Goal: Task Accomplishment & Management: Manage account settings

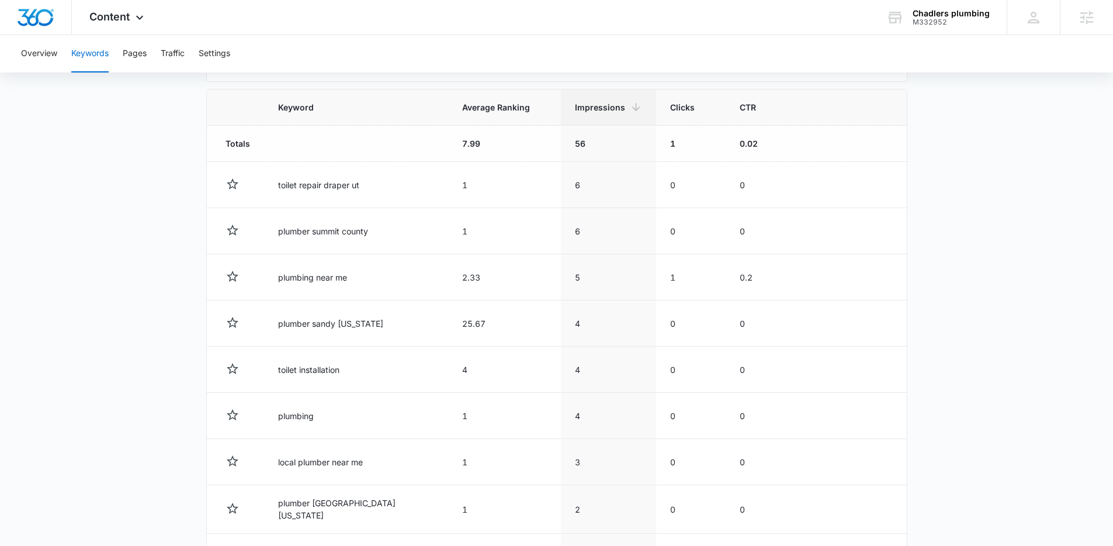
click at [148, 140] on main "Keywords Keywords are words used for search engine optimization (SEO). This rep…" at bounding box center [556, 203] width 1113 height 973
click at [165, 56] on button "Traffic" at bounding box center [173, 53] width 24 height 37
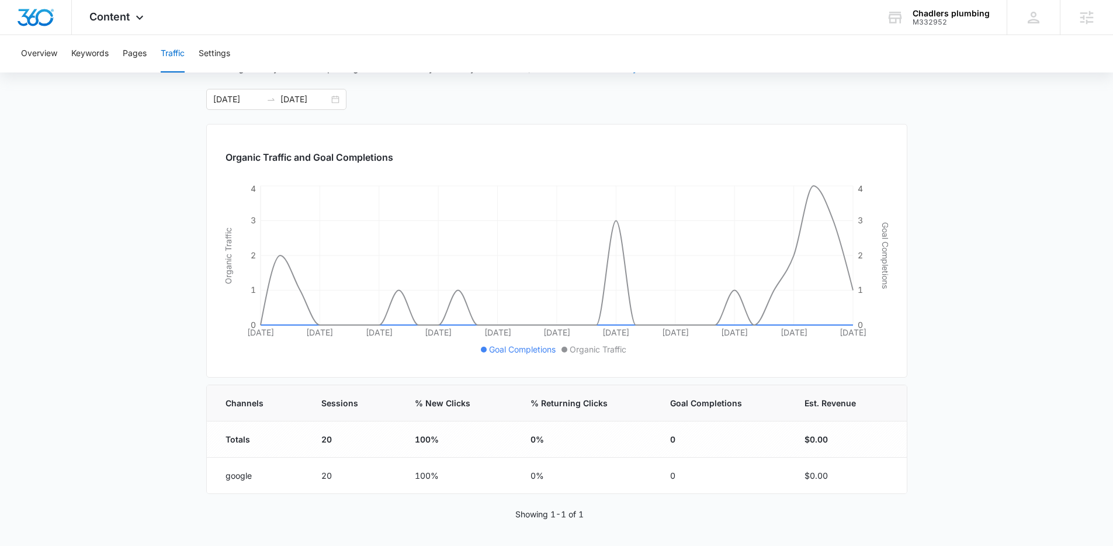
scroll to position [92, 0]
click at [319, 98] on input "10/08/2025" at bounding box center [304, 97] width 48 height 13
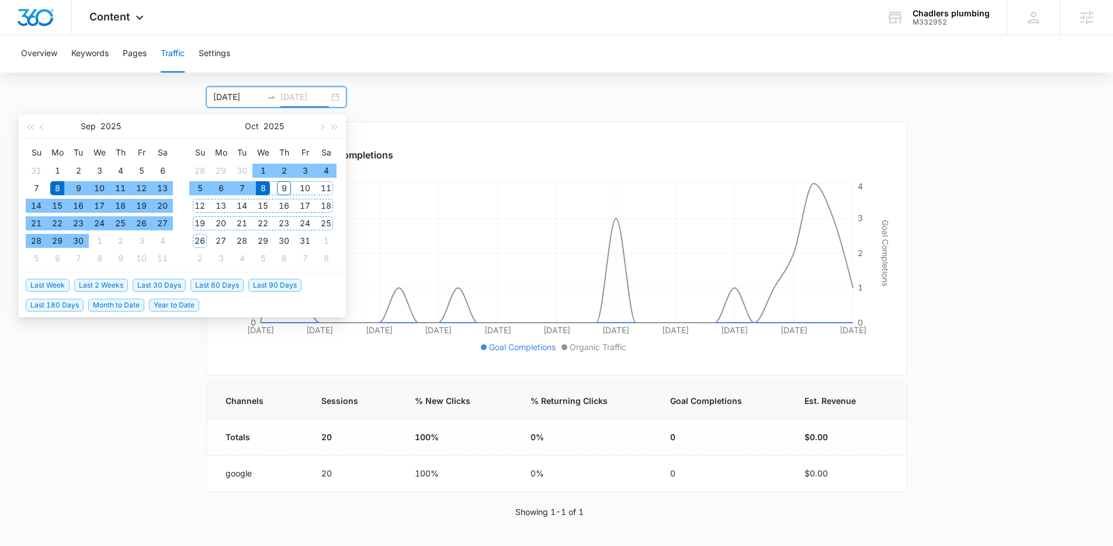
type input "10/08/2025"
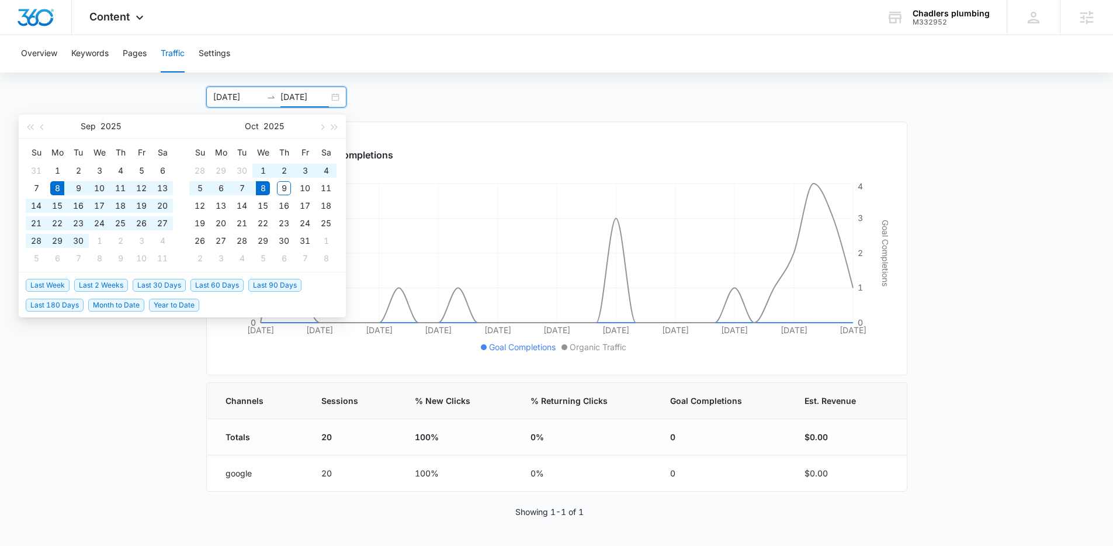
click at [151, 281] on span "Last 30 Days" at bounding box center [159, 285] width 53 height 13
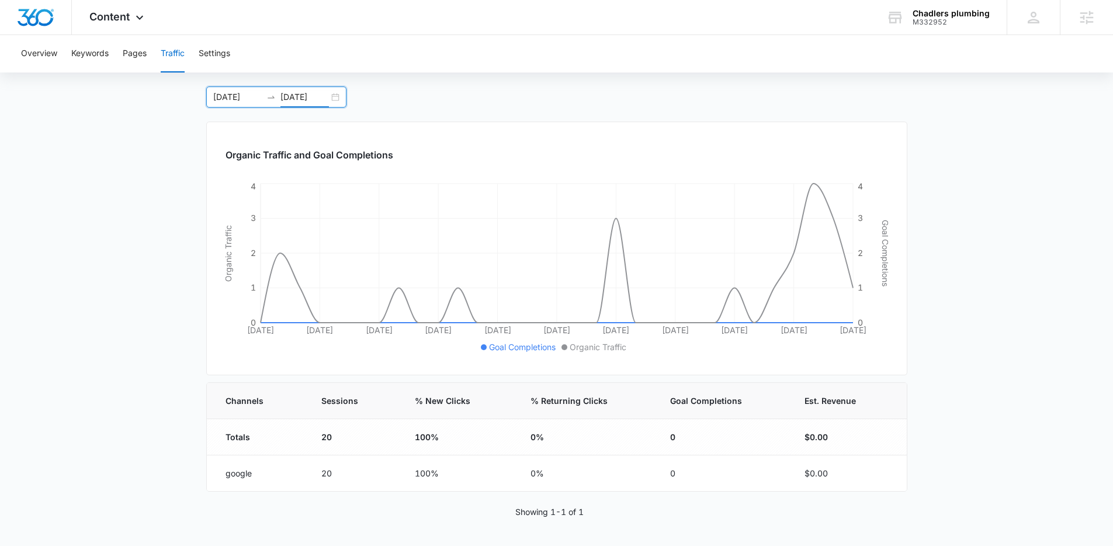
click at [141, 298] on main "Traffic Traffic information data helps you understand how many people visit you…" at bounding box center [556, 282] width 1113 height 528
click at [159, 279] on main "Traffic Traffic information data helps you understand how many people visit you…" at bounding box center [556, 282] width 1113 height 528
click at [119, 23] on div "Content Apps Reputation Websites Forms CRM Email Social Shop Payments POS Conte…" at bounding box center [118, 17] width 92 height 34
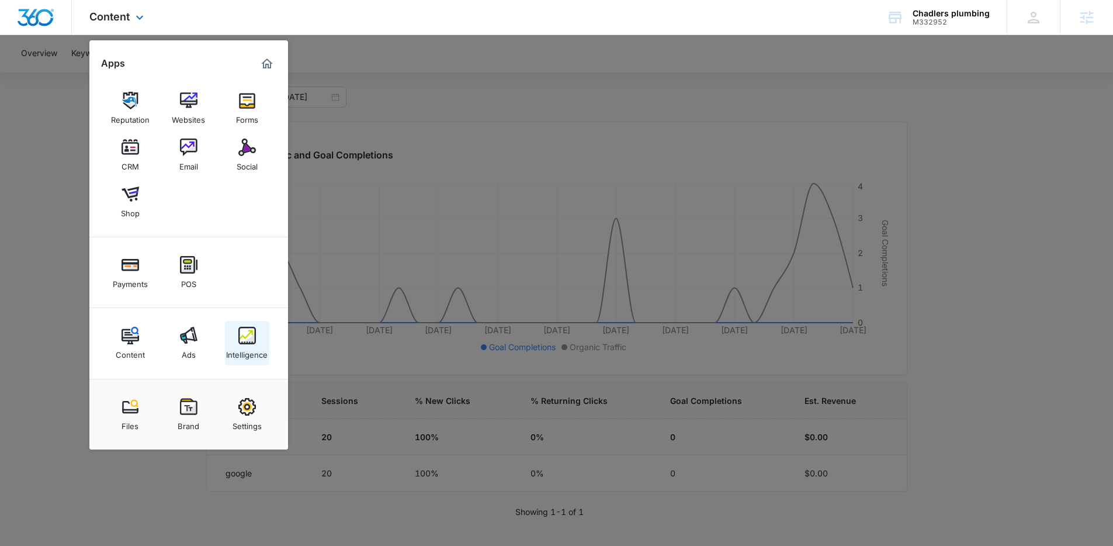
click at [254, 338] on img at bounding box center [247, 336] width 18 height 18
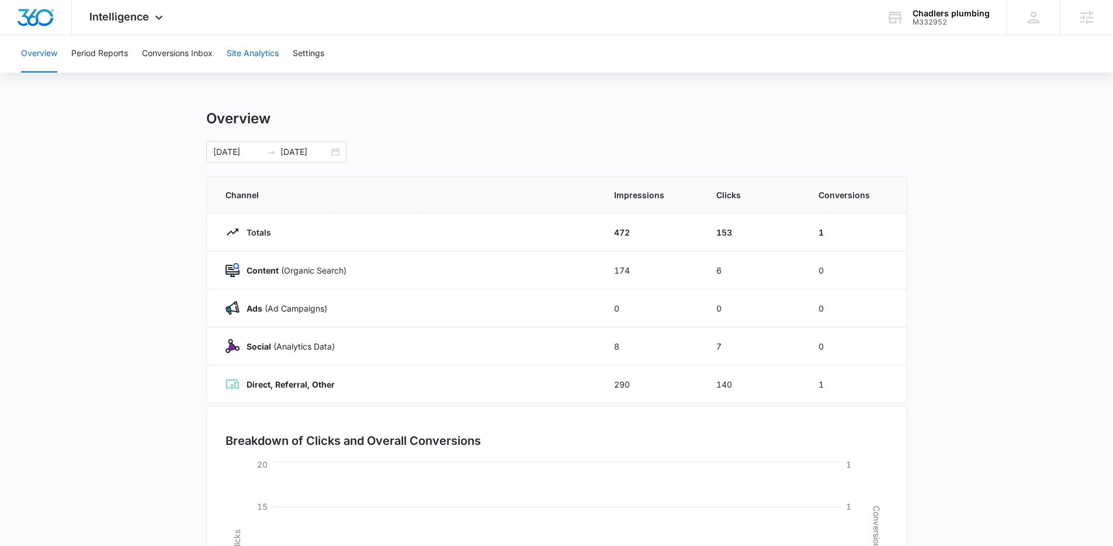
click at [243, 61] on button "Site Analytics" at bounding box center [253, 53] width 52 height 37
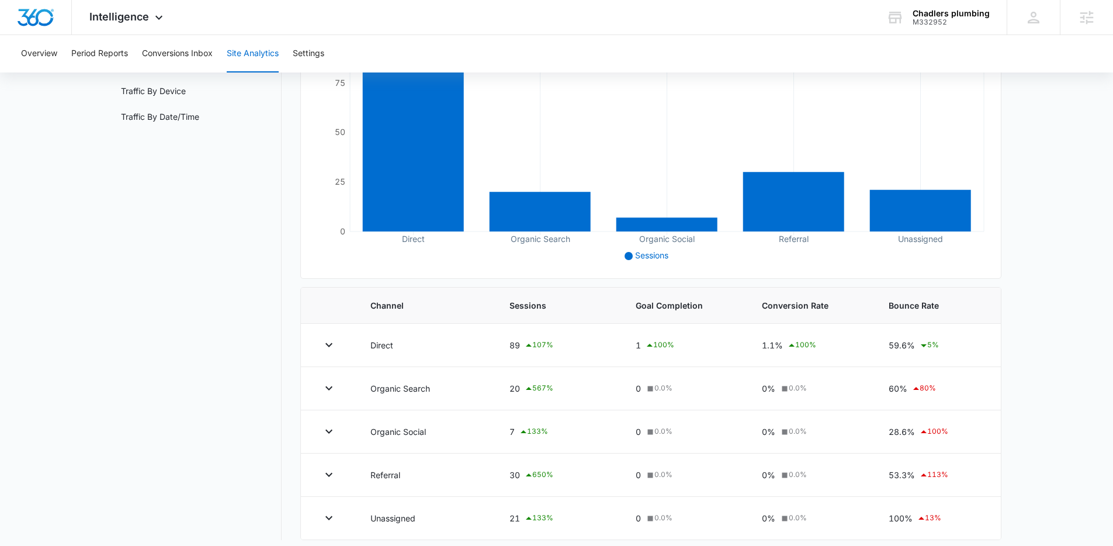
scroll to position [196, 0]
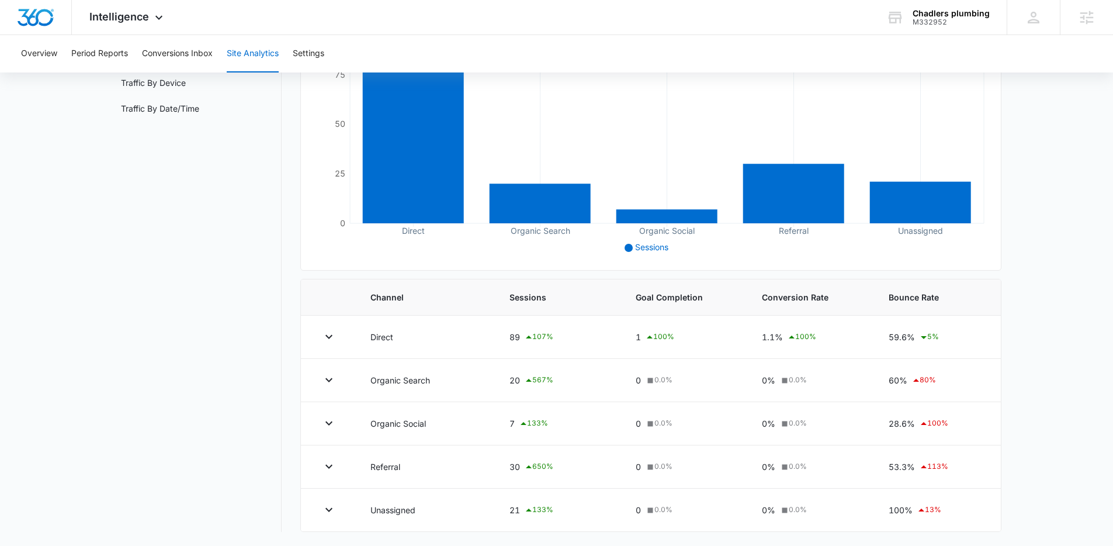
click at [234, 371] on nav "Site Analytics Channels Report Source Report Page Insights Location Data Conver…" at bounding box center [197, 222] width 170 height 617
click at [245, 282] on nav "Site Analytics Channels Report Source Report Page Insights Location Data Conver…" at bounding box center [197, 222] width 170 height 617
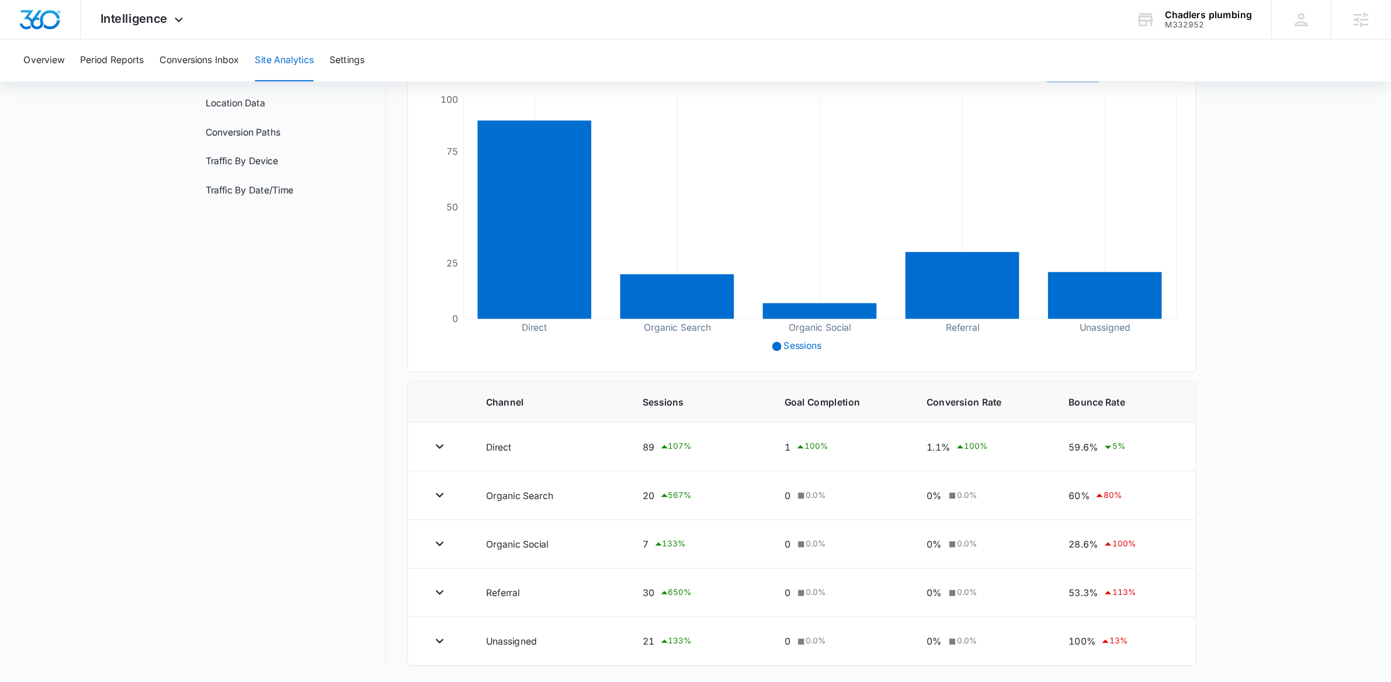
scroll to position [64, 0]
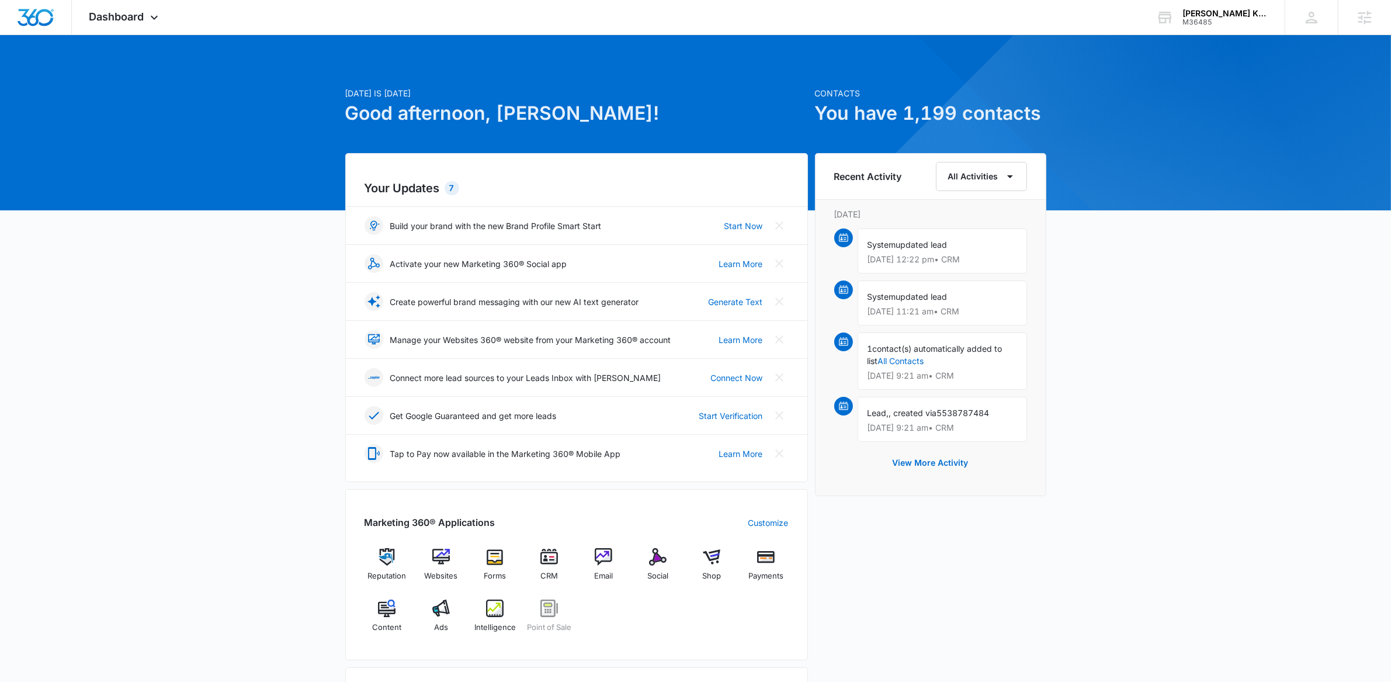
click at [265, 175] on div "Today is Thursday, October 9th Good afternoon, Adam! Contacts You have 1,199 co…" at bounding box center [695, 544] width 1391 height 989
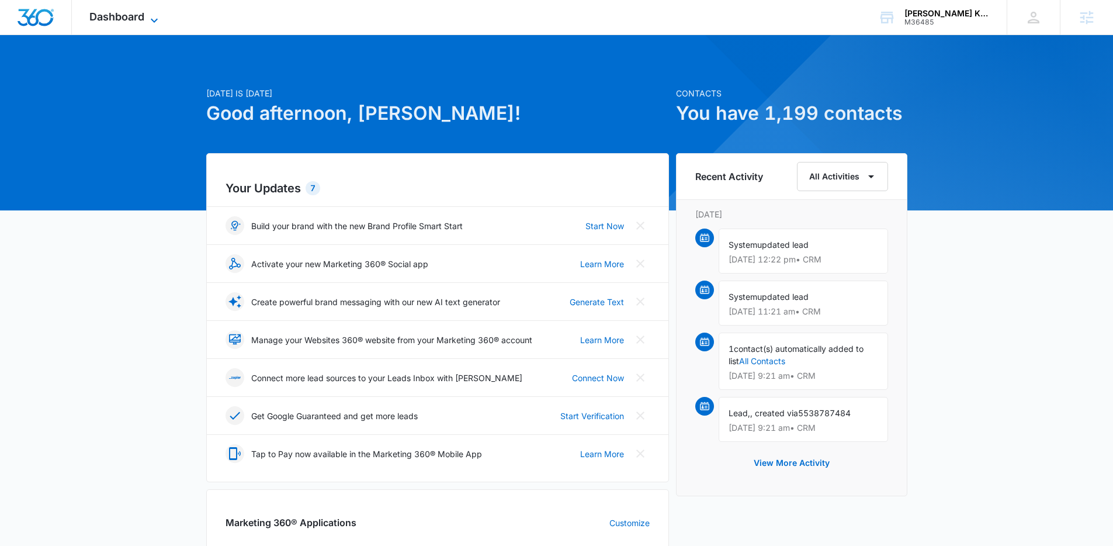
click at [143, 20] on span "Dashboard" at bounding box center [116, 17] width 55 height 12
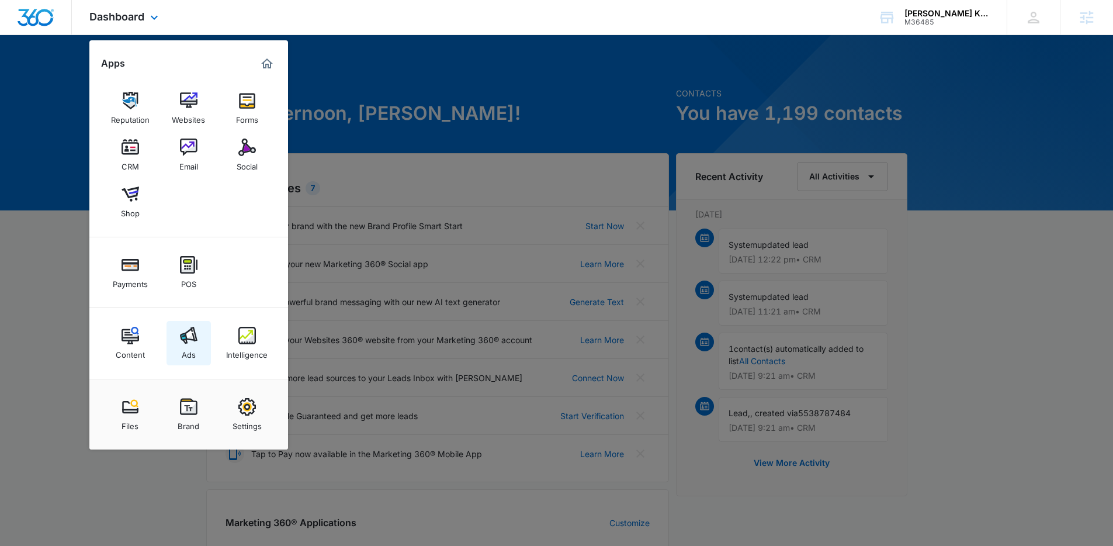
click at [183, 356] on div "Ads" at bounding box center [189, 351] width 14 height 15
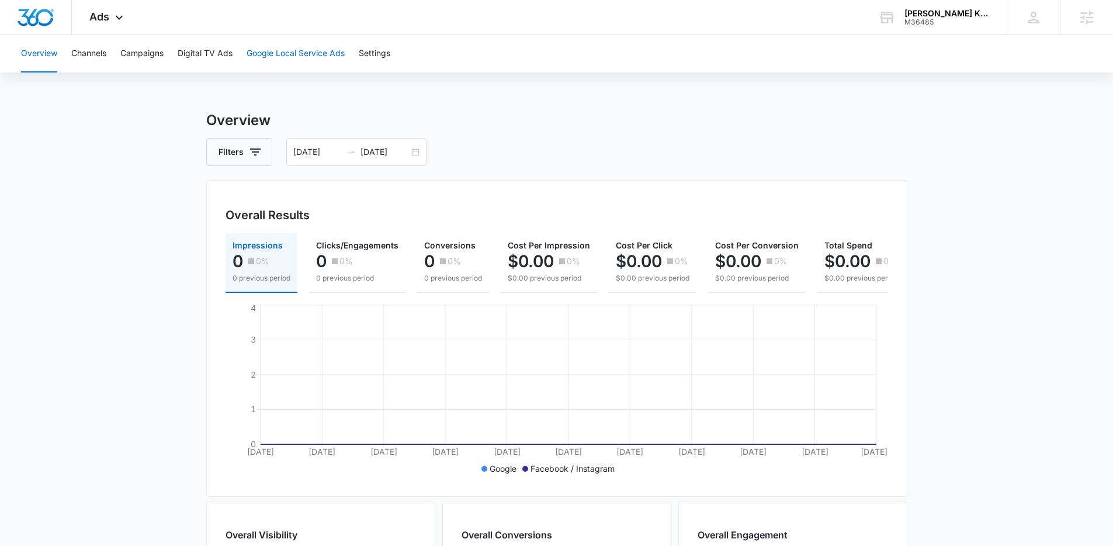
click at [257, 51] on button "Google Local Service Ads" at bounding box center [296, 53] width 98 height 37
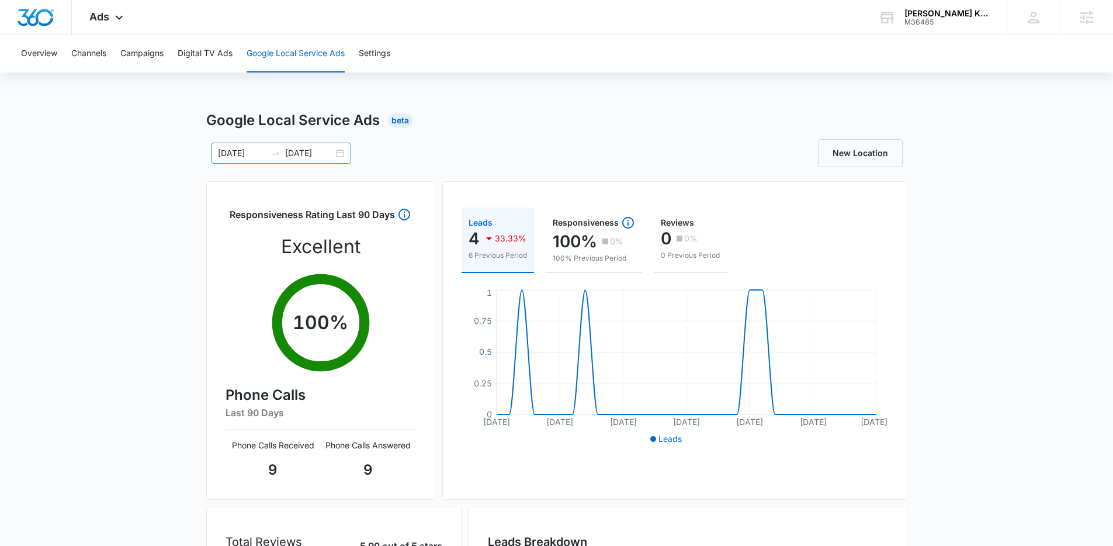
click at [290, 152] on input "09/25/2025" at bounding box center [309, 153] width 48 height 13
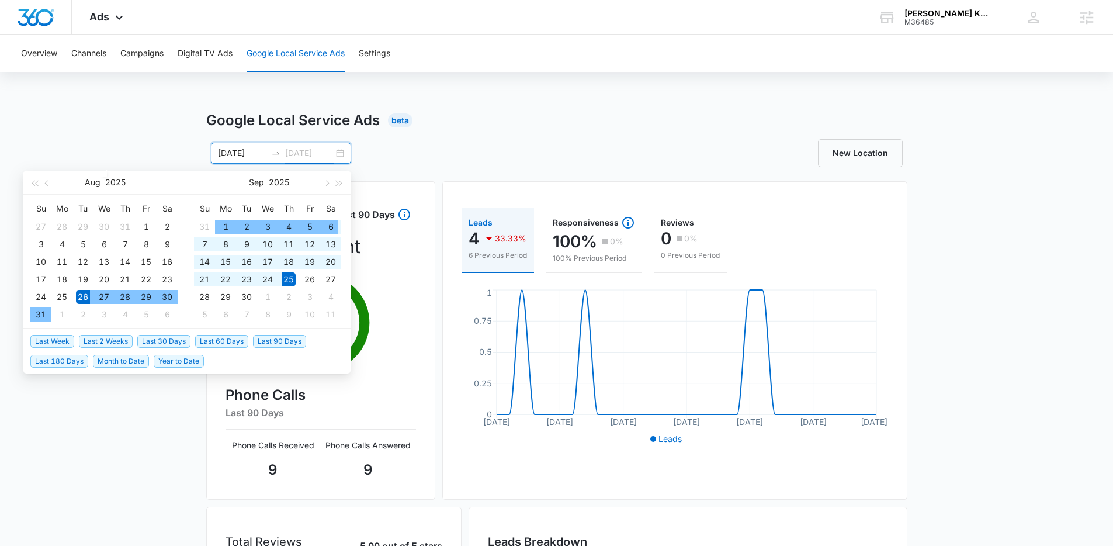
type input "09/25/2025"
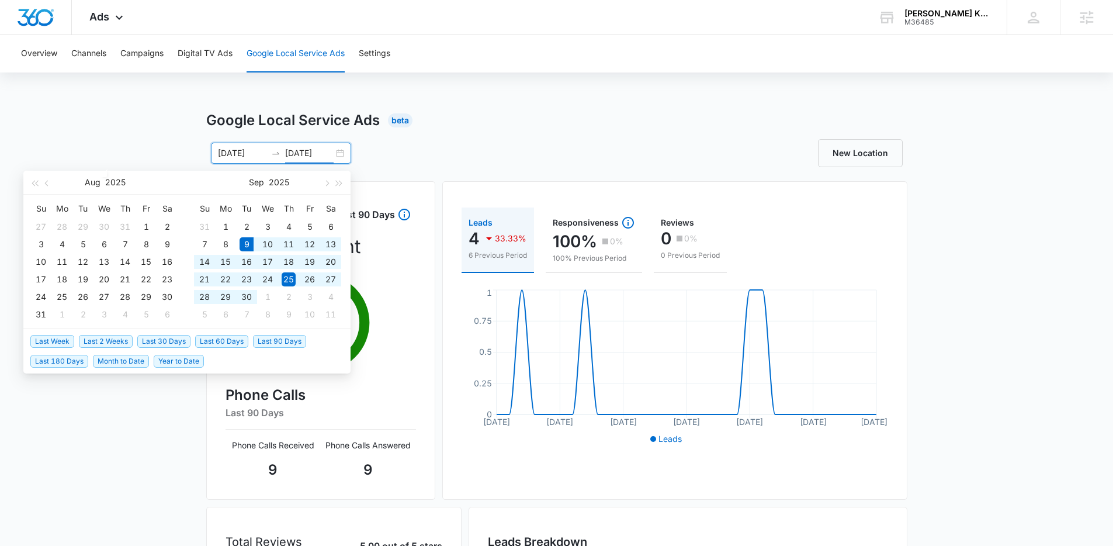
click at [162, 341] on span "Last 30 Days" at bounding box center [163, 341] width 53 height 13
type input "[DATE]"
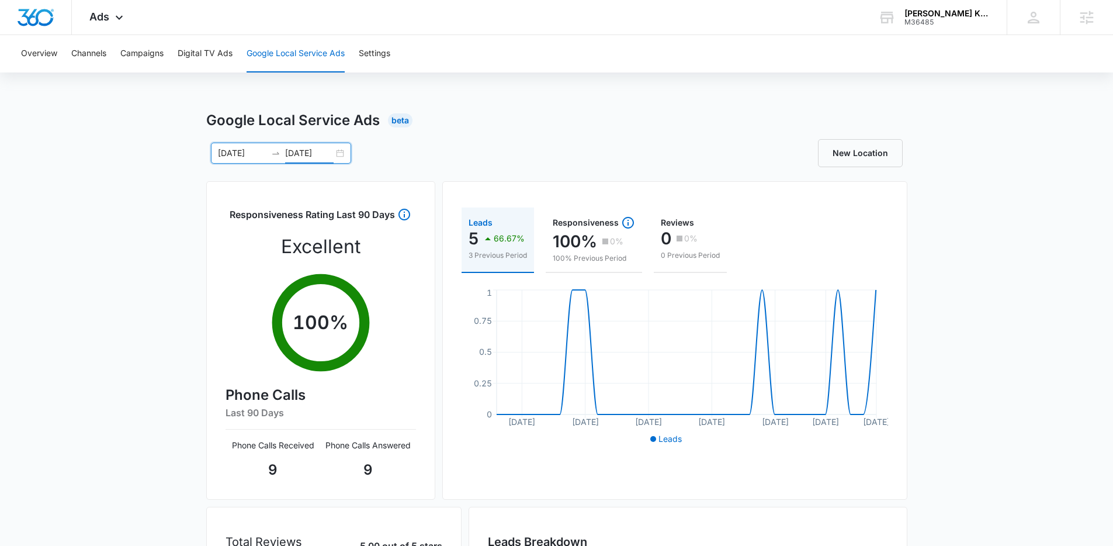
click at [120, 404] on div "Google Local Service Ads Beta 09/09/2025 10/09/2025 Sep 2025 Su Mo Tu We Th Fr …" at bounding box center [556, 414] width 1113 height 608
click at [116, 13] on icon at bounding box center [119, 20] width 14 height 14
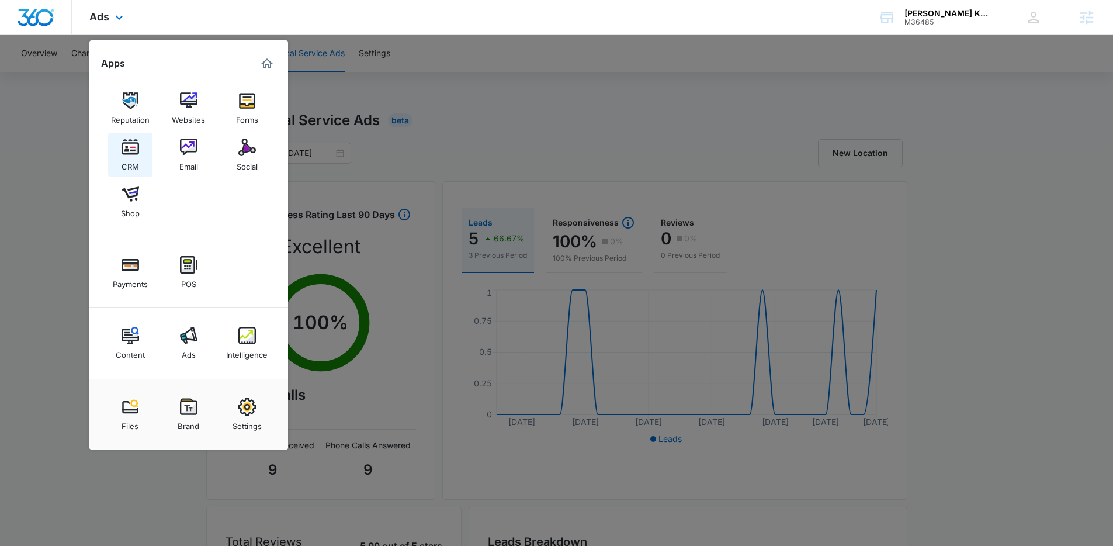
click at [129, 150] on img at bounding box center [131, 147] width 18 height 18
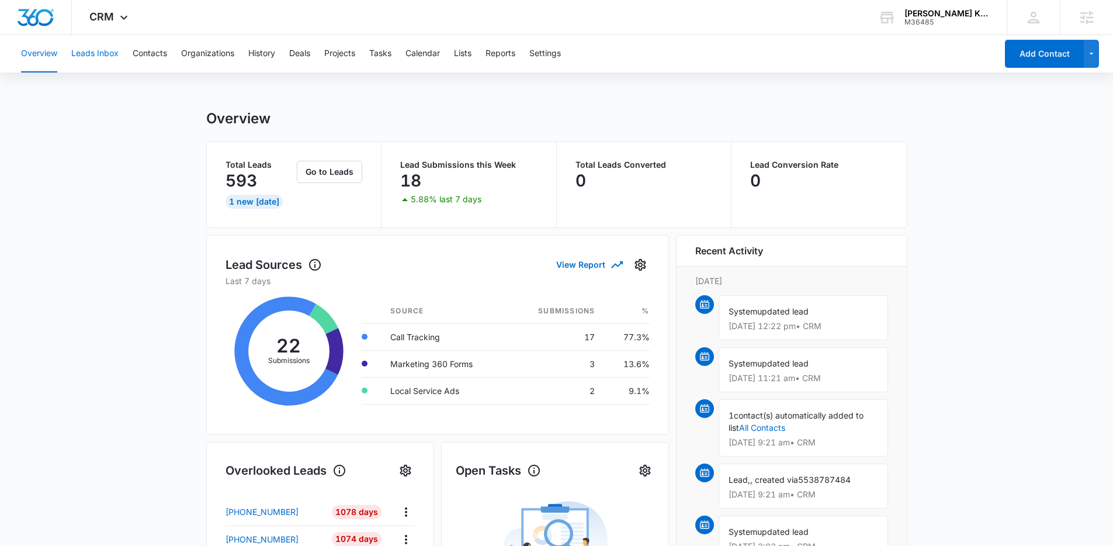
click at [110, 61] on button "Leads Inbox" at bounding box center [94, 53] width 47 height 37
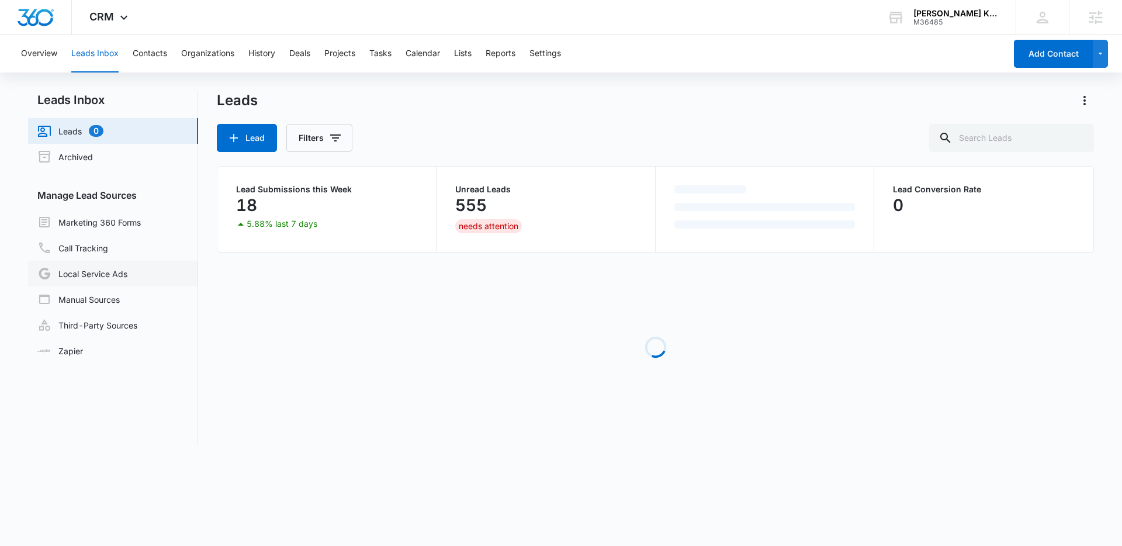
click at [98, 273] on link "Local Service Ads" at bounding box center [82, 273] width 90 height 14
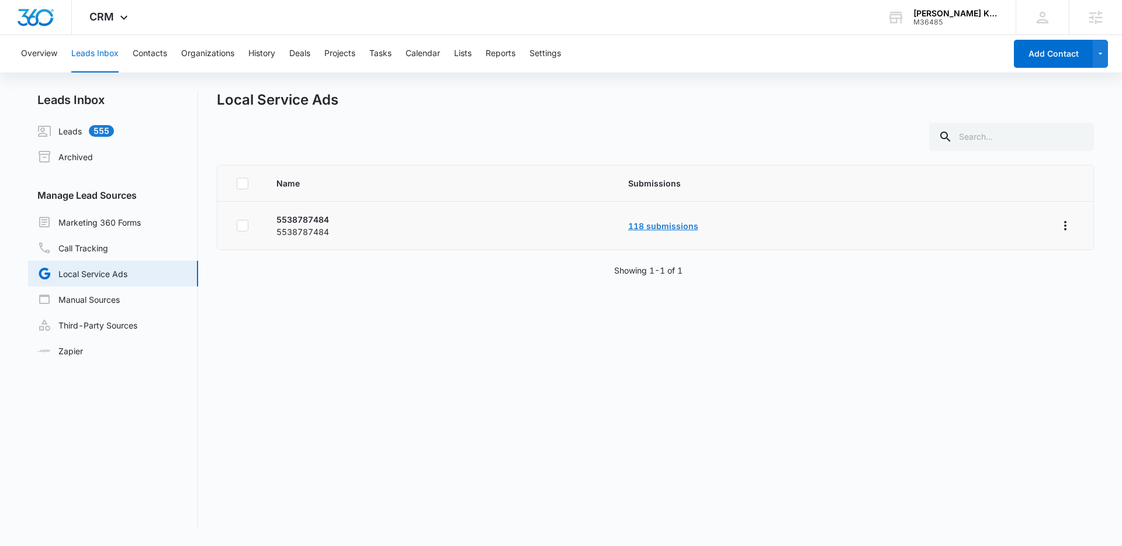
click at [634, 226] on link "118 submissions" at bounding box center [663, 226] width 70 height 10
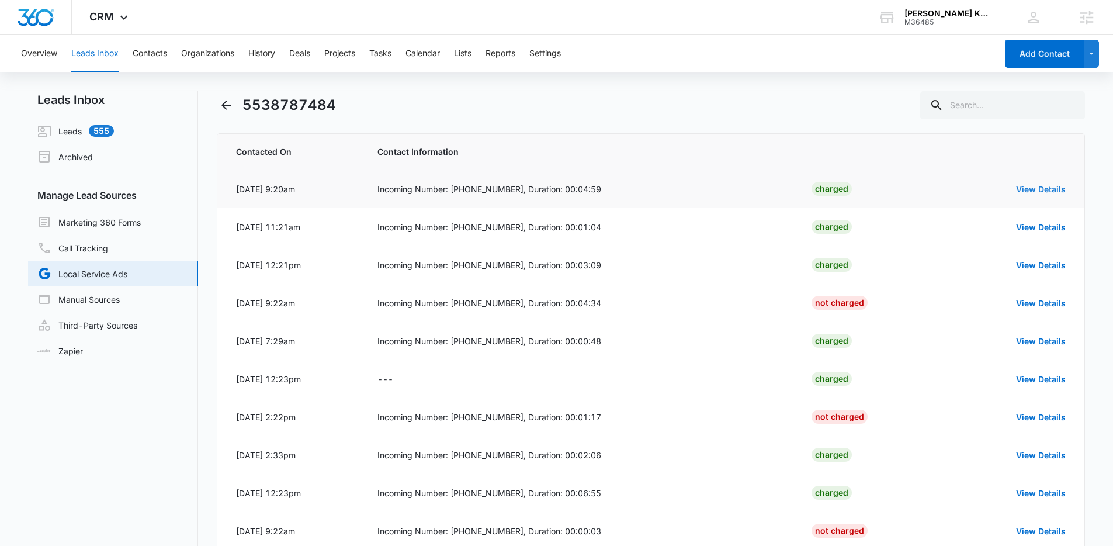
click at [1033, 190] on link "View Details" at bounding box center [1041, 189] width 50 height 10
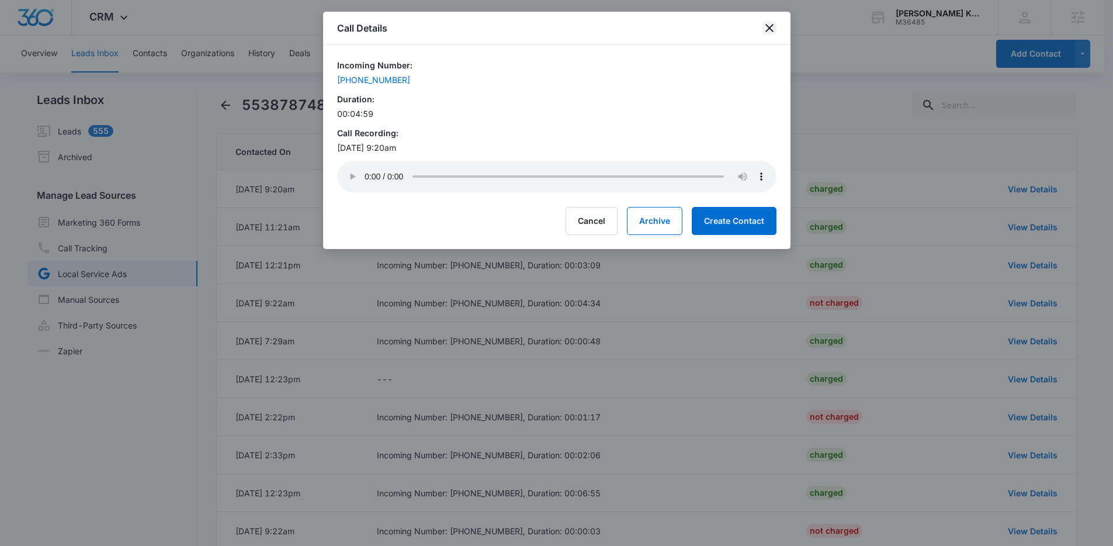
click at [771, 30] on icon "close" at bounding box center [769, 28] width 8 height 8
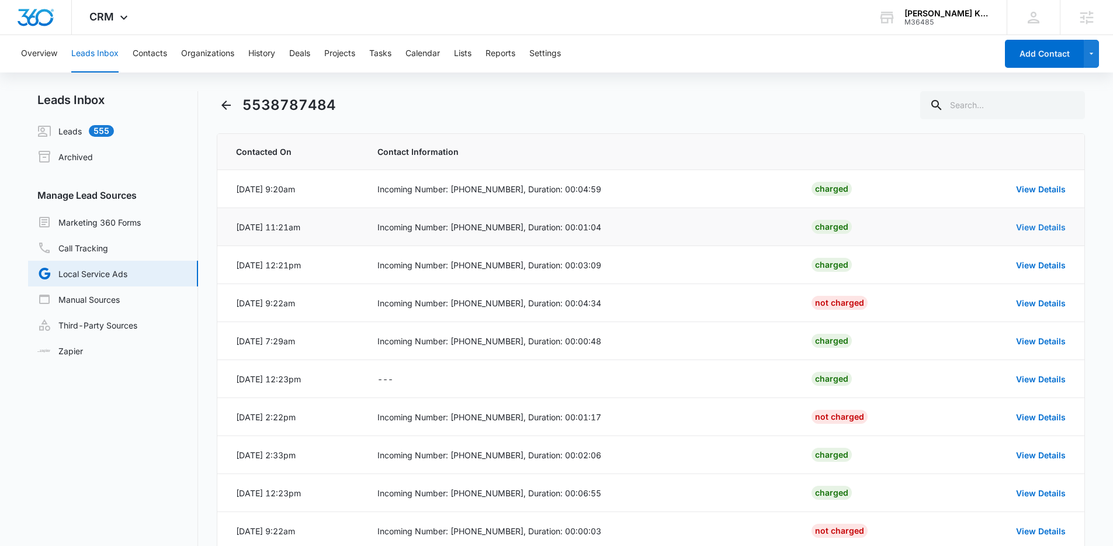
click at [1035, 225] on link "View Details" at bounding box center [1041, 227] width 50 height 10
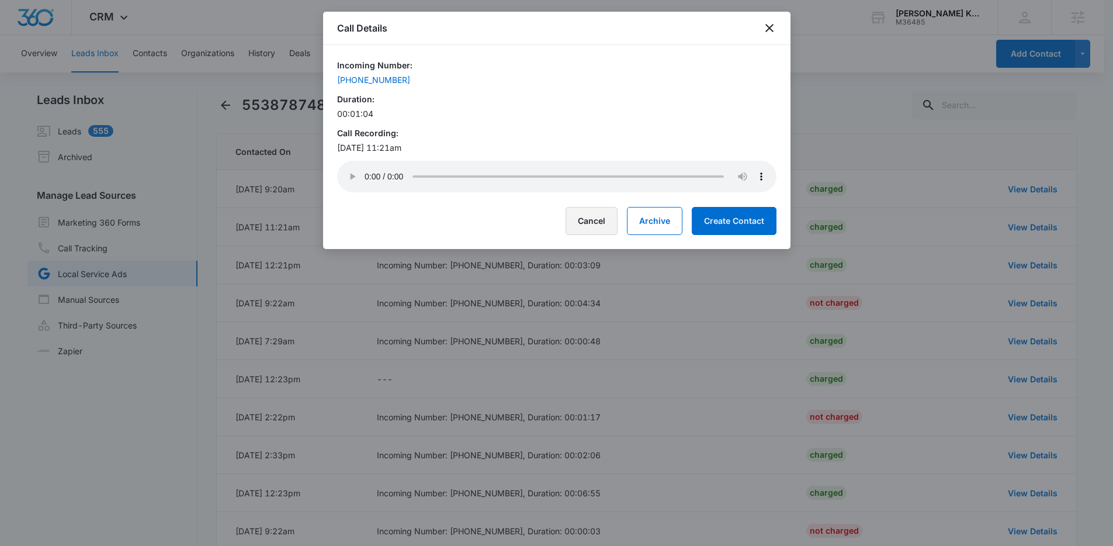
click at [595, 221] on button "Cancel" at bounding box center [592, 221] width 52 height 28
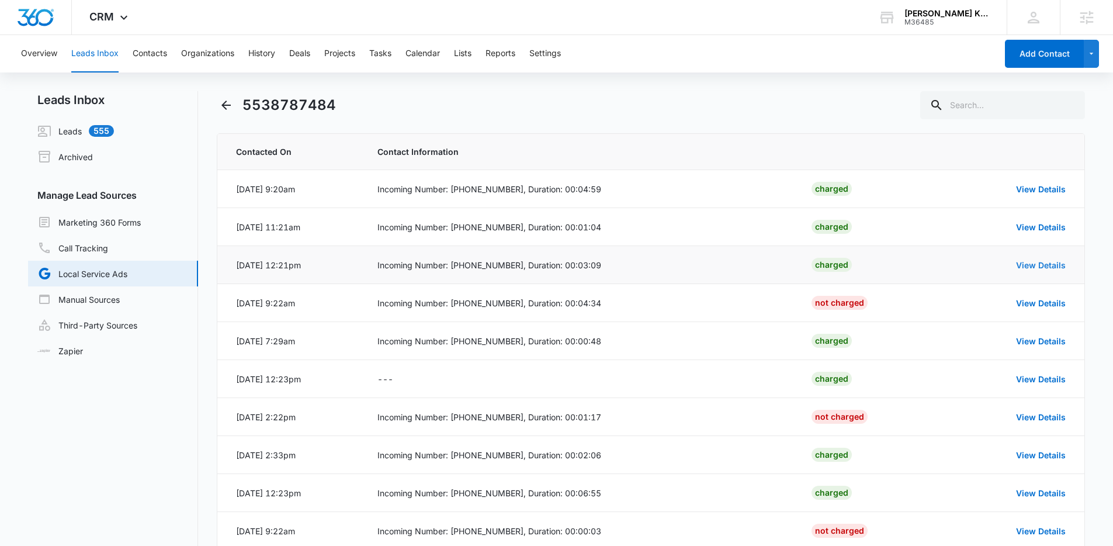
click at [1024, 266] on link "View Details" at bounding box center [1041, 265] width 50 height 10
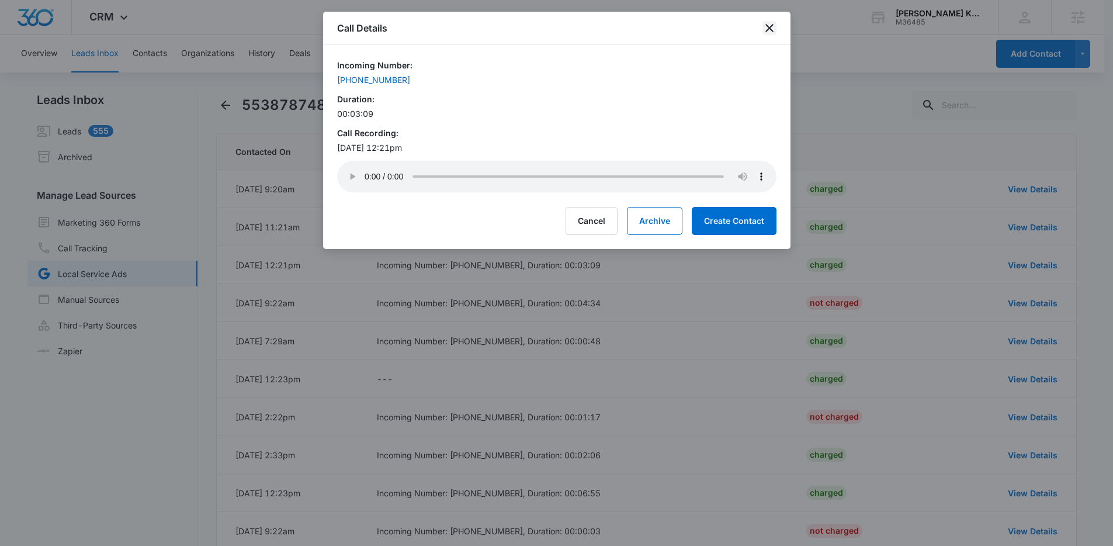
click at [771, 26] on icon "close" at bounding box center [769, 28] width 8 height 8
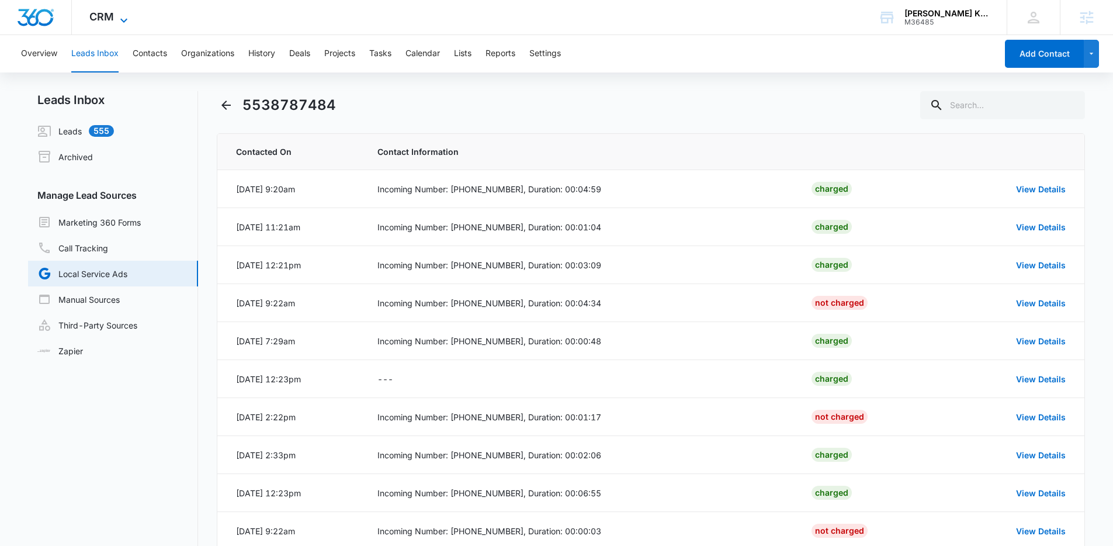
click at [106, 15] on span "CRM" at bounding box center [101, 17] width 25 height 12
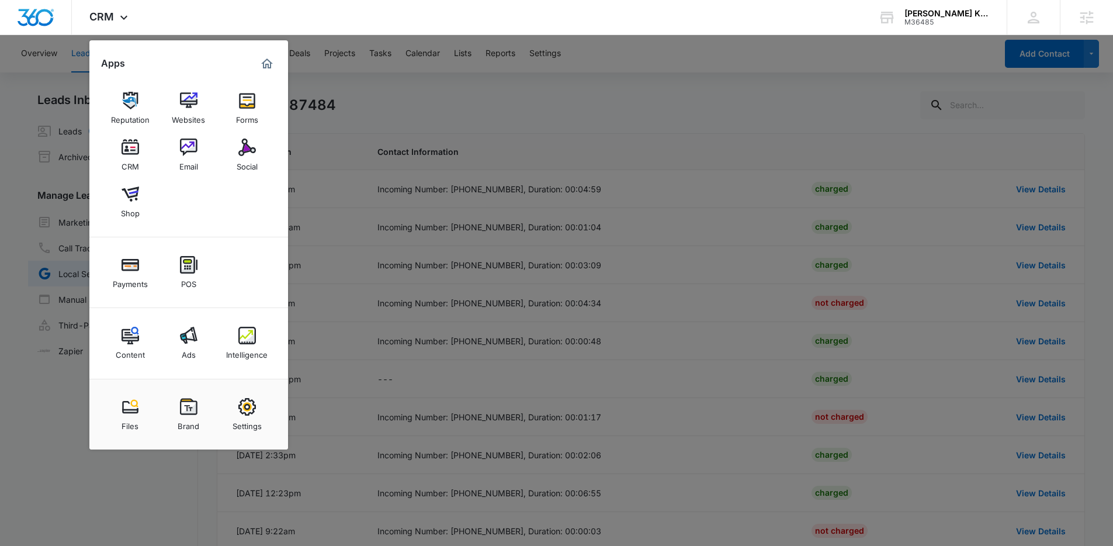
drag, startPoint x: 457, startPoint y: 117, endPoint x: 386, endPoint y: 101, distance: 73.0
click at [457, 117] on div at bounding box center [556, 273] width 1113 height 546
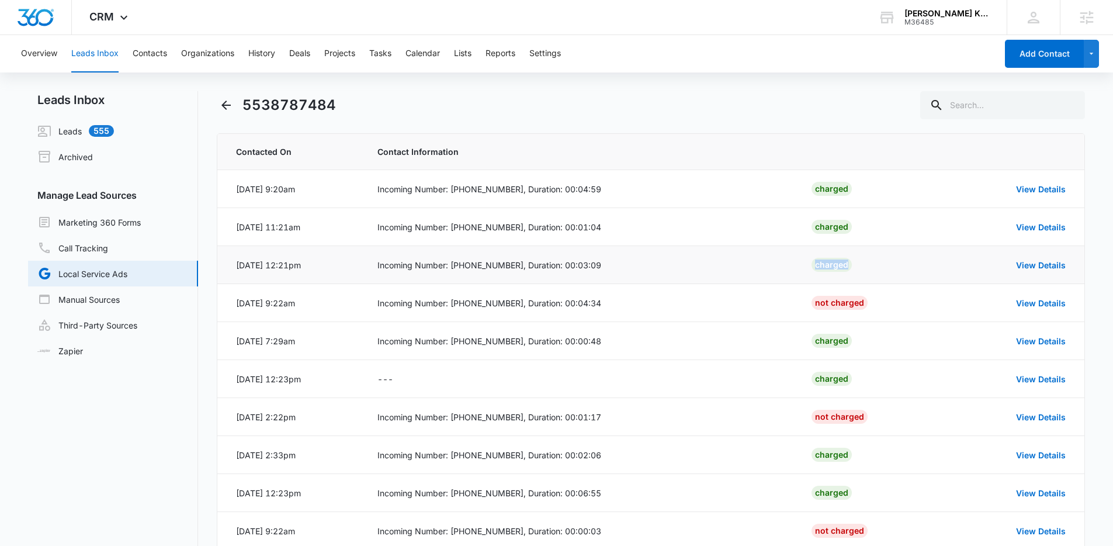
drag, startPoint x: 858, startPoint y: 268, endPoint x: 809, endPoint y: 261, distance: 49.0
click at [809, 261] on td "Charged" at bounding box center [869, 265] width 145 height 38
click at [838, 227] on div "Charged" at bounding box center [831, 227] width 40 height 14
click at [837, 192] on div "Charged" at bounding box center [831, 189] width 40 height 14
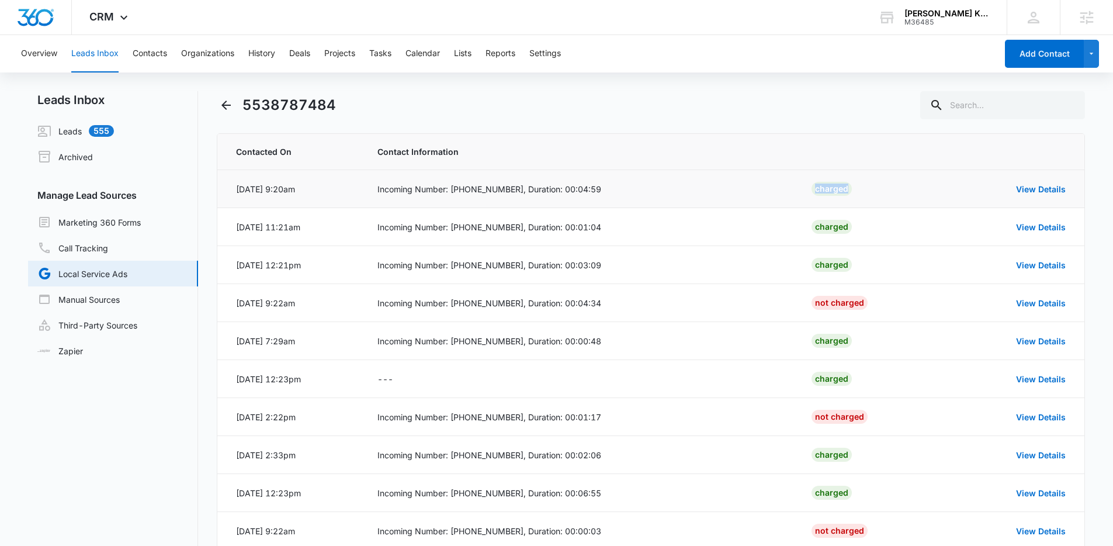
click at [837, 192] on div "Charged" at bounding box center [831, 189] width 40 height 14
click at [763, 213] on td "Incoming Number: (480) 381-2257, Duration: 00:01:04" at bounding box center [580, 227] width 434 height 38
drag, startPoint x: 623, startPoint y: 225, endPoint x: 516, endPoint y: 231, distance: 106.5
click at [516, 231] on div "Incoming Number: (480) 381-2257, Duration: 00:01:04" at bounding box center [580, 227] width 406 height 12
click at [529, 229] on div "Incoming Number: (480) 381-2257, Duration: 00:01:04" at bounding box center [580, 227] width 406 height 12
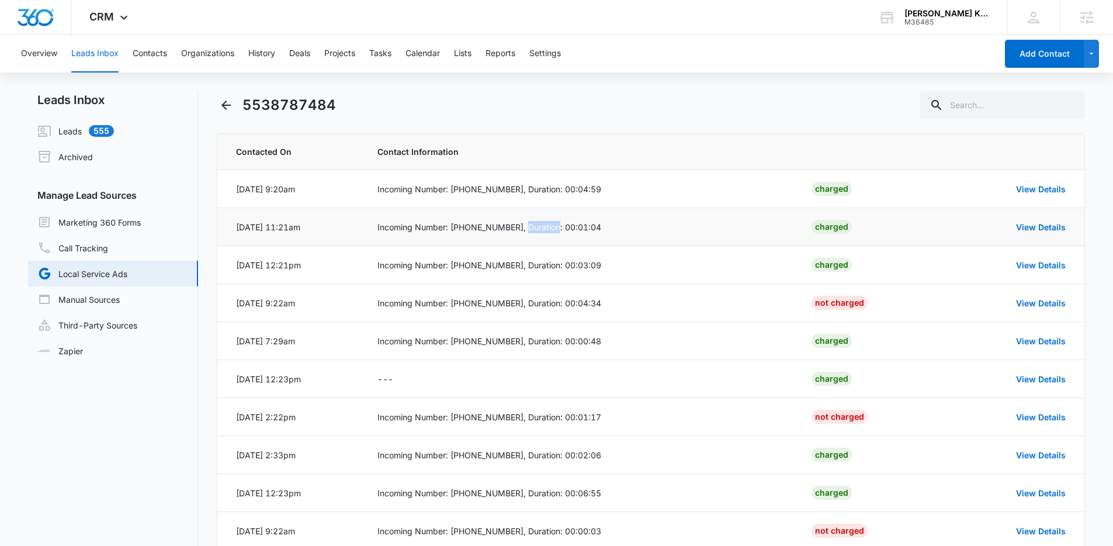
click at [529, 229] on div "Incoming Number: (480) 381-2257, Duration: 00:01:04" at bounding box center [580, 227] width 406 height 12
click at [577, 265] on div "Incoming Number: (804) 938-7119, Duration: 00:03:09" at bounding box center [580, 265] width 406 height 12
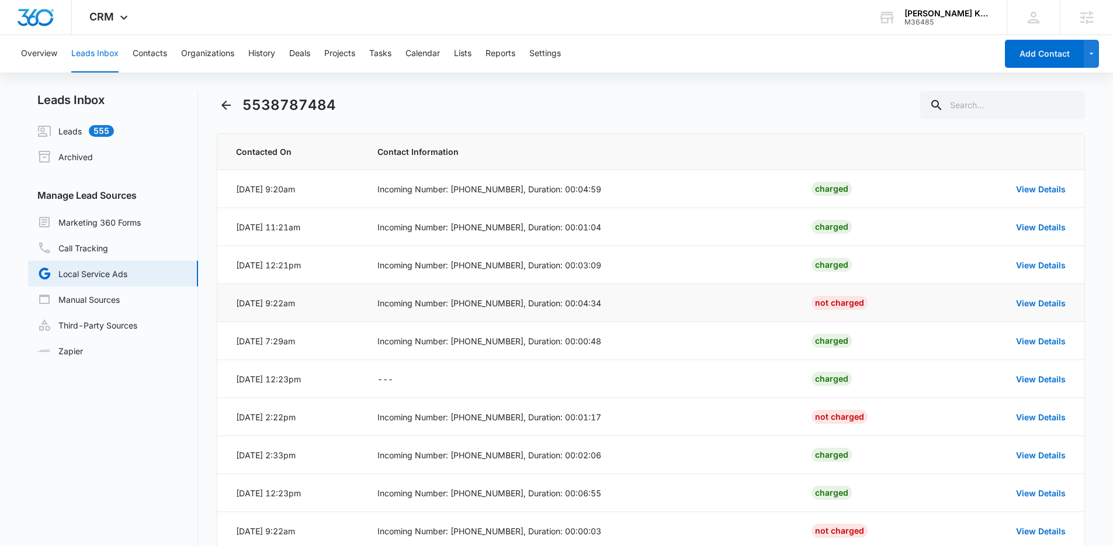
click at [587, 286] on td "Incoming Number: (315) 681-8348, Duration: 00:04:34" at bounding box center [580, 303] width 434 height 38
drag, startPoint x: 856, startPoint y: 301, endPoint x: 799, endPoint y: 302, distance: 56.7
click at [799, 302] on td "Not Charged" at bounding box center [869, 303] width 145 height 38
click at [777, 302] on div "Incoming Number: (315) 681-8348, Duration: 00:04:34" at bounding box center [580, 303] width 406 height 12
click at [819, 300] on div "Not Charged" at bounding box center [839, 303] width 56 height 14
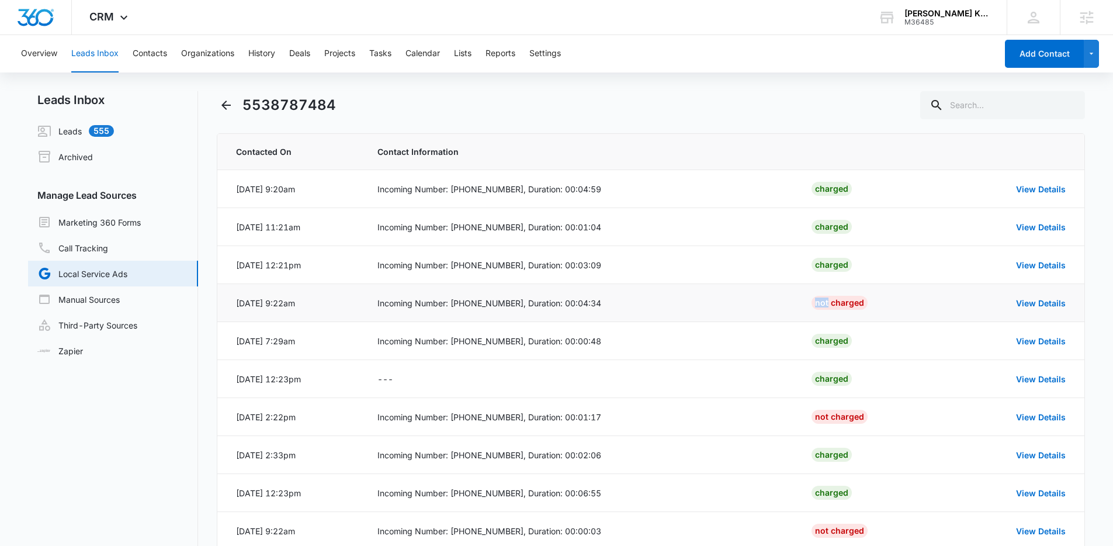
click at [819, 300] on div "Not Charged" at bounding box center [839, 303] width 56 height 14
click at [771, 301] on div "Incoming Number: (315) 681-8348, Duration: 00:04:34" at bounding box center [580, 303] width 406 height 12
click at [839, 266] on div "Charged" at bounding box center [831, 265] width 40 height 14
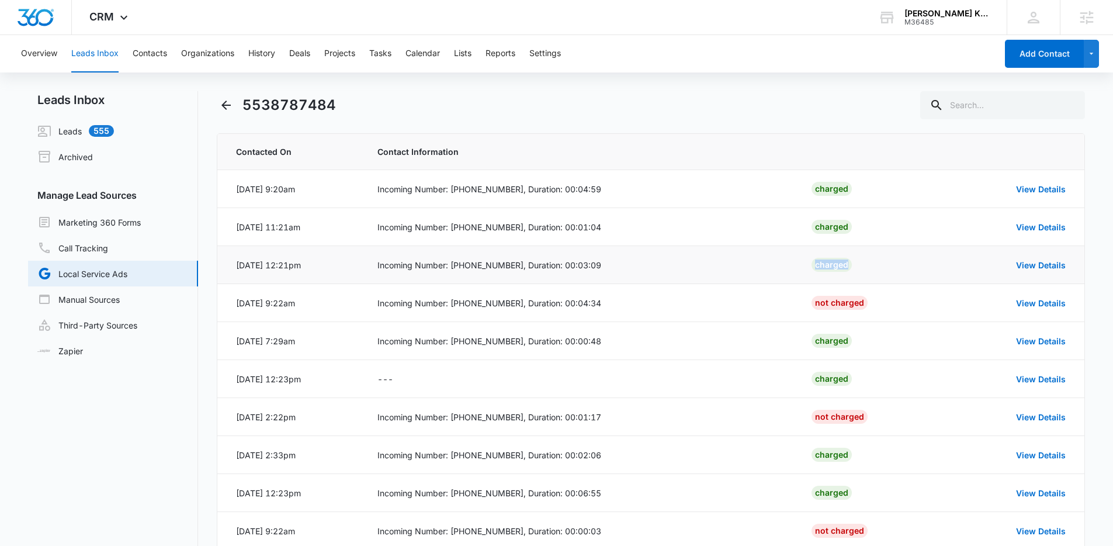
click at [839, 266] on div "Charged" at bounding box center [831, 265] width 40 height 14
click at [858, 268] on td "Charged" at bounding box center [869, 265] width 145 height 38
click at [837, 261] on div "Charged" at bounding box center [831, 265] width 40 height 14
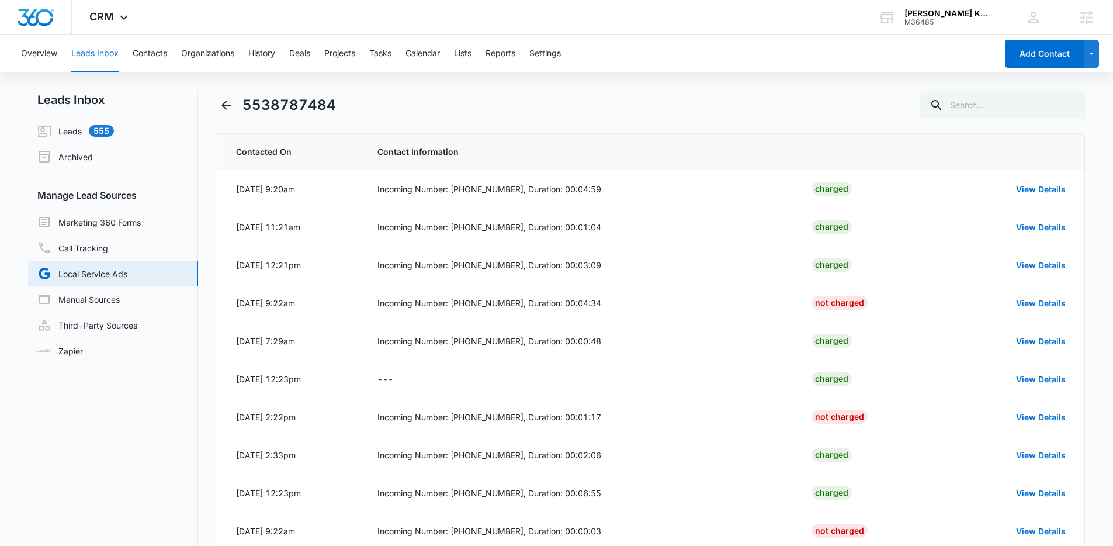
click at [829, 138] on th at bounding box center [869, 152] width 145 height 36
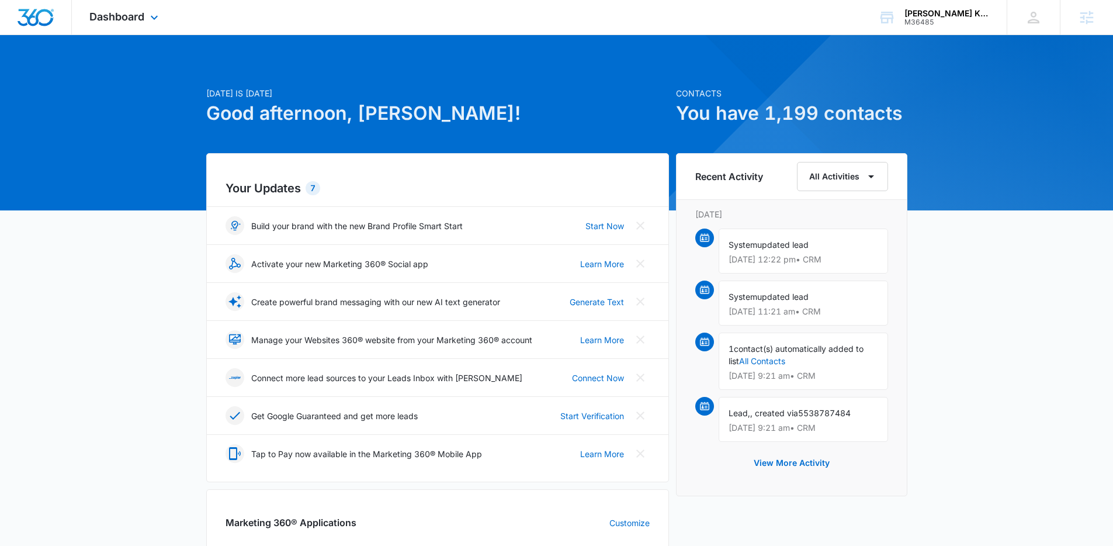
click at [144, 15] on div "Dashboard Apps Reputation Websites Forms CRM Email Social Shop Payments POS Con…" at bounding box center [125, 17] width 107 height 34
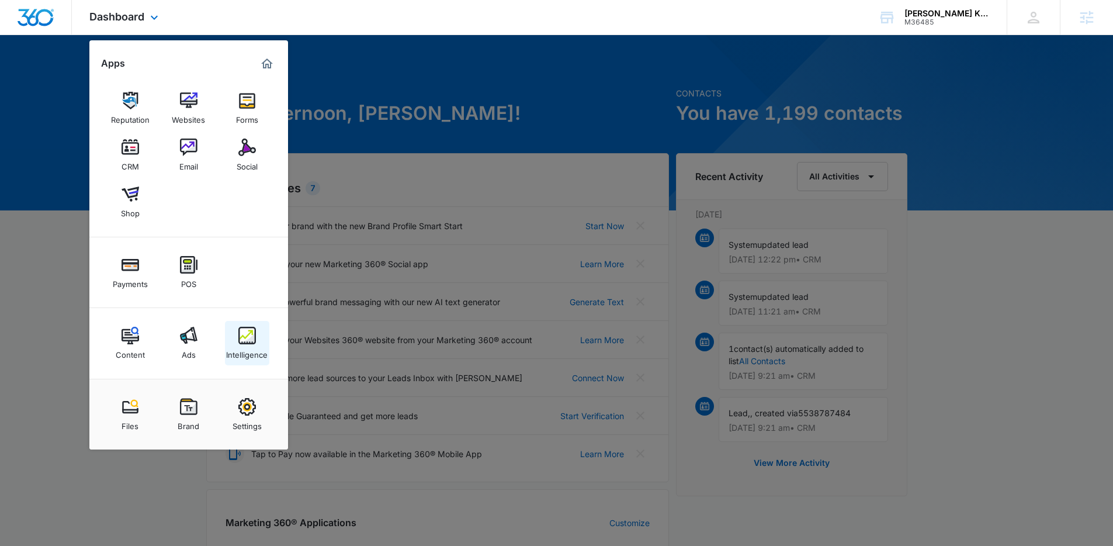
click at [238, 330] on img at bounding box center [247, 336] width 18 height 18
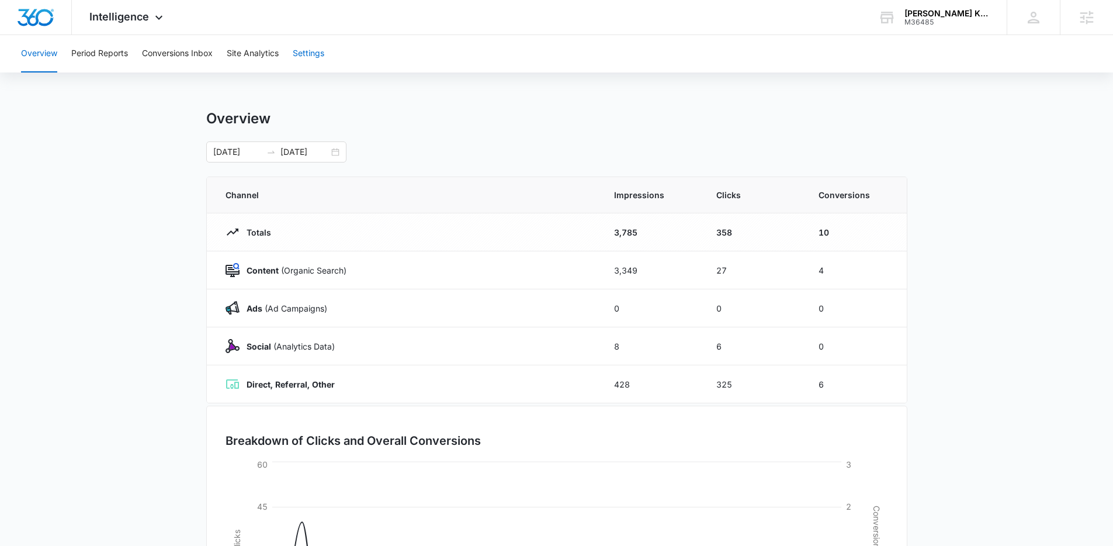
click at [313, 54] on button "Settings" at bounding box center [309, 53] width 32 height 37
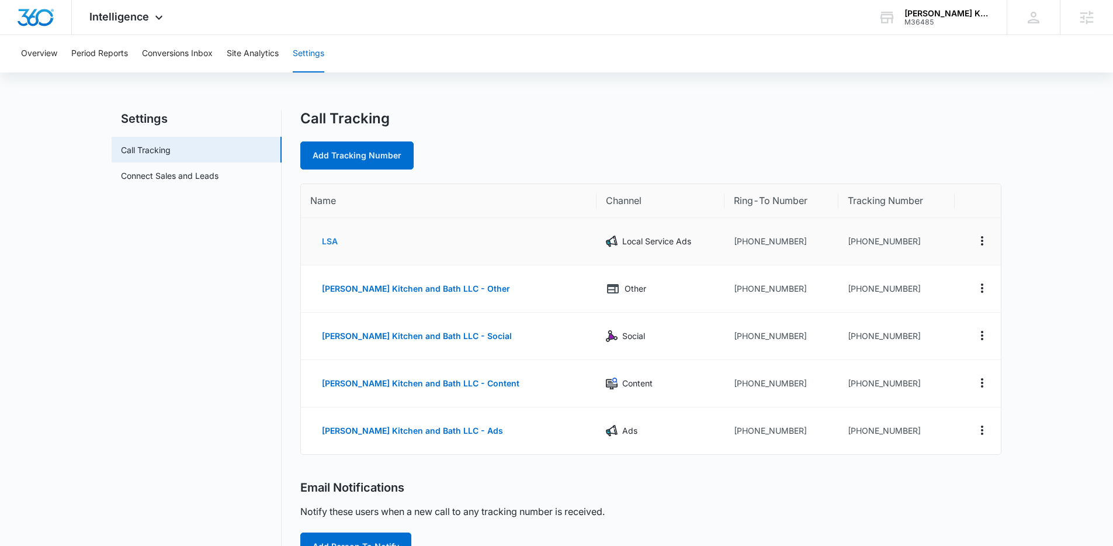
click at [325, 239] on button "LSA" at bounding box center [329, 241] width 39 height 28
select select "LSA"
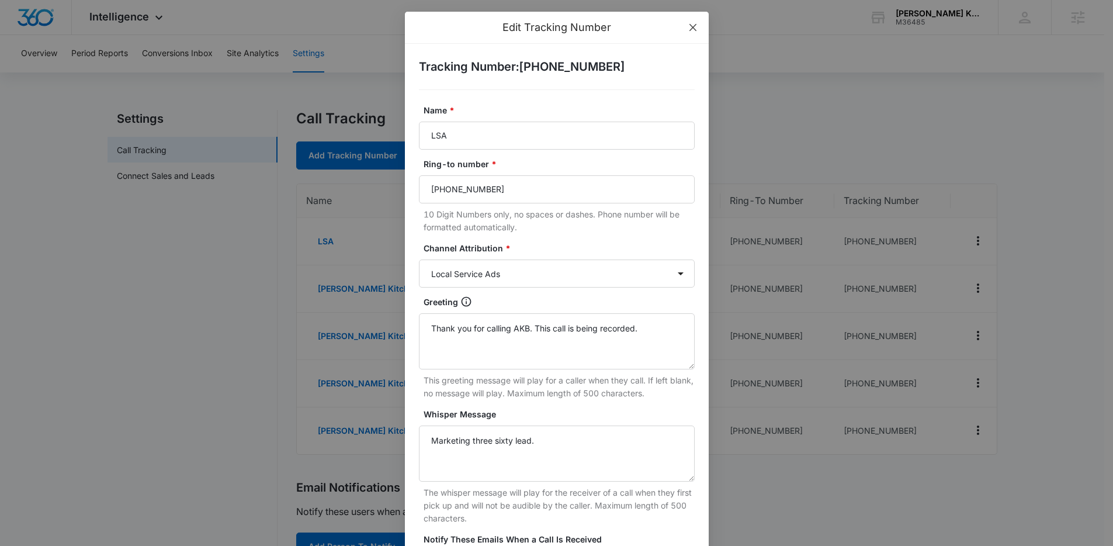
click at [690, 33] on span "Close" at bounding box center [693, 28] width 32 height 32
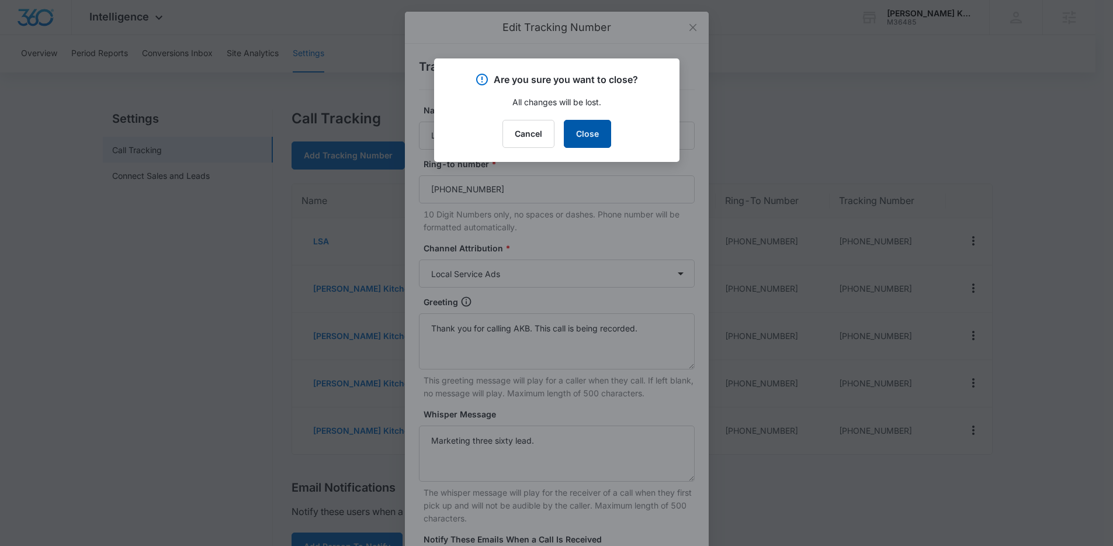
click at [594, 133] on button "Close" at bounding box center [587, 134] width 47 height 28
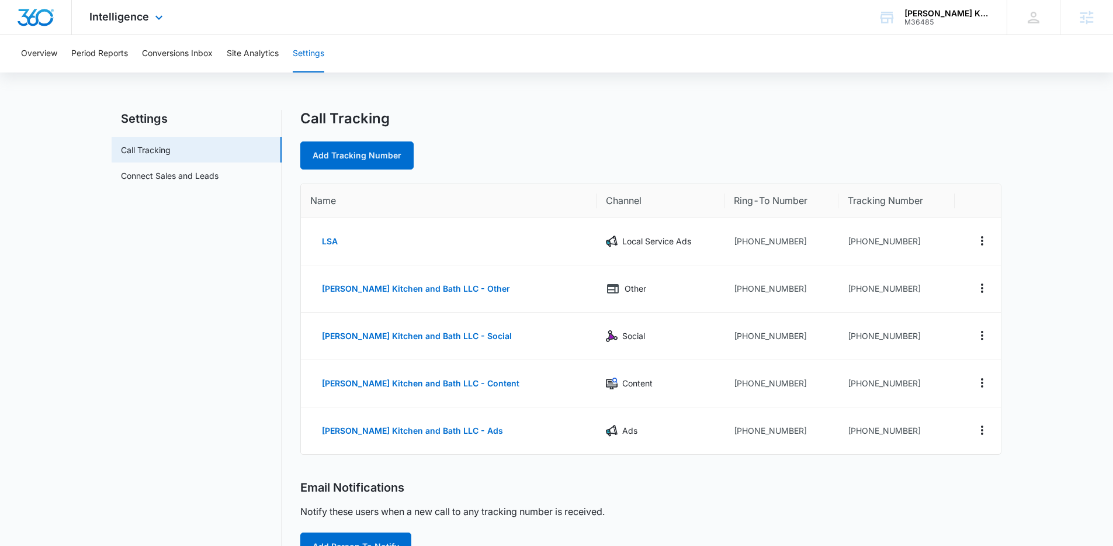
click at [157, 25] on div "Intelligence Apps Reputation Websites Forms CRM Email Social Shop Payments POS …" at bounding box center [128, 17] width 112 height 34
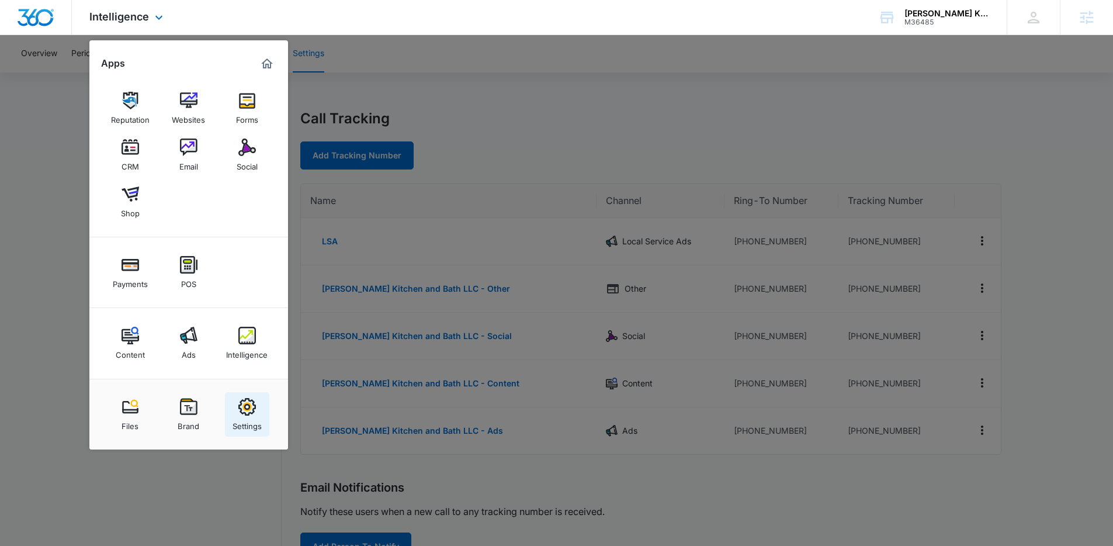
click at [245, 416] on div "Settings" at bounding box center [247, 422] width 29 height 15
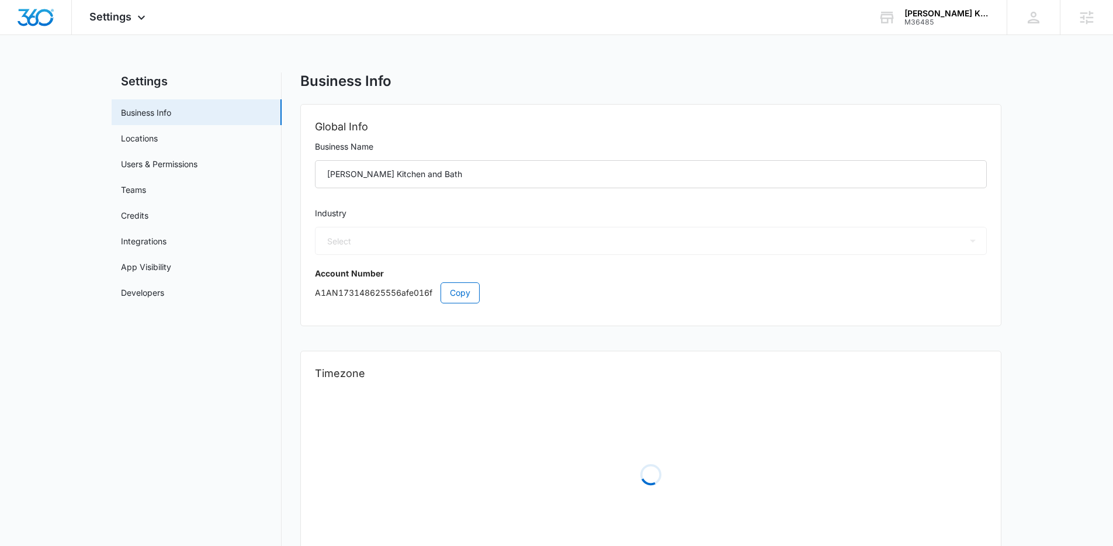
select select "4"
select select "US"
select select "America/New_York"
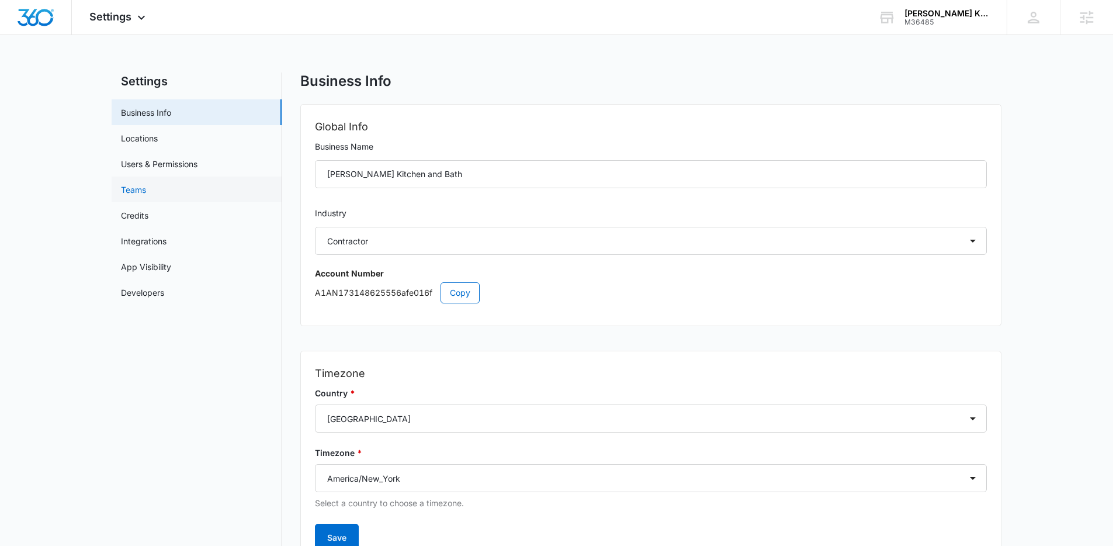
click at [142, 188] on link "Teams" at bounding box center [133, 189] width 25 height 12
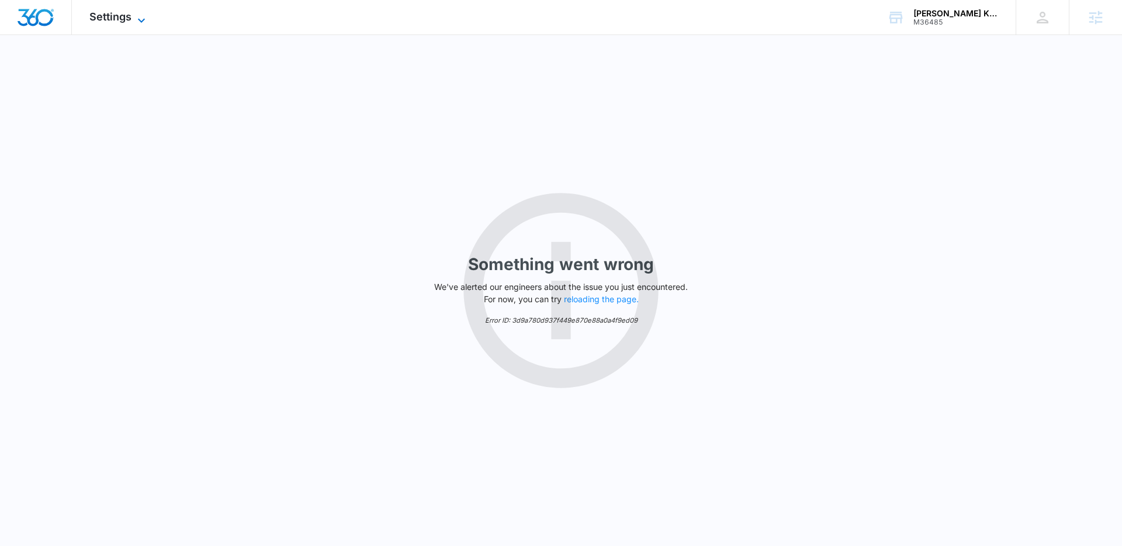
click at [137, 13] on icon at bounding box center [141, 20] width 14 height 14
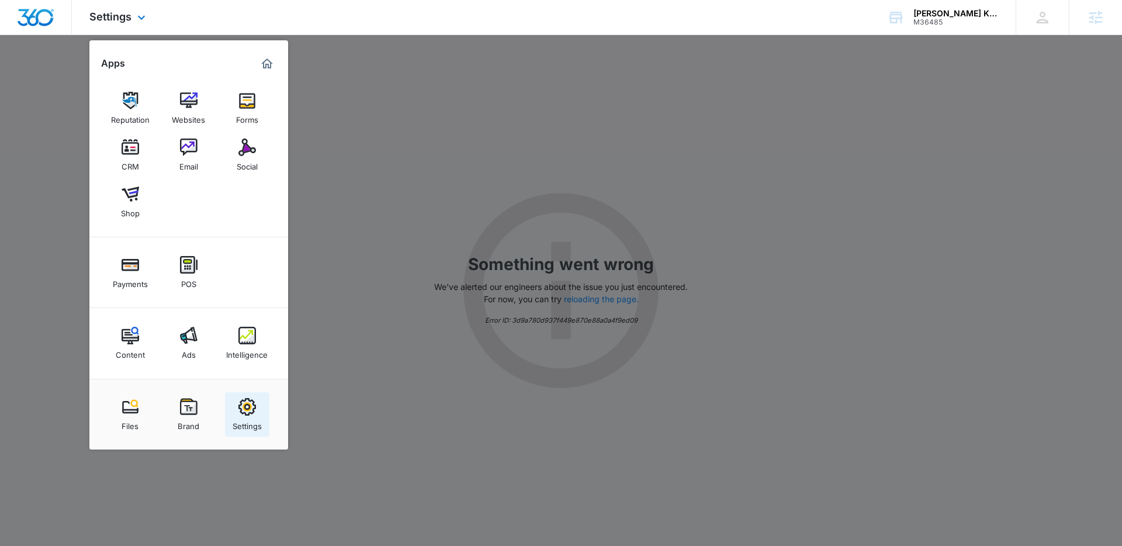
click at [248, 419] on div "Settings" at bounding box center [247, 422] width 29 height 15
select select "4"
select select "US"
select select "America/New_York"
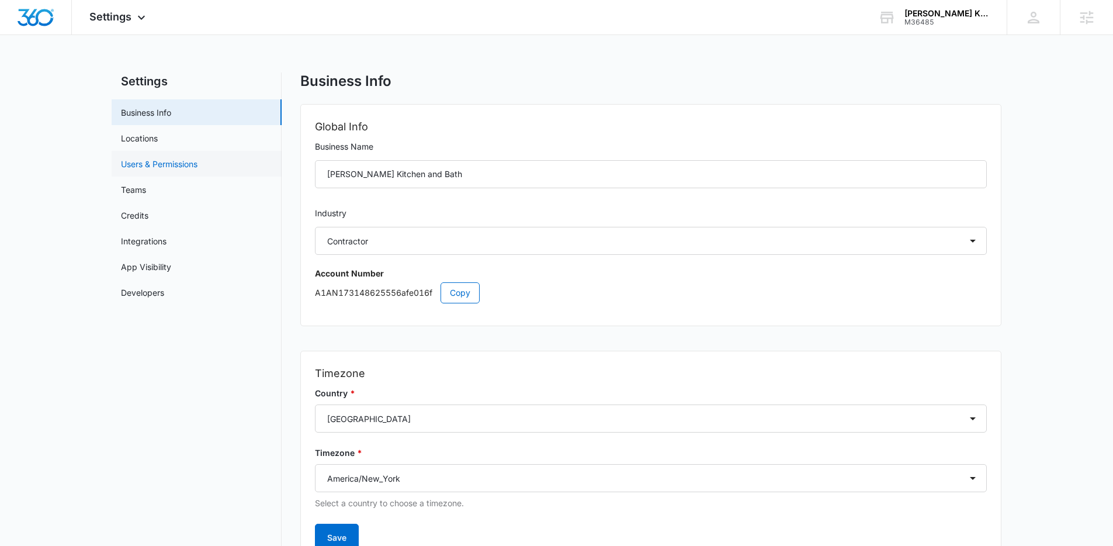
click at [188, 168] on link "Users & Permissions" at bounding box center [159, 164] width 77 height 12
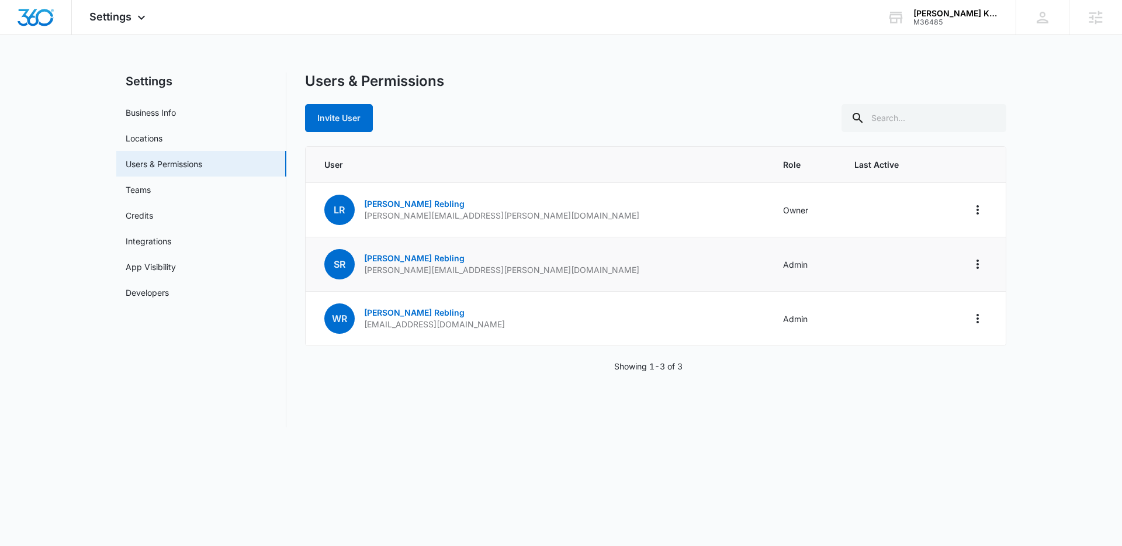
click at [459, 271] on p "Stephanie.rebling@aikeykitchenandbath.com" at bounding box center [501, 270] width 275 height 12
click at [461, 321] on p "bill.rebling@aikeykitchenandbath.com" at bounding box center [434, 324] width 141 height 12
click at [463, 333] on div "WR William Rebling bill.rebling@aikeykitchenandbath.com" at bounding box center [414, 318] width 181 height 30
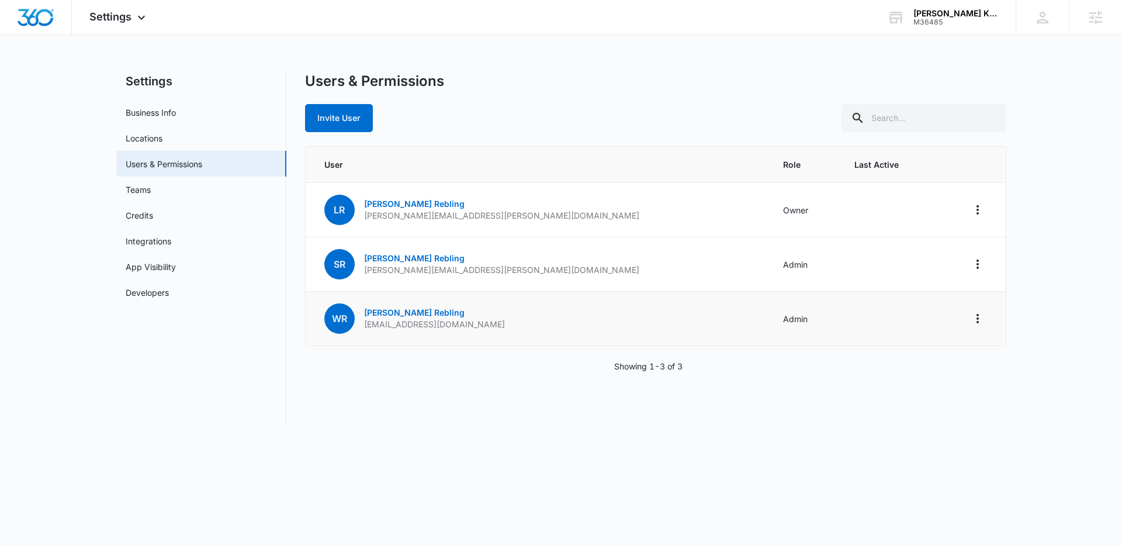
click at [463, 333] on div "WR William Rebling bill.rebling@aikeykitchenandbath.com" at bounding box center [414, 318] width 181 height 30
click at [463, 328] on p "bill.rebling@aikeykitchenandbath.com" at bounding box center [434, 324] width 141 height 12
click at [467, 338] on td "WR William Rebling bill.rebling@aikeykitchenandbath.com" at bounding box center [538, 319] width 464 height 54
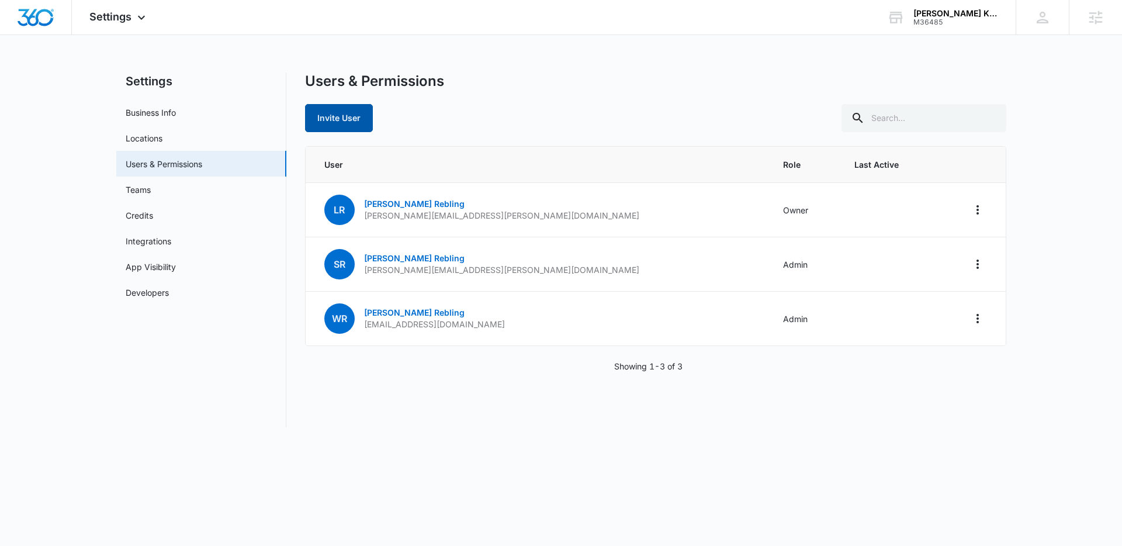
click at [338, 122] on button "Invite User" at bounding box center [339, 118] width 68 height 28
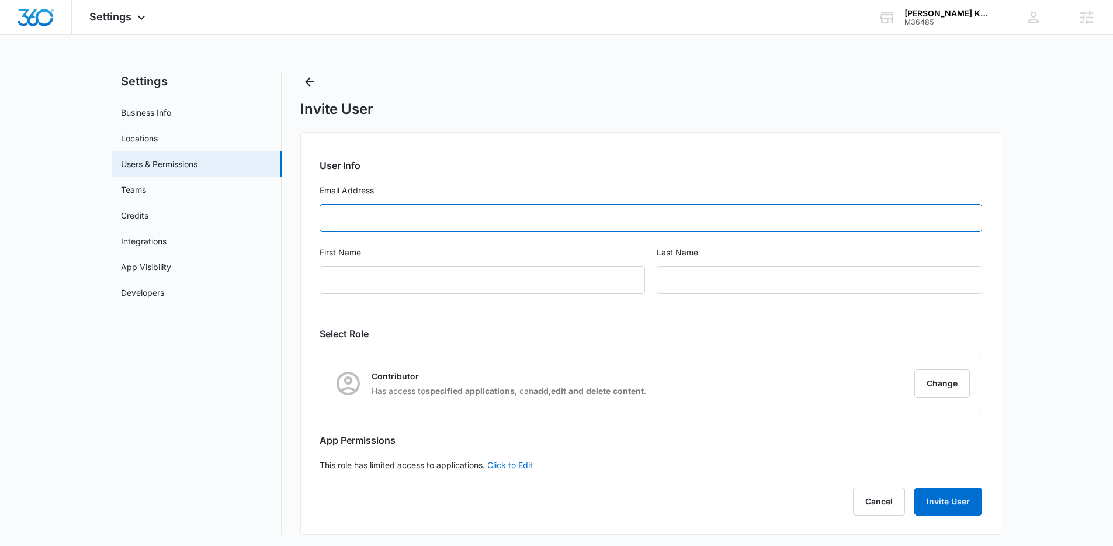
click at [398, 218] on input "Email Address" at bounding box center [651, 218] width 662 height 28
paste input "samantha@aikeykitchenandbath.com"
type input "samantha@aikeykitchenandbath.com"
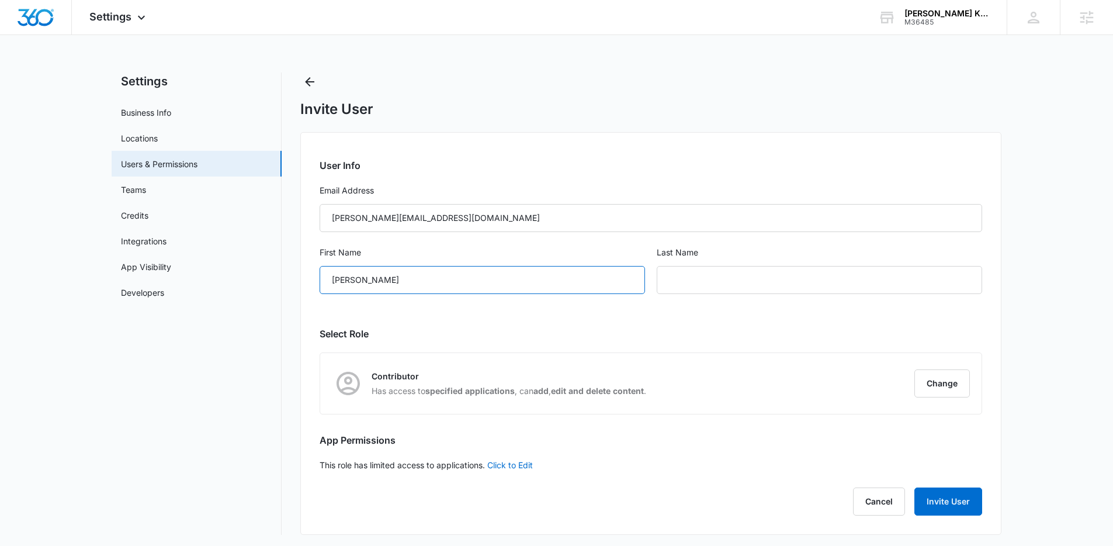
type input "Sam"
type input "Woodford"
type input "Samantha"
click at [493, 316] on div "User Info Email Address samantha@aikeykitchenandbath.com First Name Samantha La…" at bounding box center [650, 333] width 701 height 403
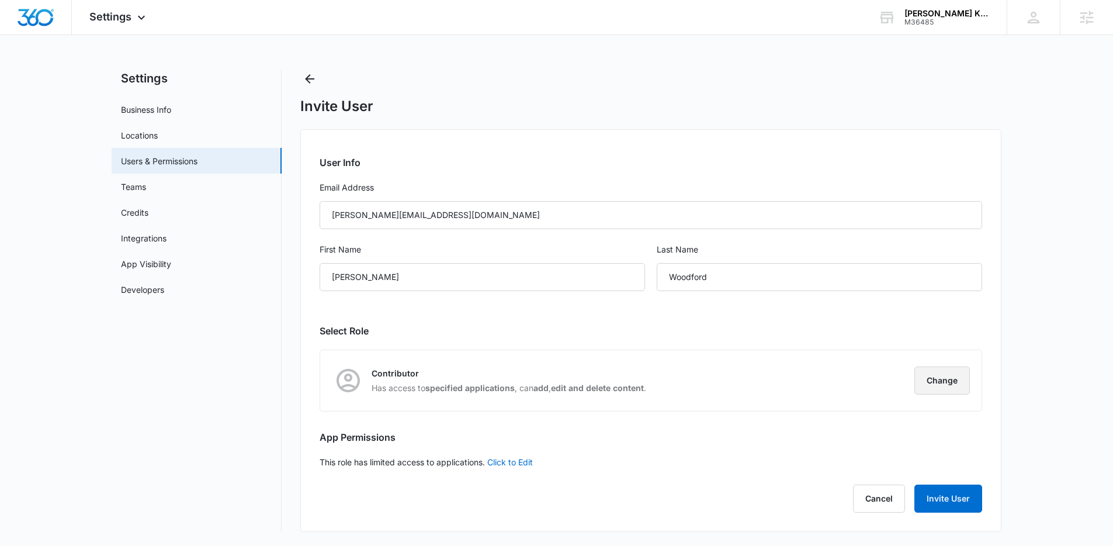
click at [957, 375] on button "Change" at bounding box center [941, 380] width 55 height 28
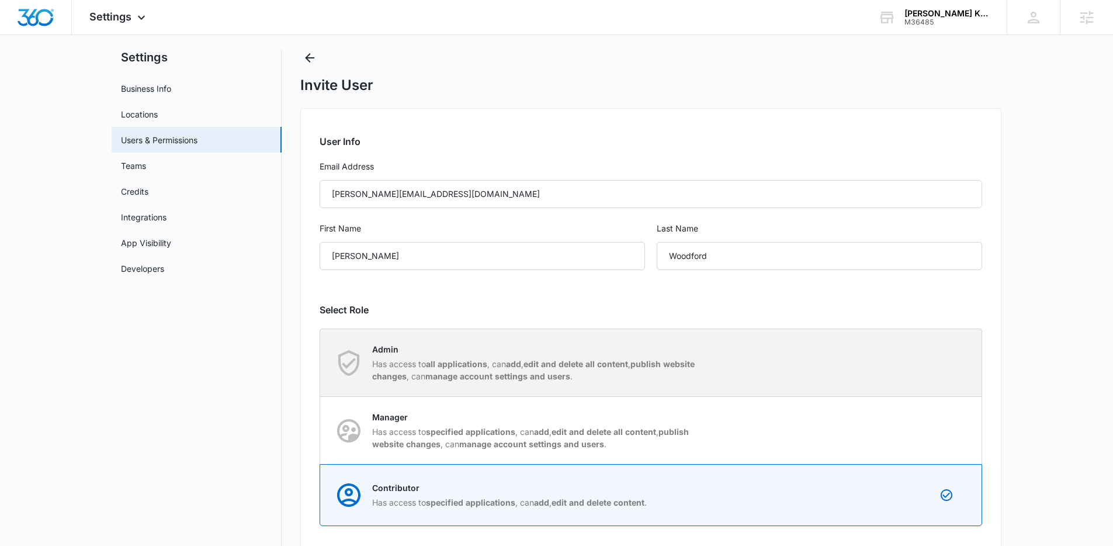
click at [571, 369] on p "Has access to all applications , can add , edit and delete all content , publis…" at bounding box center [536, 370] width 328 height 25
click at [321, 363] on input "Admin Has access to all applications , can add , edit and delete all content , …" at bounding box center [320, 362] width 1 height 1
radio input "true"
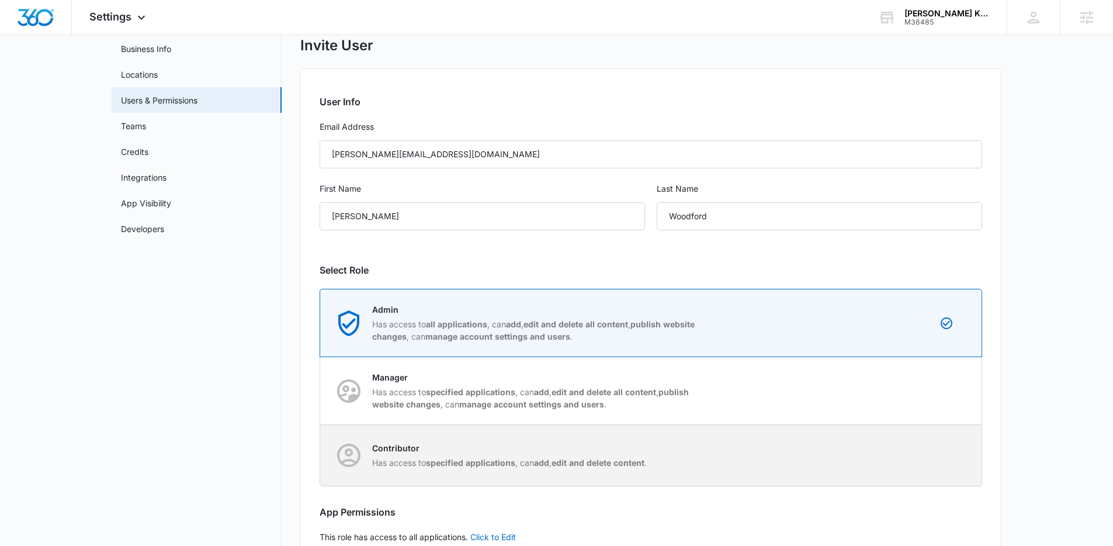
scroll to position [113, 0]
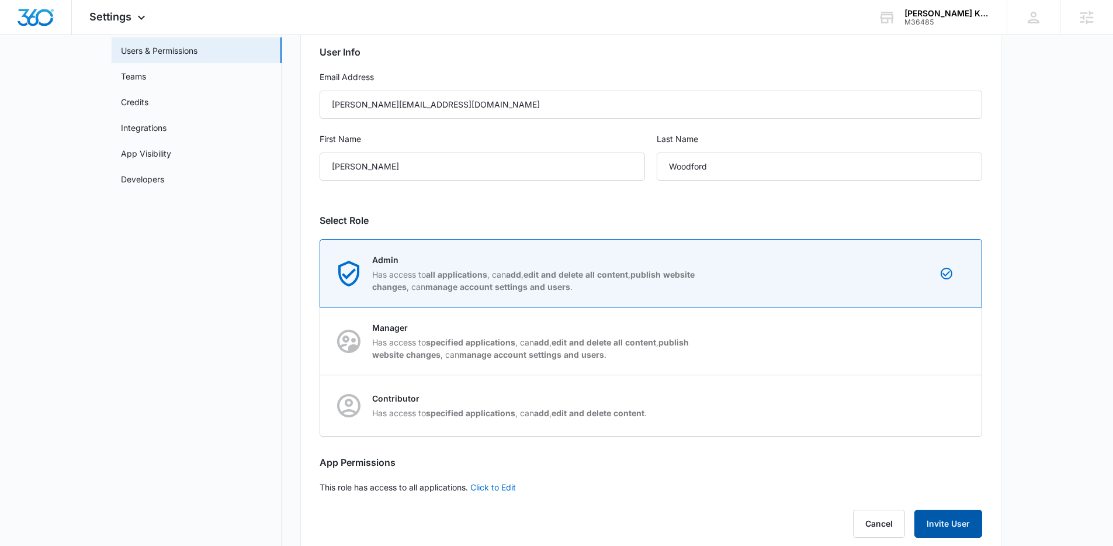
click at [957, 512] on button "Invite User" at bounding box center [948, 523] width 68 height 28
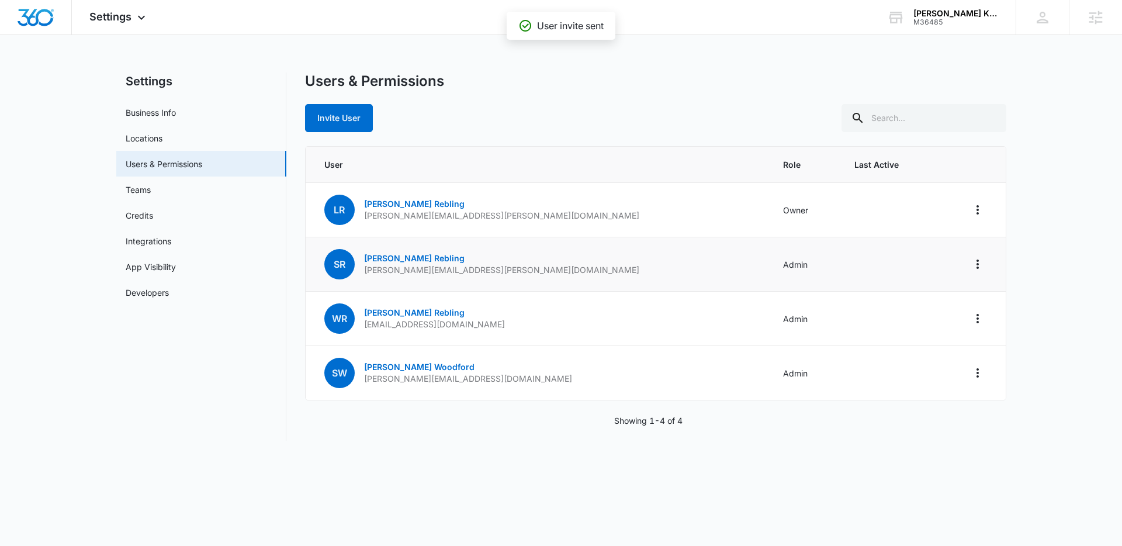
click at [434, 270] on p "Stephanie.rebling@aikeykitchenandbath.com" at bounding box center [501, 270] width 275 height 12
click at [467, 287] on td "SR Stephanie Rebling Stephanie.rebling@aikeykitchenandbath.com" at bounding box center [538, 264] width 464 height 54
click at [977, 263] on icon "Actions" at bounding box center [977, 263] width 2 height 9
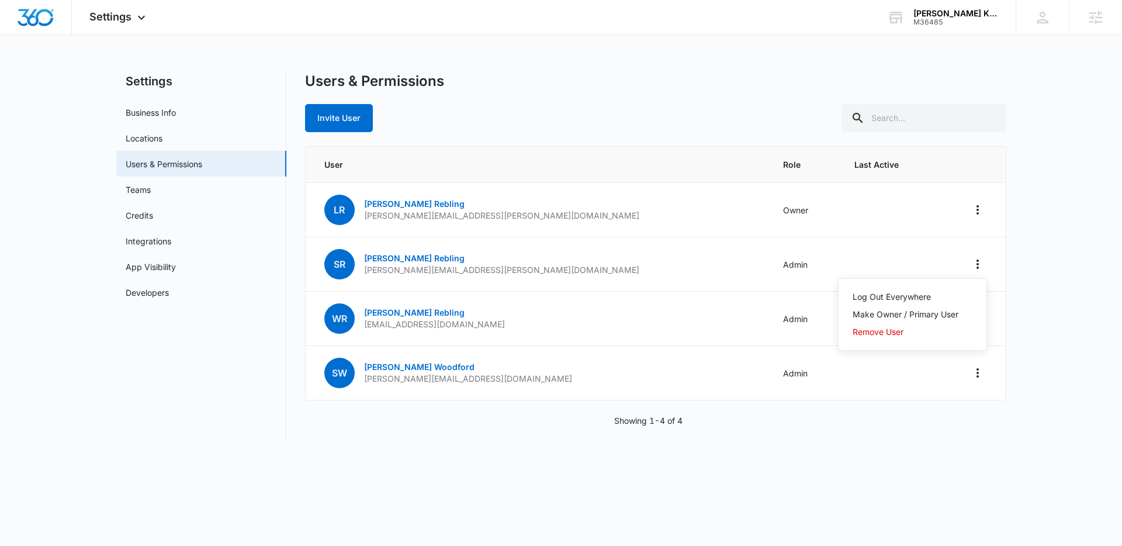
click at [847, 426] on div "Users & Permissions Invite User User Role Last Active LR Laura Rebling laura.re…" at bounding box center [655, 256] width 701 height 368
click at [353, 114] on button "Invite User" at bounding box center [339, 118] width 68 height 28
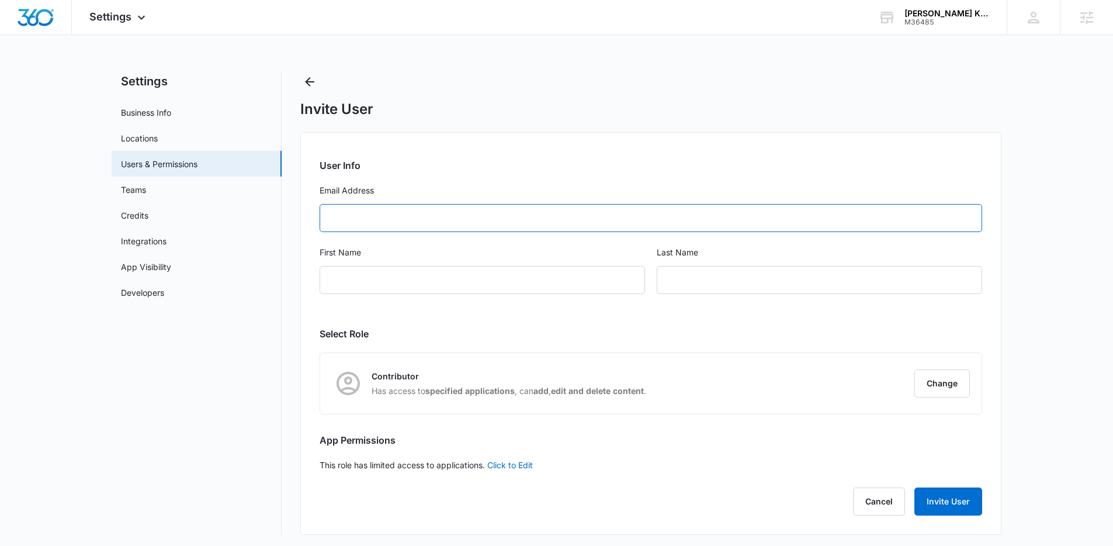
click at [386, 227] on input "Email Address" at bounding box center [651, 218] width 662 height 28
paste input "samantha@aikeykitchenandbath.com"
click at [403, 221] on input "casey@samantha@aikeykitchenandbath.com" at bounding box center [651, 218] width 662 height 28
type input "casey@aikeykitchenandbath.com"
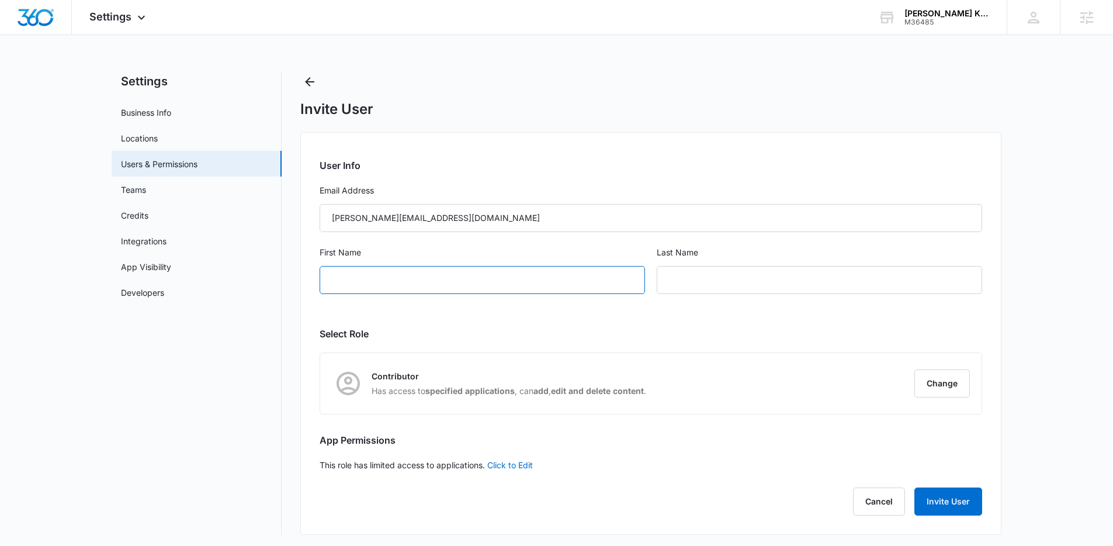
click at [387, 272] on input "First Name" at bounding box center [482, 280] width 325 height 28
type input "Casey"
click at [928, 383] on button "Change" at bounding box center [941, 383] width 55 height 28
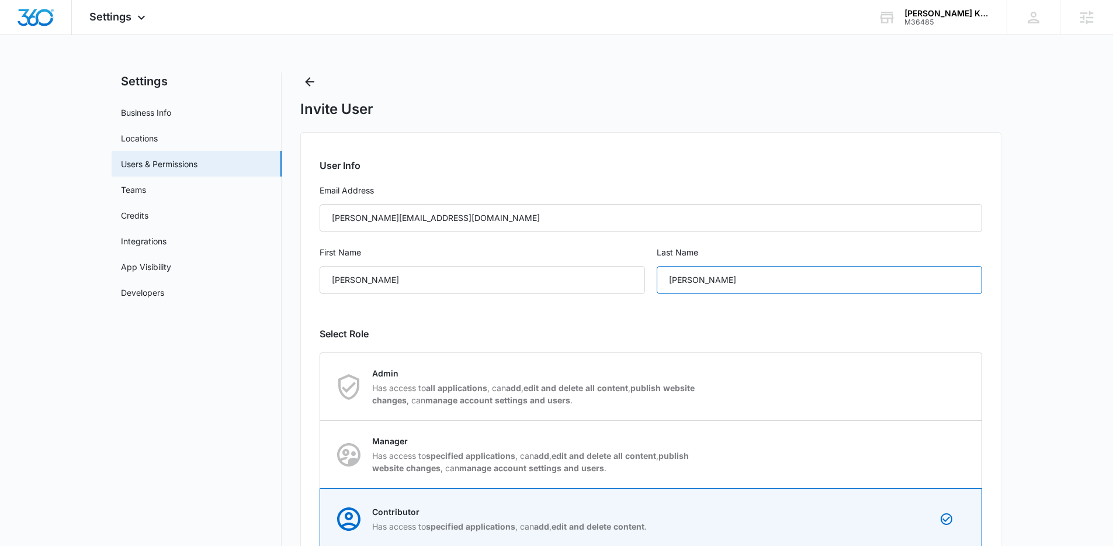
click at [688, 281] on input "Lambson" at bounding box center [819, 280] width 325 height 28
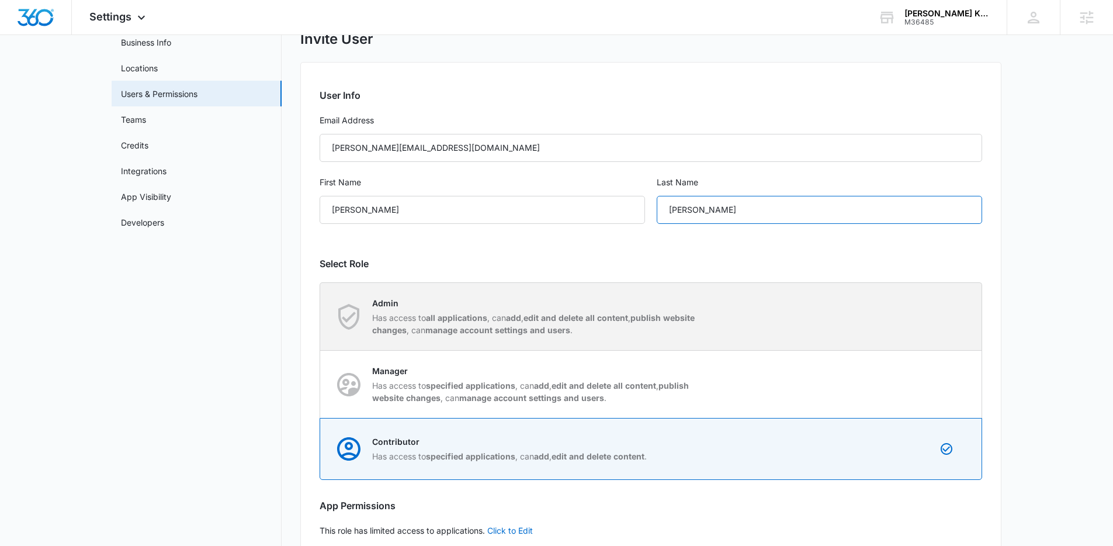
scroll to position [72, 0]
type input "Lamson"
click at [814, 338] on div "Admin Has access to all applications , can add , edit and delete all content , …" at bounding box center [651, 313] width 661 height 67
click at [321, 314] on input "Admin Has access to all applications , can add , edit and delete all content , …" at bounding box center [320, 314] width 1 height 1
radio input "true"
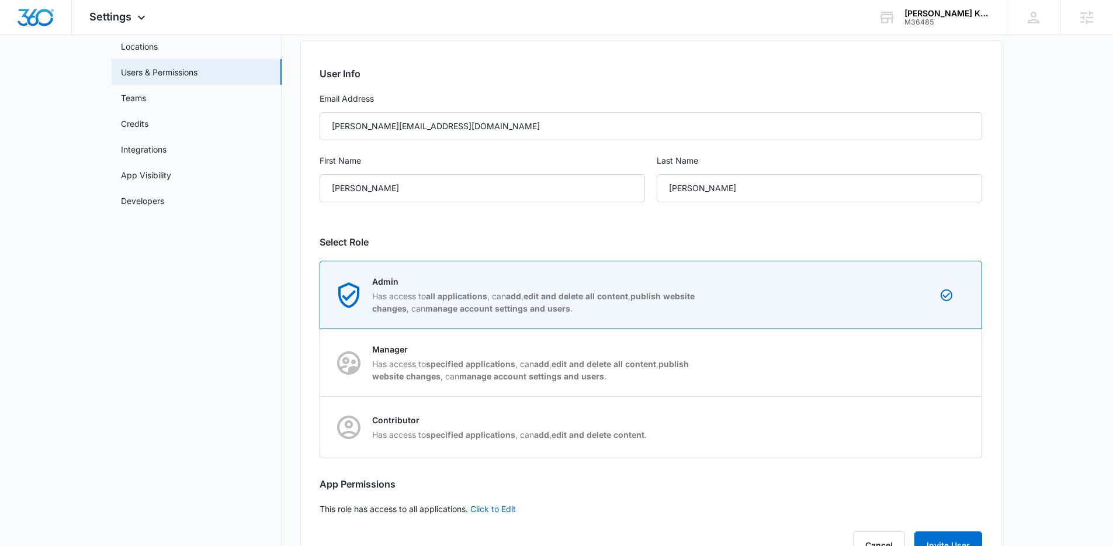
scroll to position [138, 0]
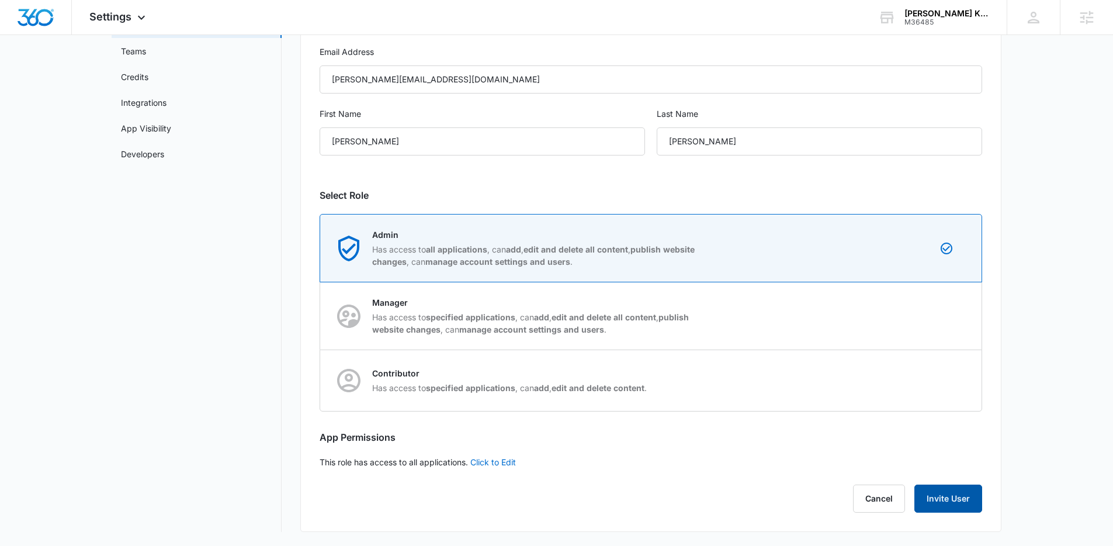
click at [960, 498] on button "Invite User" at bounding box center [948, 498] width 68 height 28
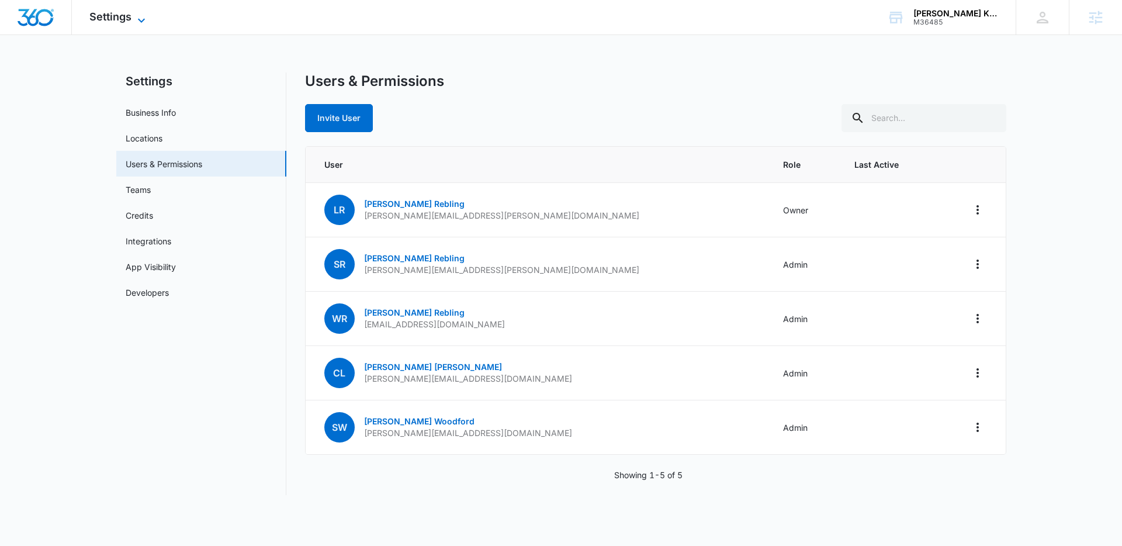
click at [143, 22] on icon at bounding box center [141, 20] width 14 height 14
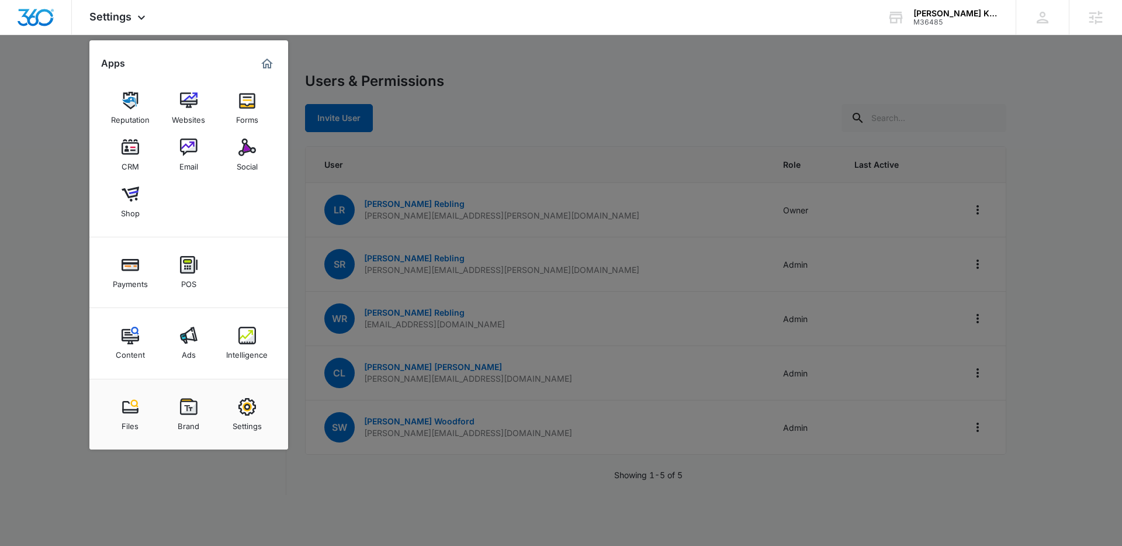
click at [576, 147] on div at bounding box center [561, 273] width 1122 height 546
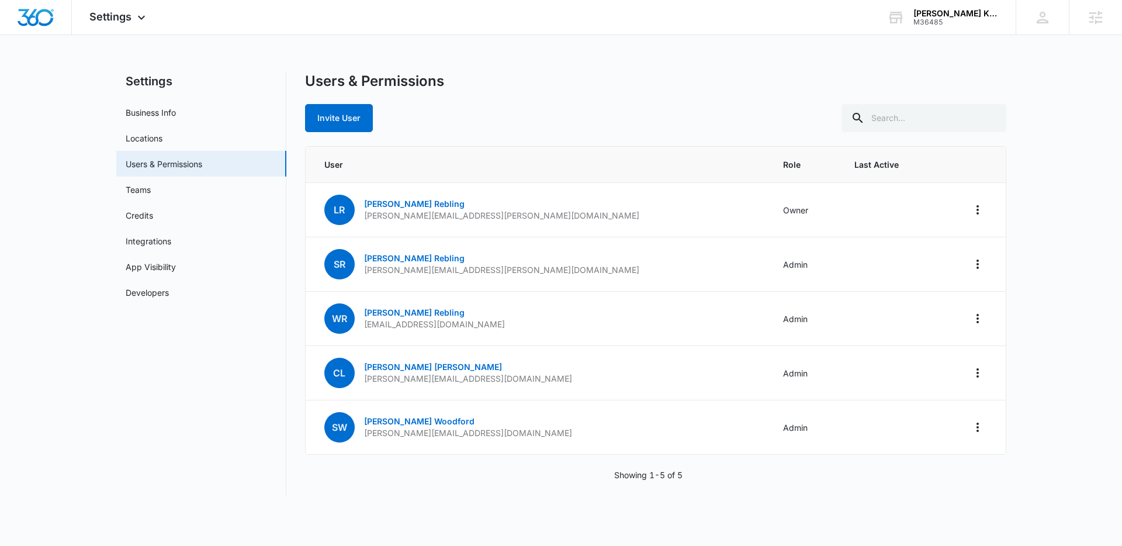
click at [525, 157] on th "User" at bounding box center [538, 165] width 464 height 36
click at [130, 19] on span "Settings" at bounding box center [110, 17] width 42 height 12
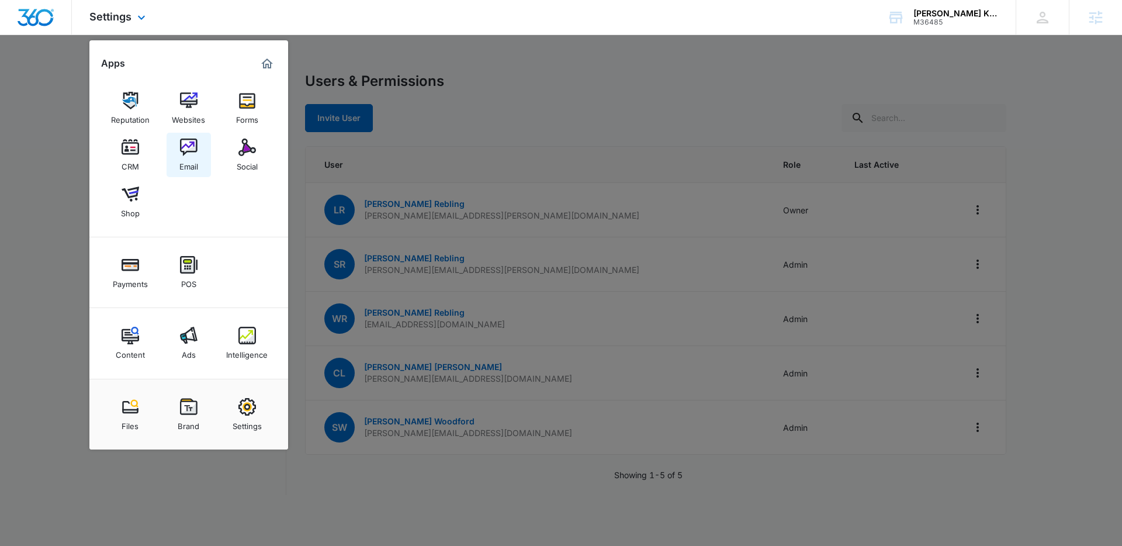
click at [188, 148] on img at bounding box center [189, 147] width 18 height 18
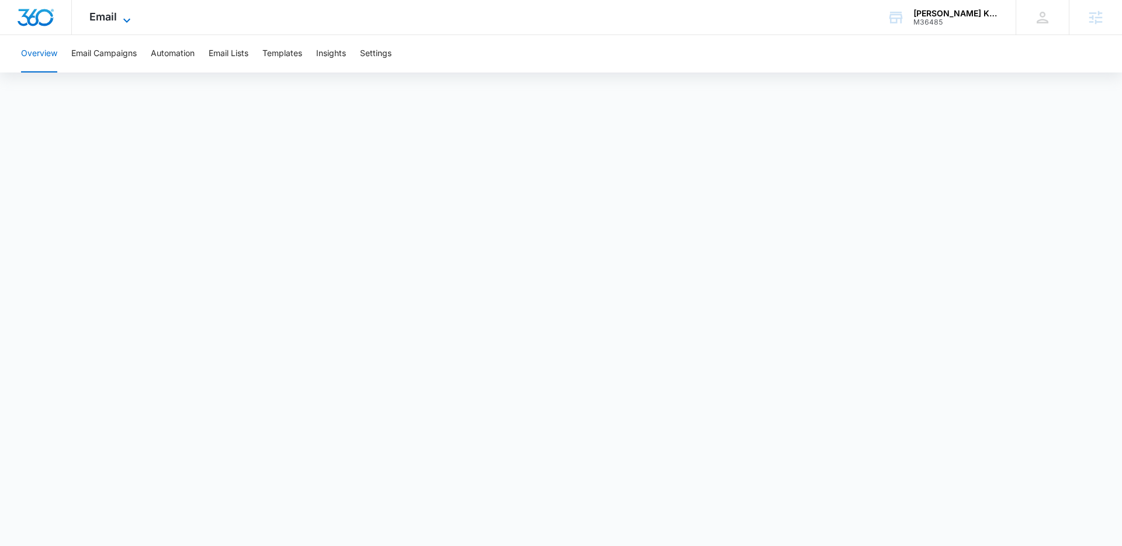
click at [129, 18] on icon at bounding box center [127, 20] width 14 height 14
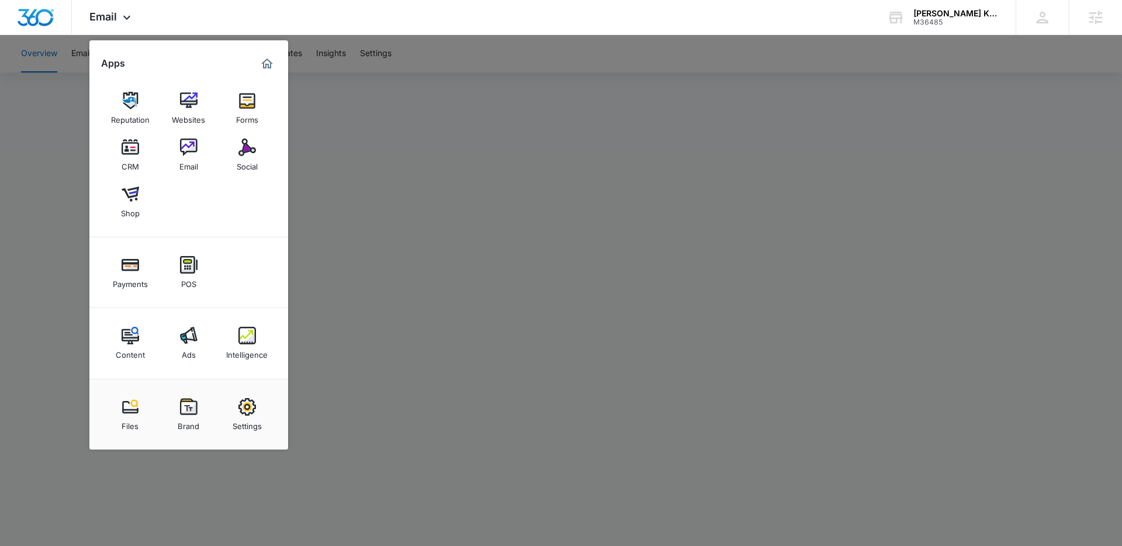
click at [536, 181] on div at bounding box center [561, 273] width 1122 height 546
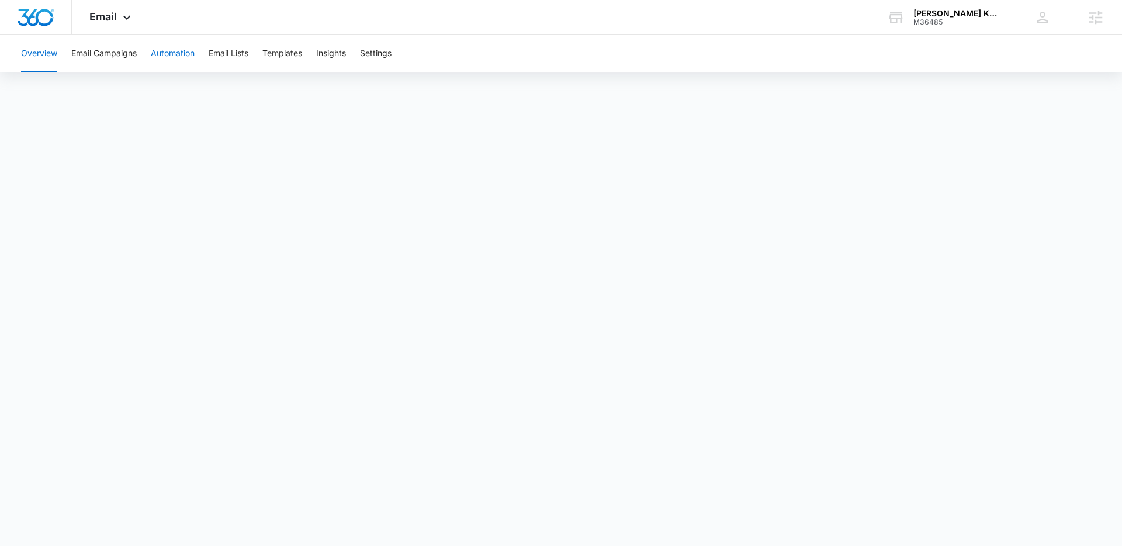
click at [188, 58] on button "Automation" at bounding box center [173, 53] width 44 height 37
click at [122, 20] on icon at bounding box center [127, 20] width 14 height 14
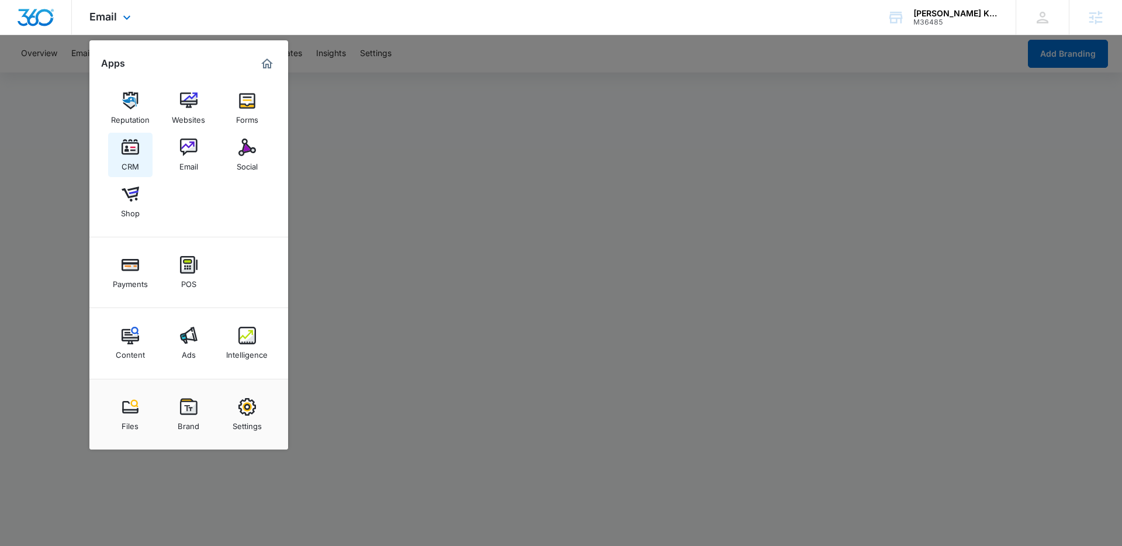
click at [135, 149] on img at bounding box center [131, 147] width 18 height 18
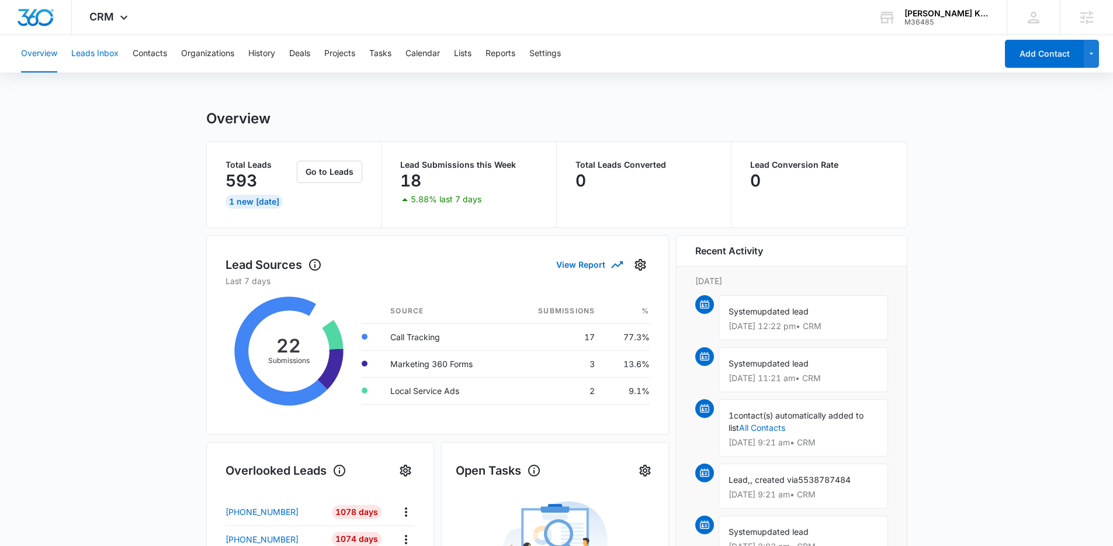
click at [91, 55] on button "Leads Inbox" at bounding box center [94, 53] width 47 height 37
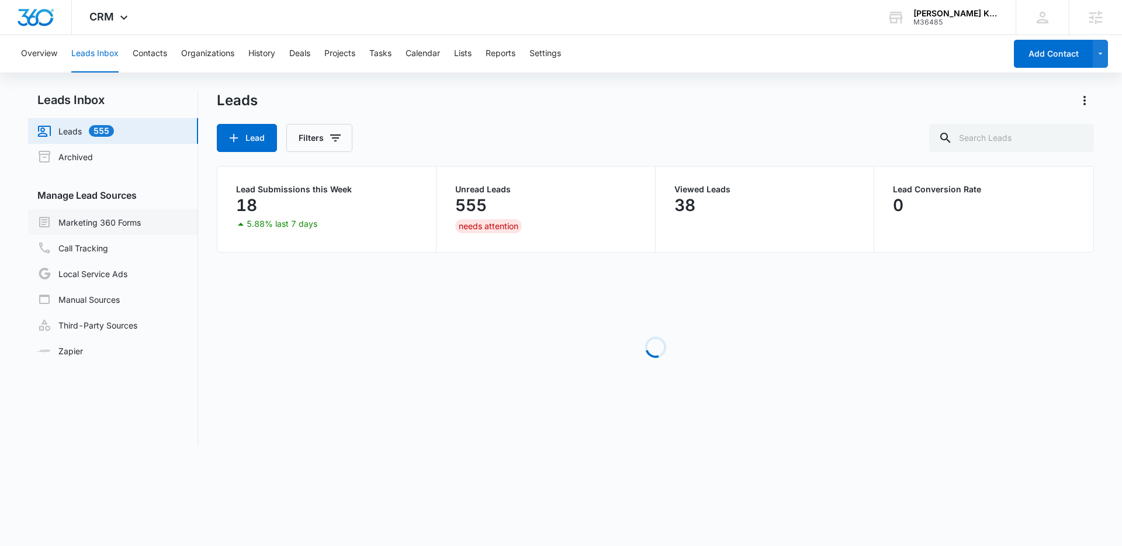
click at [97, 216] on link "Marketing 360 Forms" at bounding box center [88, 222] width 103 height 14
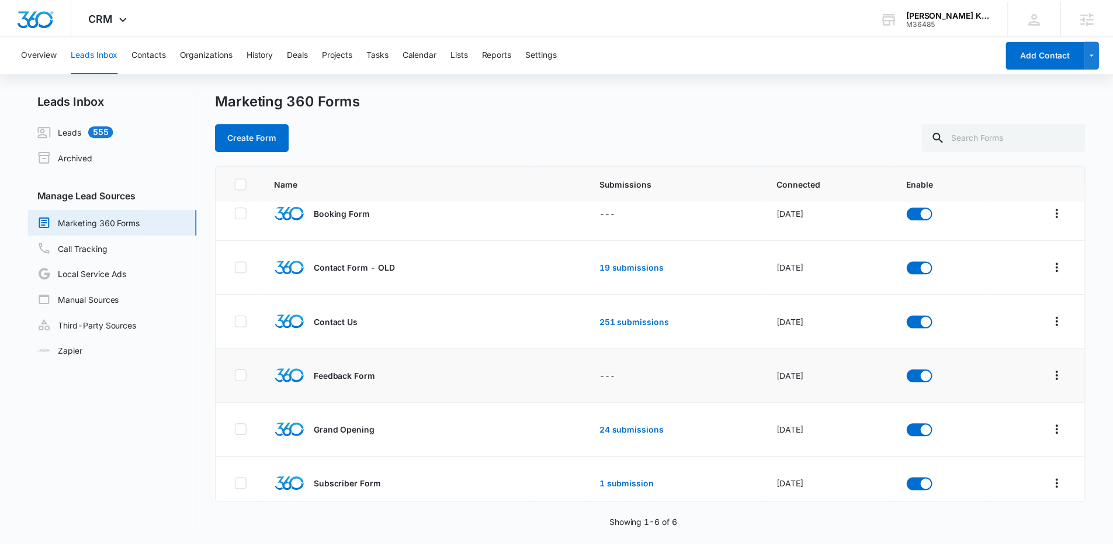
scroll to position [25, 0]
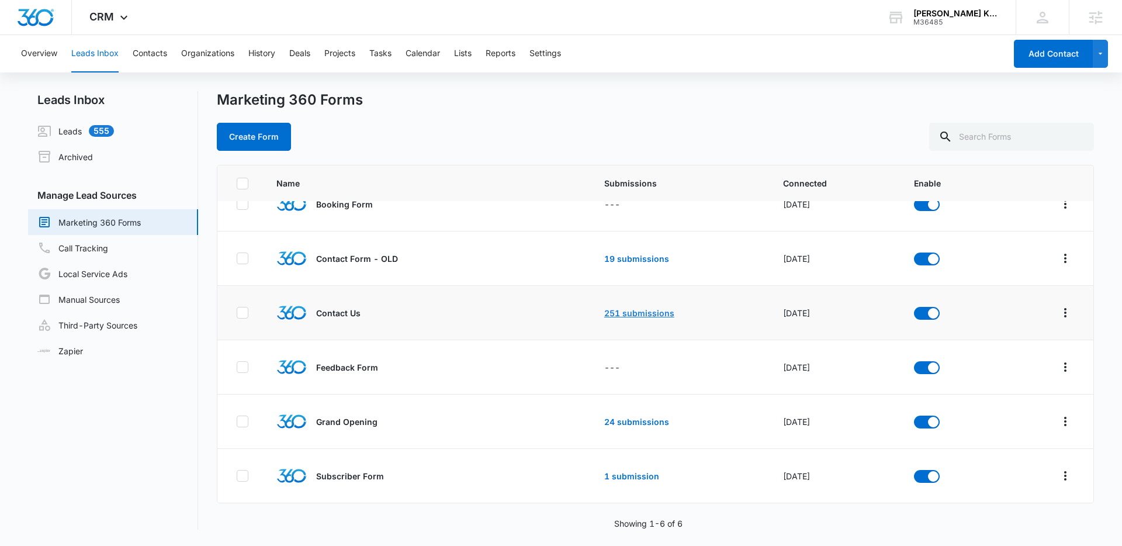
click at [644, 309] on link "251 submissions" at bounding box center [639, 313] width 70 height 10
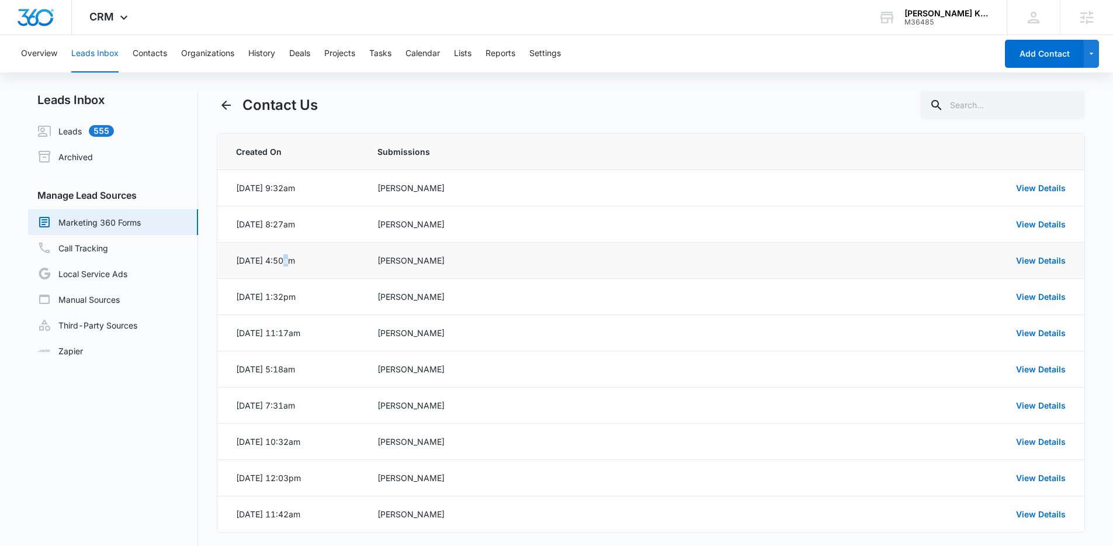
click at [283, 259] on div "Oct 8, 2025 at 4:50am" at bounding box center [265, 260] width 59 height 12
click at [282, 332] on div "Sep 25, 2025 at 11:17am" at bounding box center [268, 333] width 64 height 12
click at [252, 259] on div "Oct 8, 2025 at 4:50am" at bounding box center [265, 260] width 59 height 12
click at [1040, 263] on link "View Details" at bounding box center [1041, 260] width 50 height 10
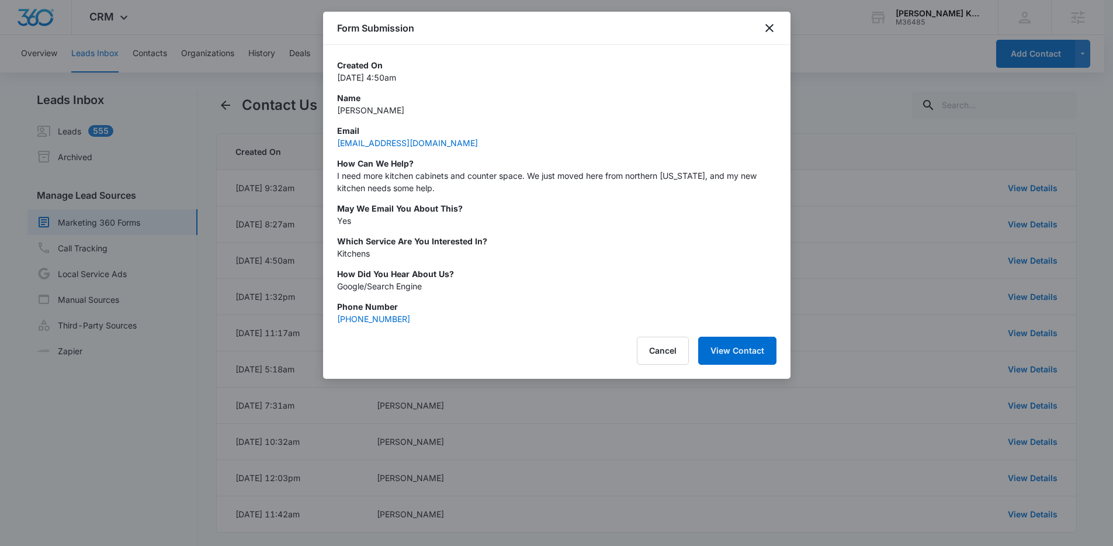
click at [396, 182] on p "I need more kitchen cabinets and counter space. We just moved here from norther…" at bounding box center [556, 181] width 439 height 25
click at [397, 176] on p "I need more kitchen cabinets and counter space. We just moved here from norther…" at bounding box center [556, 181] width 439 height 25
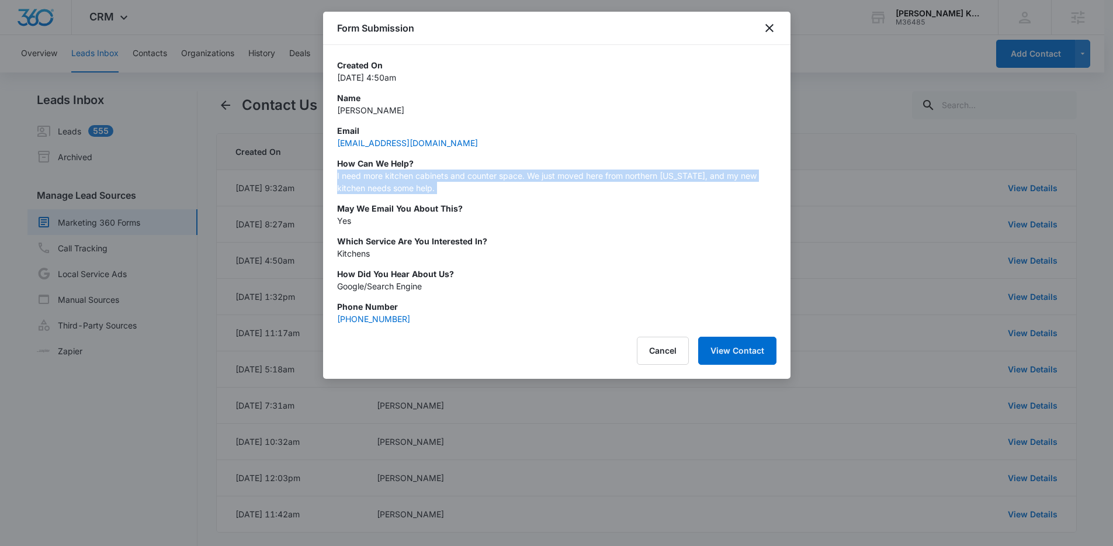
click at [397, 176] on p "I need more kitchen cabinets and counter space. We just moved here from norther…" at bounding box center [556, 181] width 439 height 25
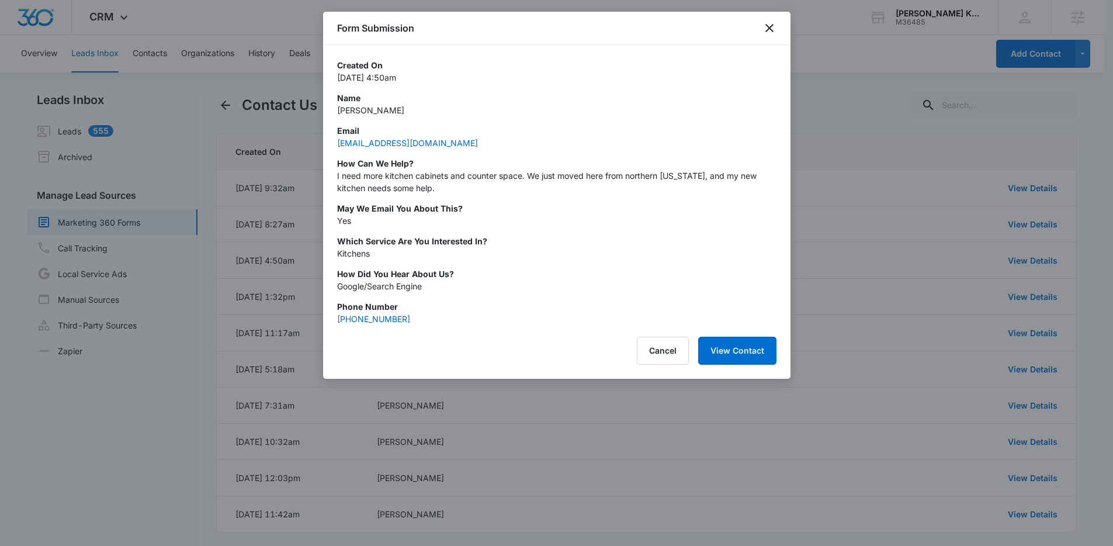
click at [720, 81] on p "Oct 8, 2025 at 4:50am" at bounding box center [556, 77] width 439 height 12
click at [762, 31] on icon "close" at bounding box center [769, 28] width 14 height 14
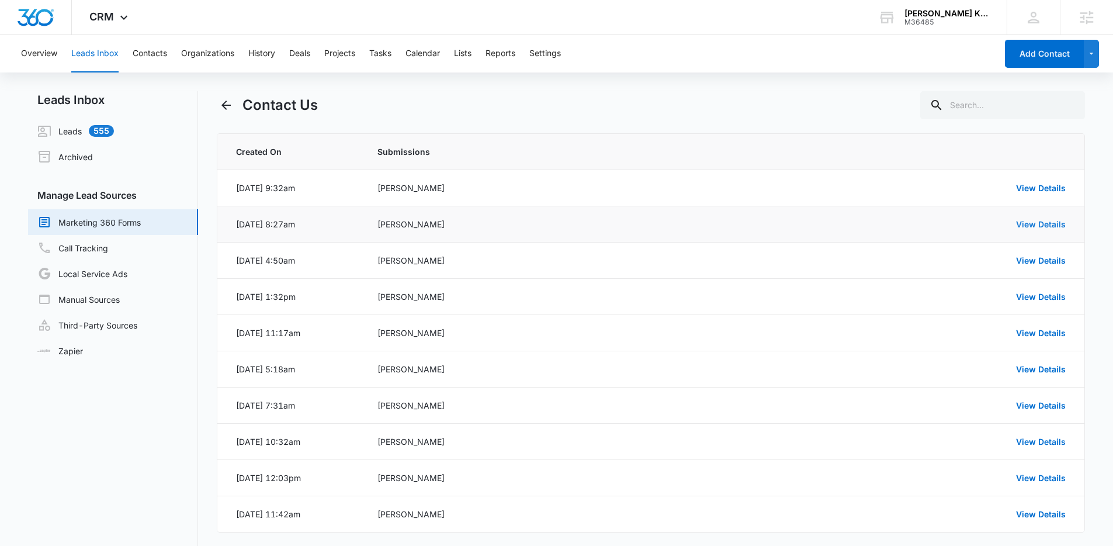
click at [1022, 225] on link "View Details" at bounding box center [1041, 224] width 50 height 10
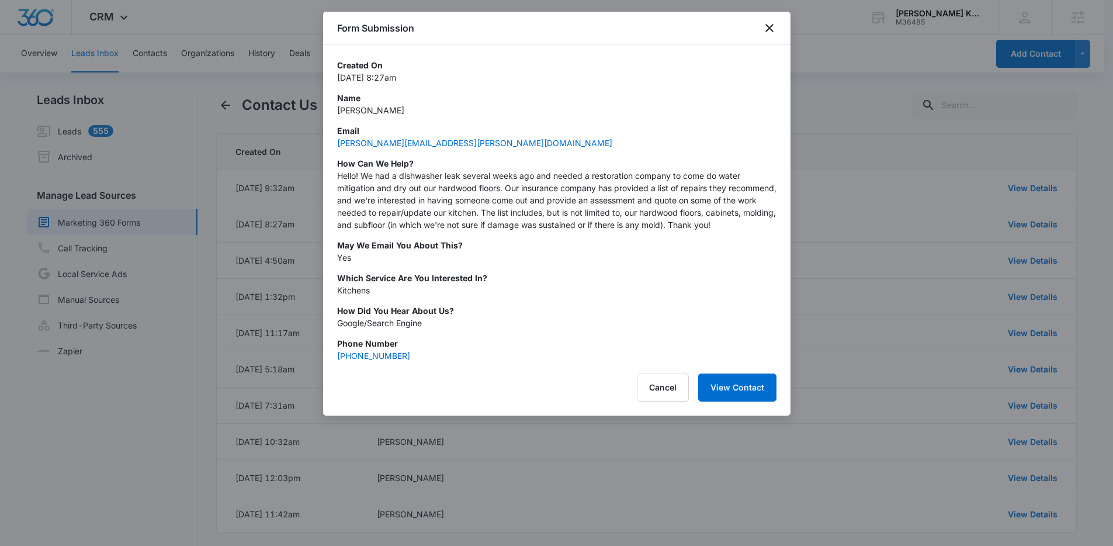
click at [490, 176] on p "Hello! We had a dishwasher leak several weeks ago and needed a restoration comp…" at bounding box center [556, 199] width 439 height 61
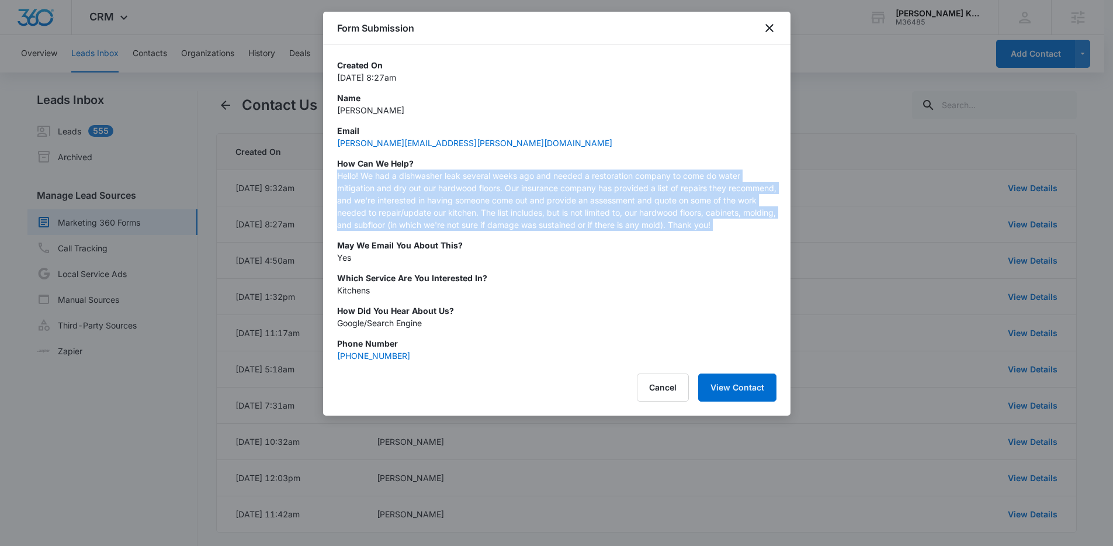
click at [490, 176] on p "Hello! We had a dishwasher leak several weeks ago and needed a restoration comp…" at bounding box center [556, 199] width 439 height 61
click at [528, 217] on p "Hello! We had a dishwasher leak several weeks ago and needed a restoration comp…" at bounding box center [556, 199] width 439 height 61
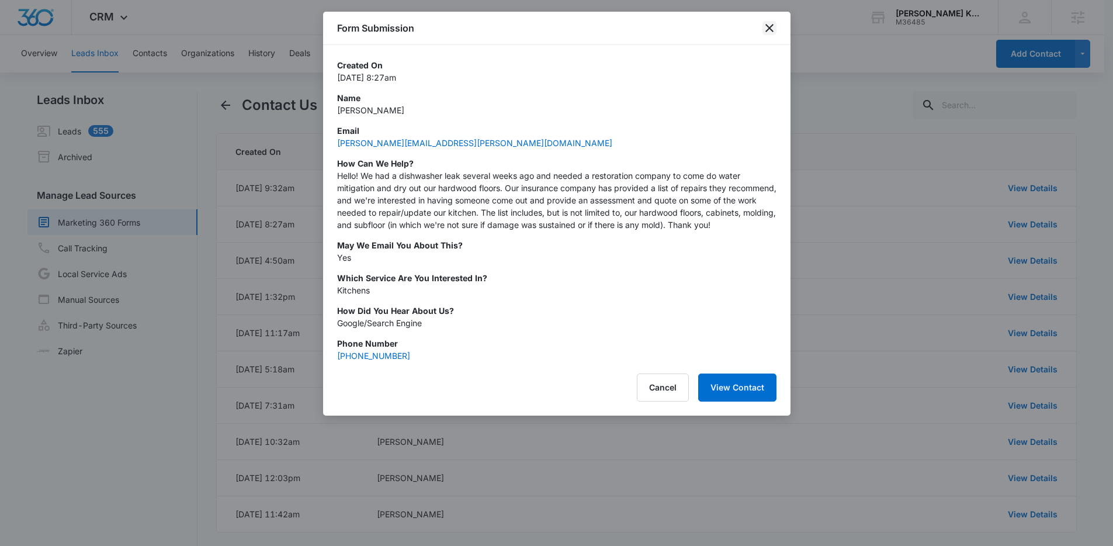
click at [765, 33] on icon "close" at bounding box center [769, 28] width 14 height 14
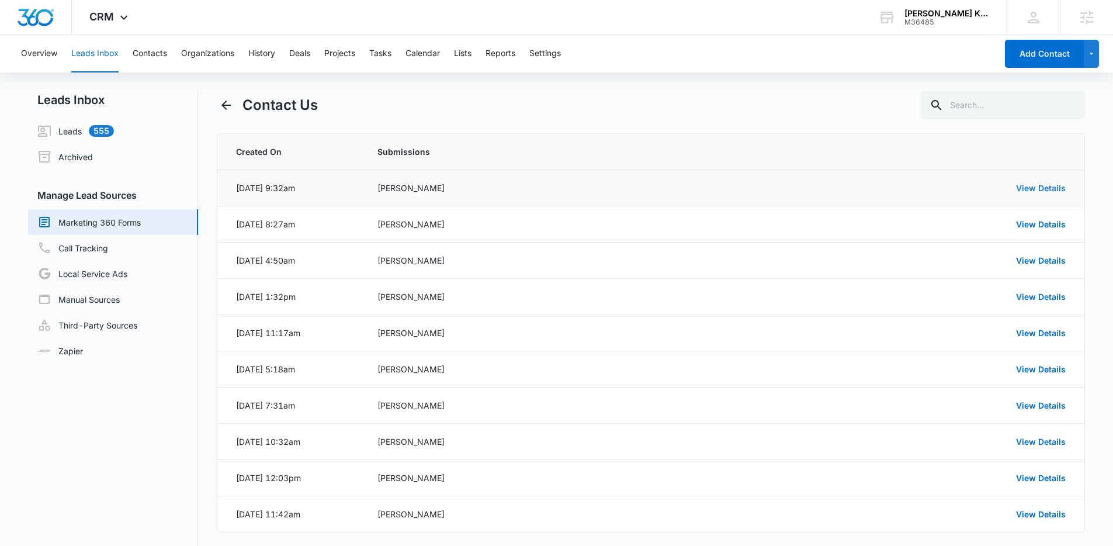
click at [1063, 190] on link "View Details" at bounding box center [1041, 188] width 50 height 10
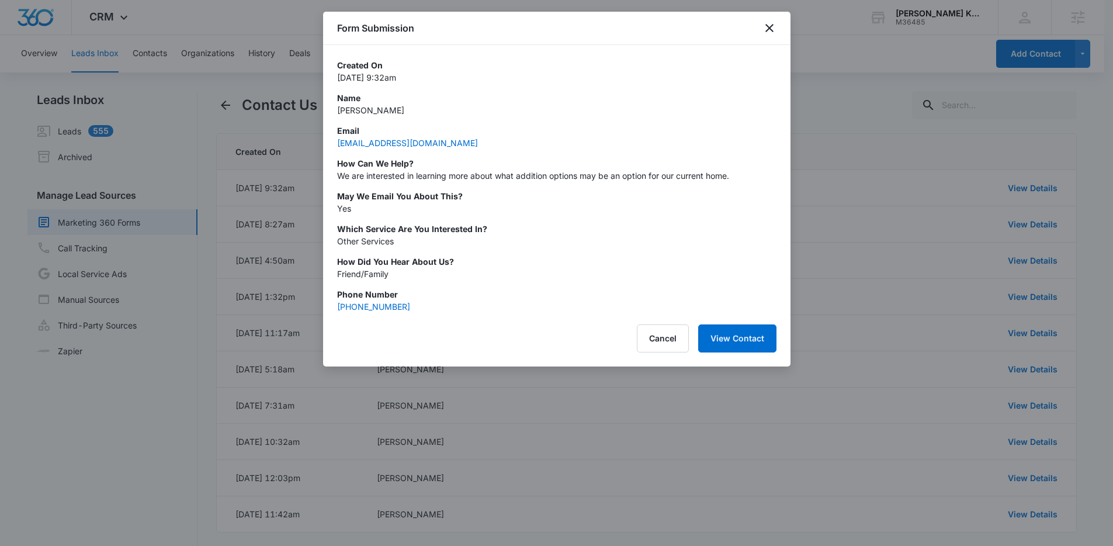
click at [446, 173] on p "We are interested in learning more about what addition options may be an option…" at bounding box center [556, 175] width 439 height 12
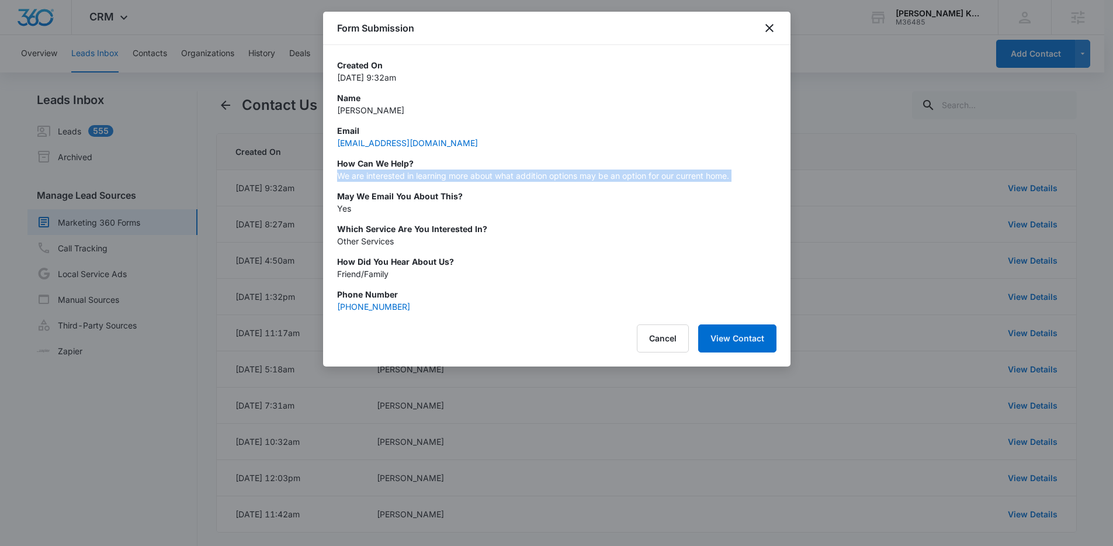
click at [446, 173] on p "We are interested in learning more about what addition options may be an option…" at bounding box center [556, 175] width 439 height 12
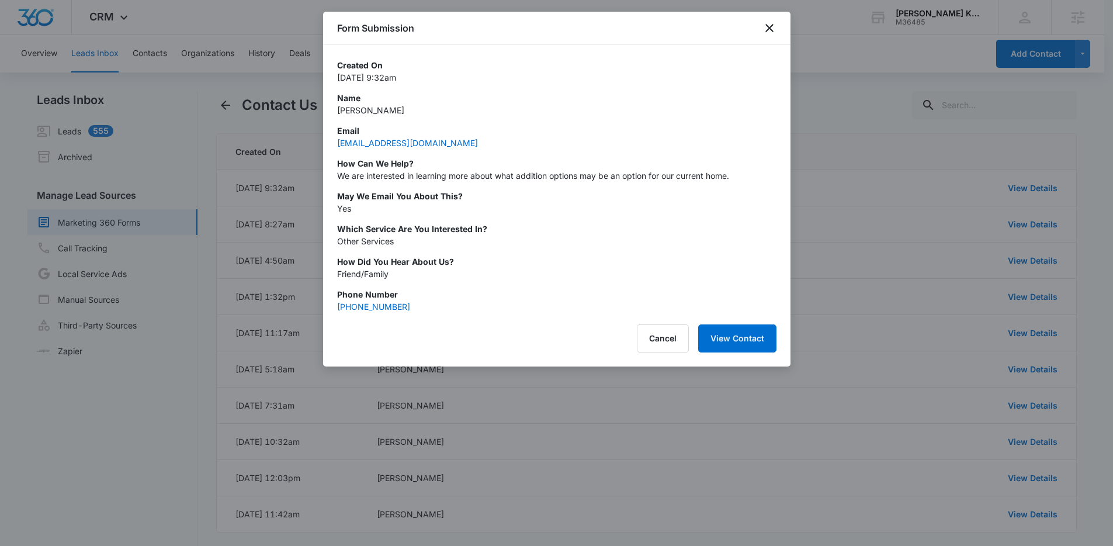
click at [461, 192] on p "May we email you about this?" at bounding box center [556, 196] width 439 height 12
click at [765, 26] on icon "close" at bounding box center [769, 28] width 14 height 14
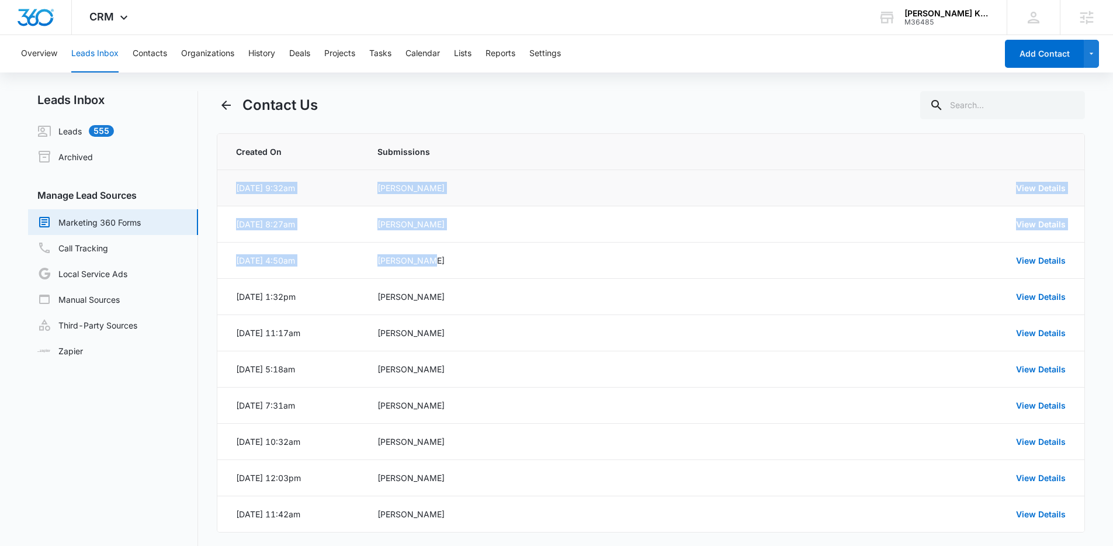
drag, startPoint x: 441, startPoint y: 256, endPoint x: 224, endPoint y: 191, distance: 226.4
click at [224, 191] on tbody "Oct 8, 2025 at 9:32am Brandy Youngman View Details Oct 8, 2025 at 8:27am Erin B…" at bounding box center [651, 351] width 868 height 362
click at [295, 189] on div "Oct 8, 2025 at 9:32am" at bounding box center [265, 188] width 59 height 12
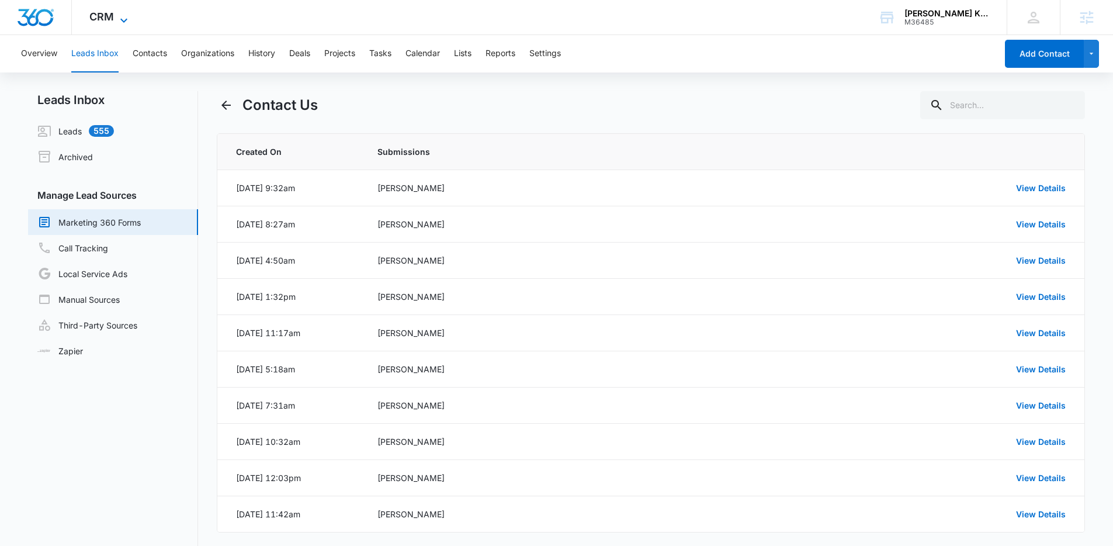
click at [112, 16] on span "CRM" at bounding box center [101, 17] width 25 height 12
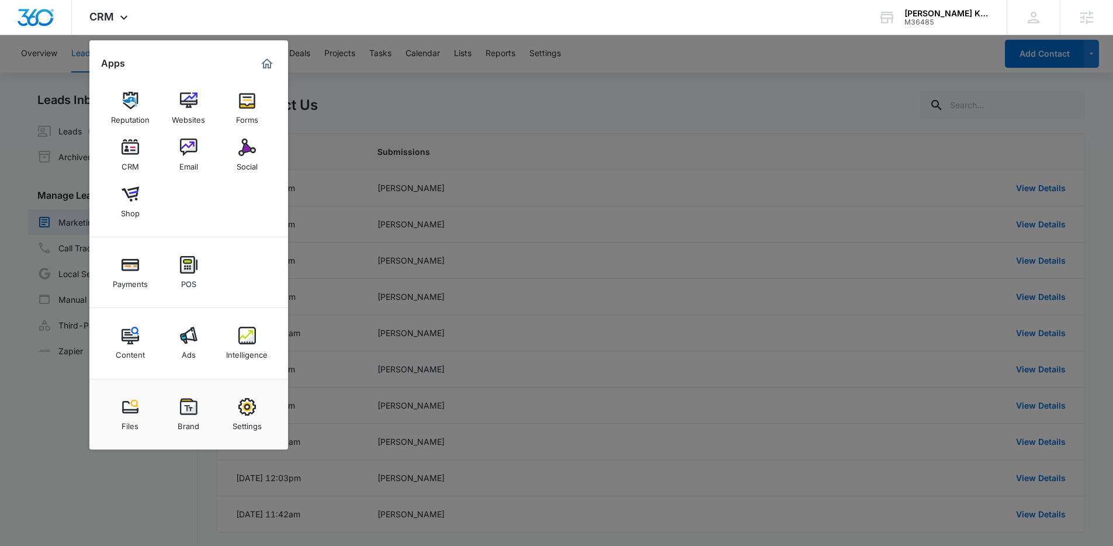
click at [460, 138] on div at bounding box center [556, 273] width 1113 height 546
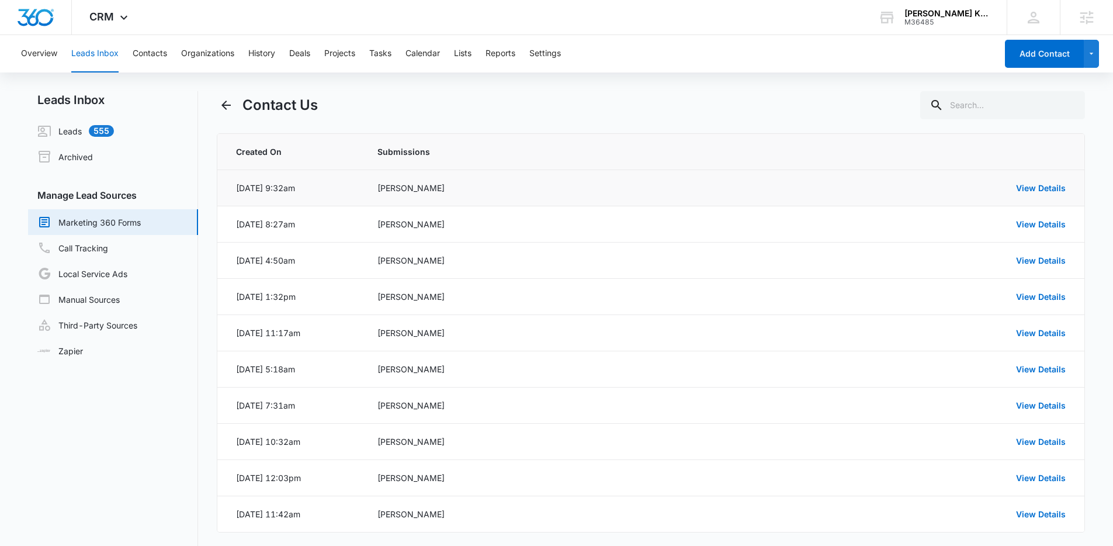
drag, startPoint x: 442, startPoint y: 259, endPoint x: 231, endPoint y: 194, distance: 220.8
click at [231, 194] on tbody "Oct 8, 2025 at 9:32am Brandy Youngman View Details Oct 8, 2025 at 8:27am Erin B…" at bounding box center [651, 351] width 868 height 362
click at [276, 186] on div "Oct 8, 2025 at 9:32am" at bounding box center [265, 188] width 59 height 12
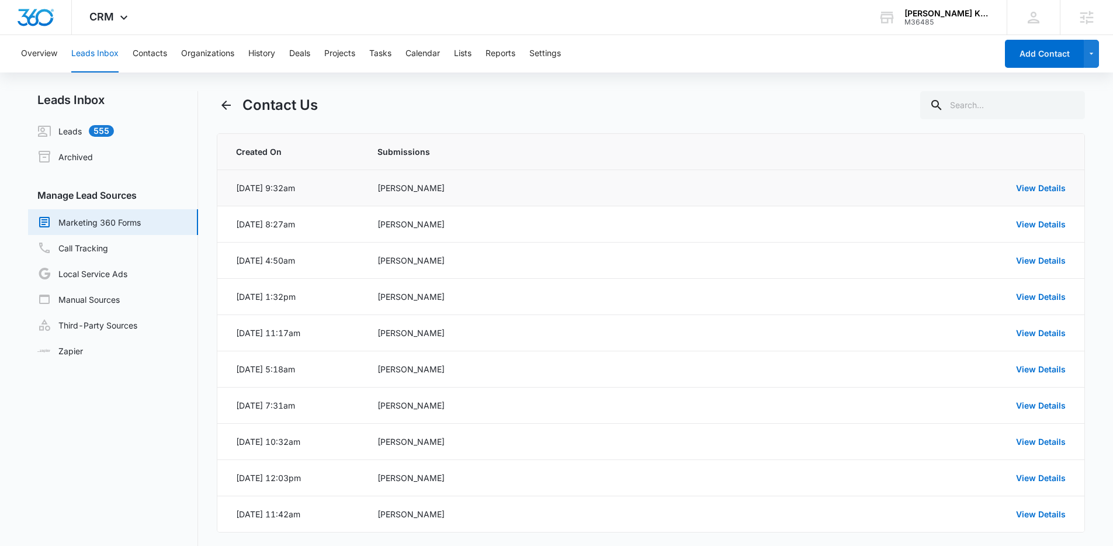
click at [407, 192] on div "Brandy Youngman" at bounding box center [556, 188] width 359 height 12
click at [489, 227] on div "Erin Beard" at bounding box center [556, 224] width 359 height 12
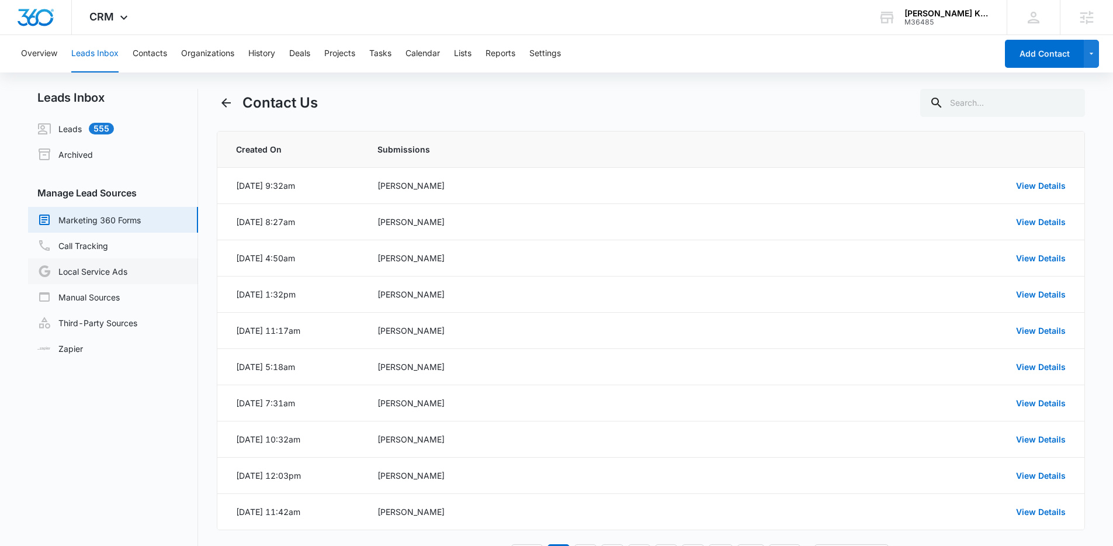
click at [86, 271] on link "Local Service Ads" at bounding box center [82, 271] width 90 height 14
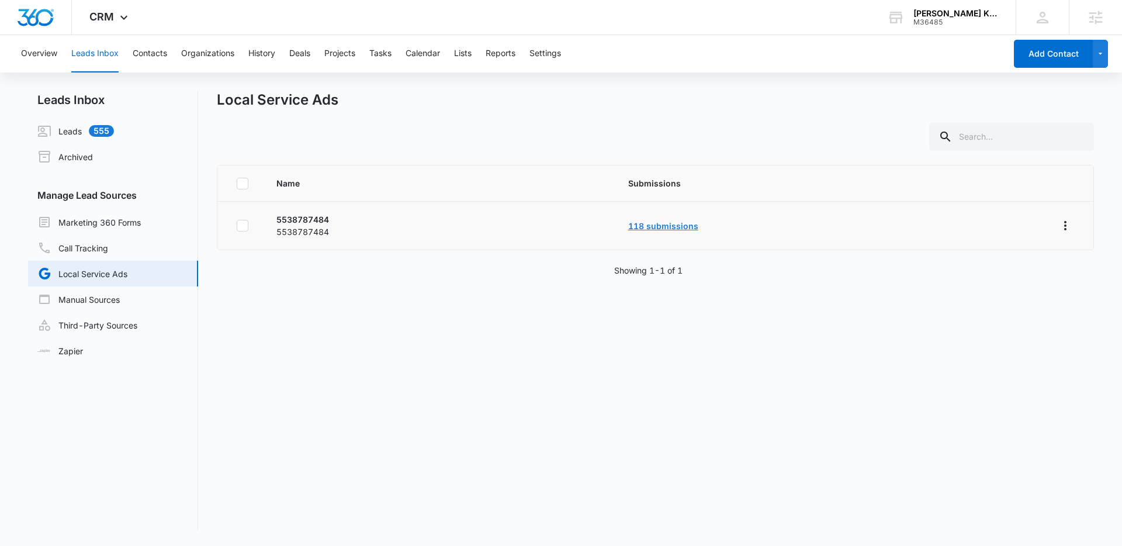
click at [662, 226] on link "118 submissions" at bounding box center [663, 226] width 70 height 10
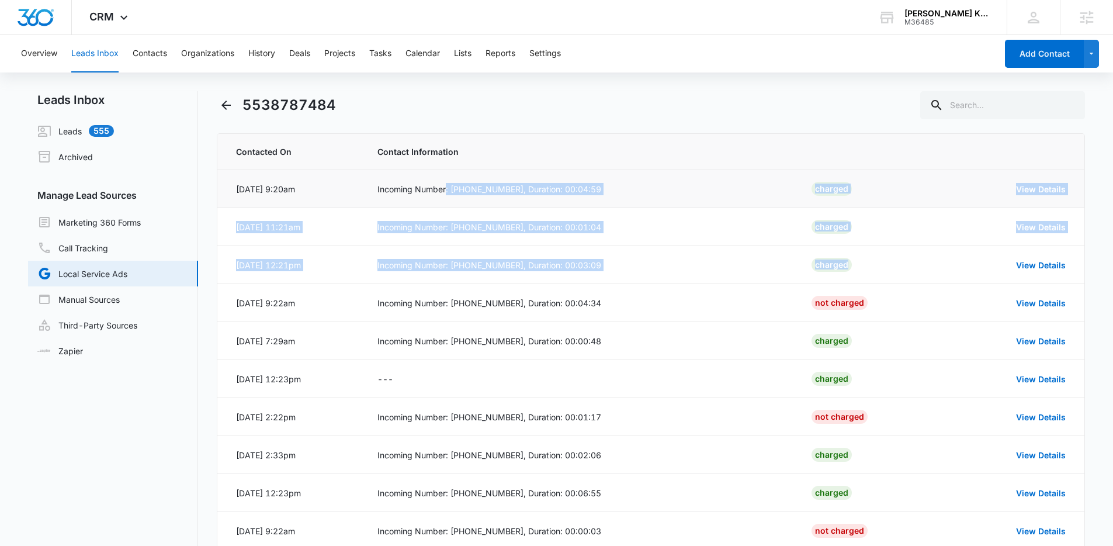
drag, startPoint x: 947, startPoint y: 270, endPoint x: 445, endPoint y: 187, distance: 509.3
click at [445, 187] on tbody "Oct 9, 2025 at 9:20am Incoming Number: (318) 953-5412, Duration: 00:04:59 Charg…" at bounding box center [651, 360] width 868 height 380
click at [445, 187] on div "Incoming Number: (318) 953-5412, Duration: 00:04:59" at bounding box center [580, 189] width 406 height 12
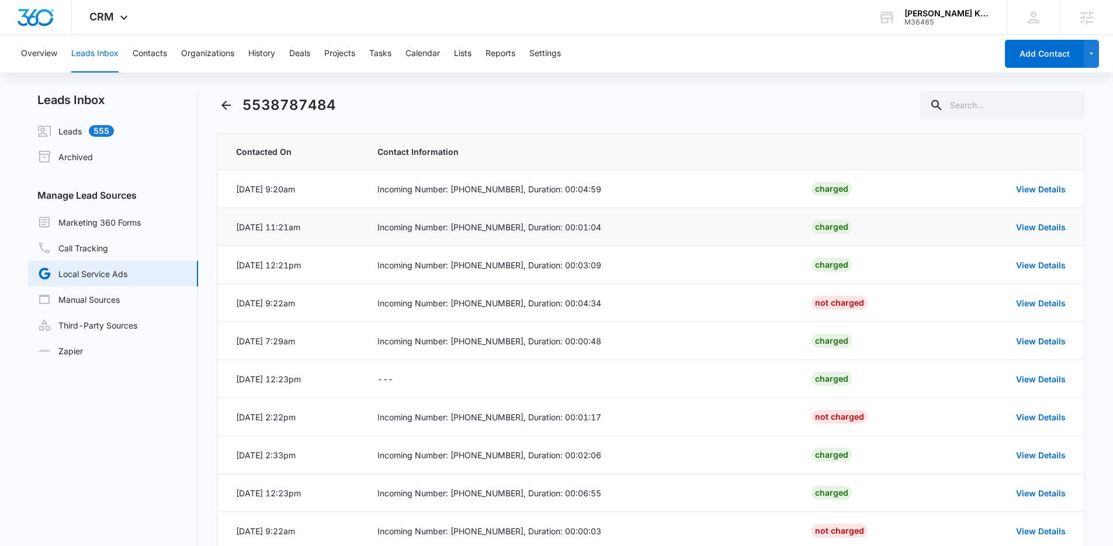
click at [568, 224] on div "Incoming Number: (480) 381-2257, Duration: 00:01:04" at bounding box center [580, 227] width 406 height 12
click at [596, 231] on div "Incoming Number: (480) 381-2257, Duration: 00:01:04" at bounding box center [580, 227] width 406 height 12
click at [1006, 259] on div "View Details" at bounding box center [1010, 265] width 109 height 12
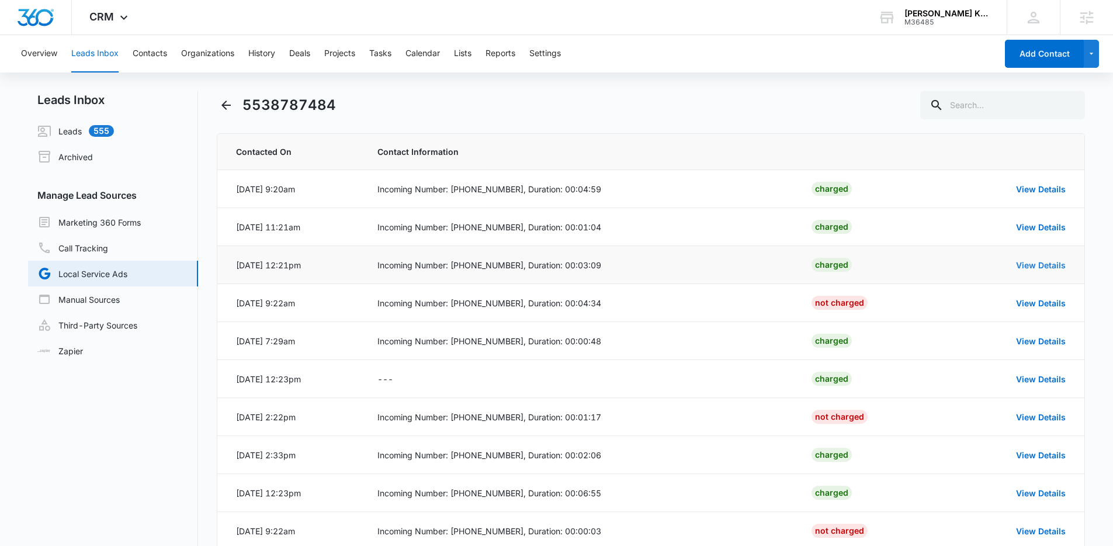
click at [1021, 263] on link "View Details" at bounding box center [1041, 265] width 50 height 10
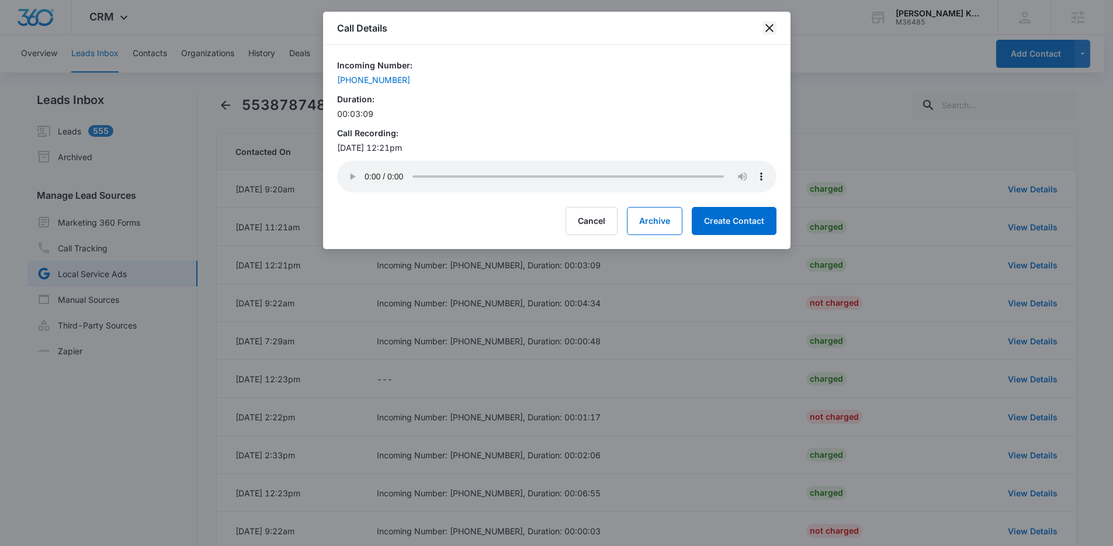
click at [768, 26] on icon "close" at bounding box center [769, 28] width 8 height 8
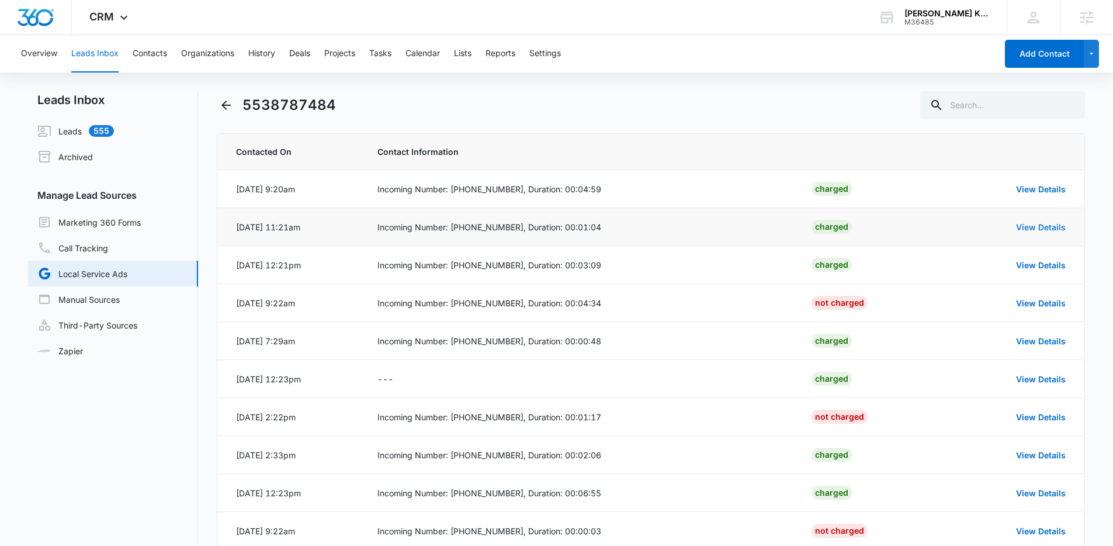
click at [1054, 226] on link "View Details" at bounding box center [1041, 227] width 50 height 10
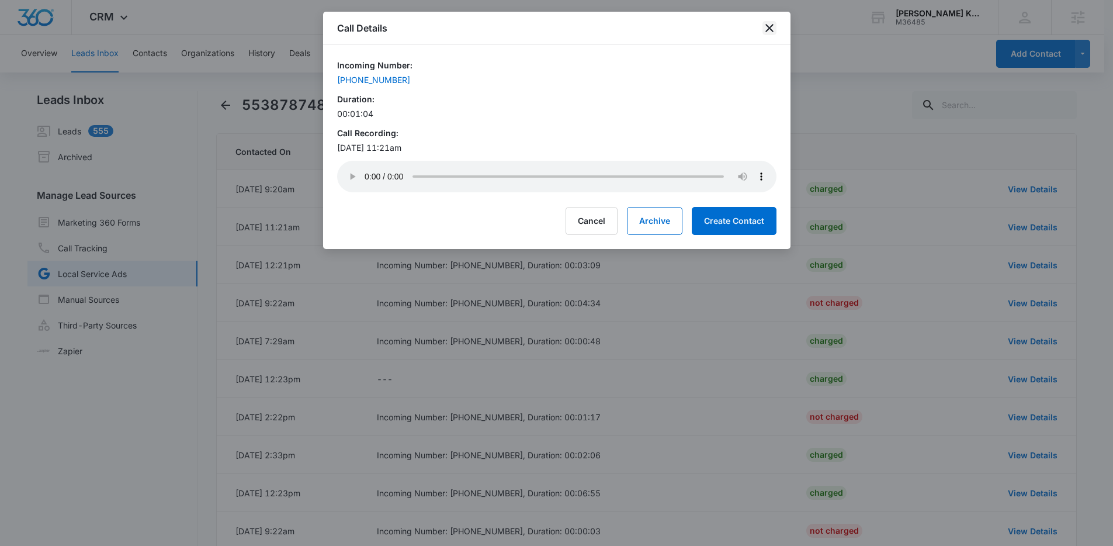
click at [768, 29] on icon "close" at bounding box center [769, 28] width 8 height 8
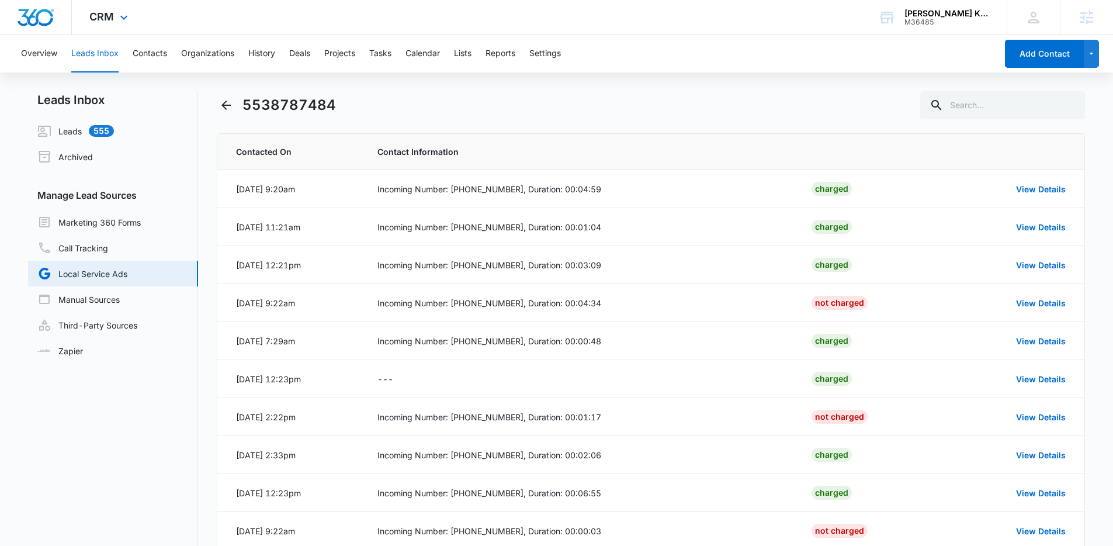
click at [115, 17] on div "CRM Apps Reputation Websites Forms CRM Email Social Shop Payments POS Content A…" at bounding box center [110, 17] width 77 height 34
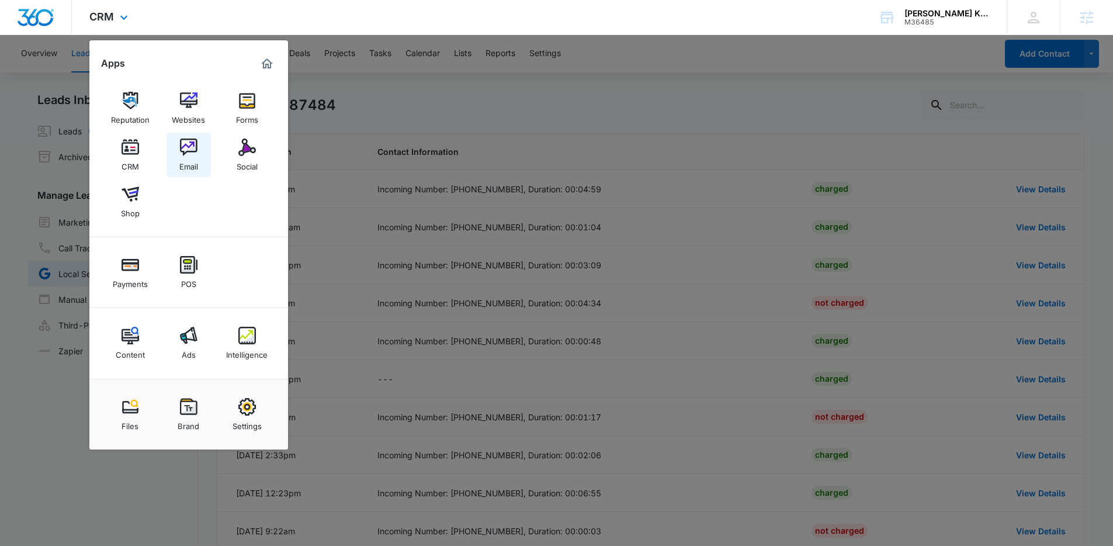
click at [180, 143] on img at bounding box center [189, 147] width 18 height 18
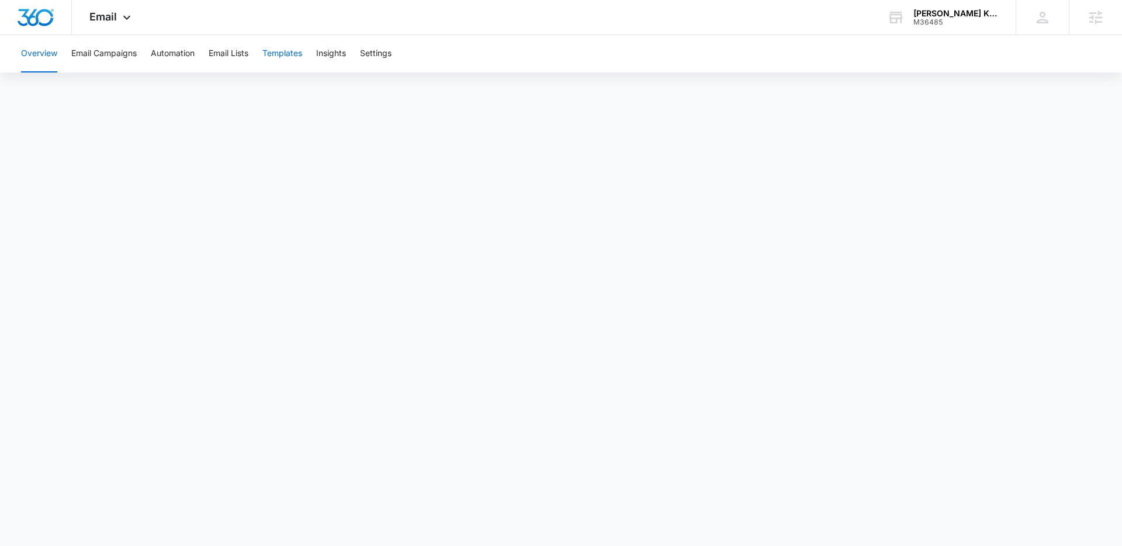
click at [273, 58] on button "Templates" at bounding box center [282, 53] width 40 height 37
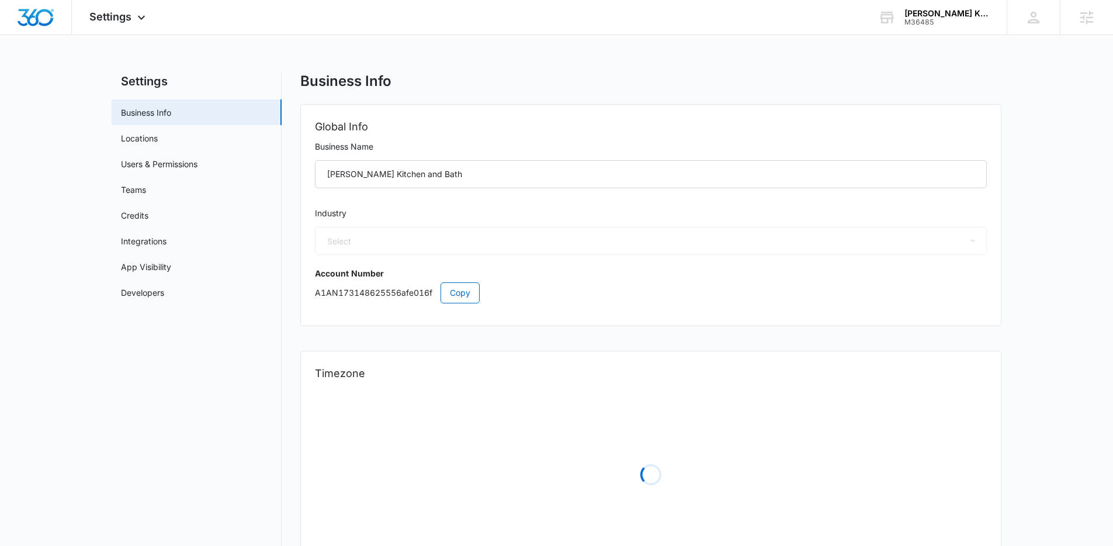
select select "4"
select select "US"
select select "America/New_York"
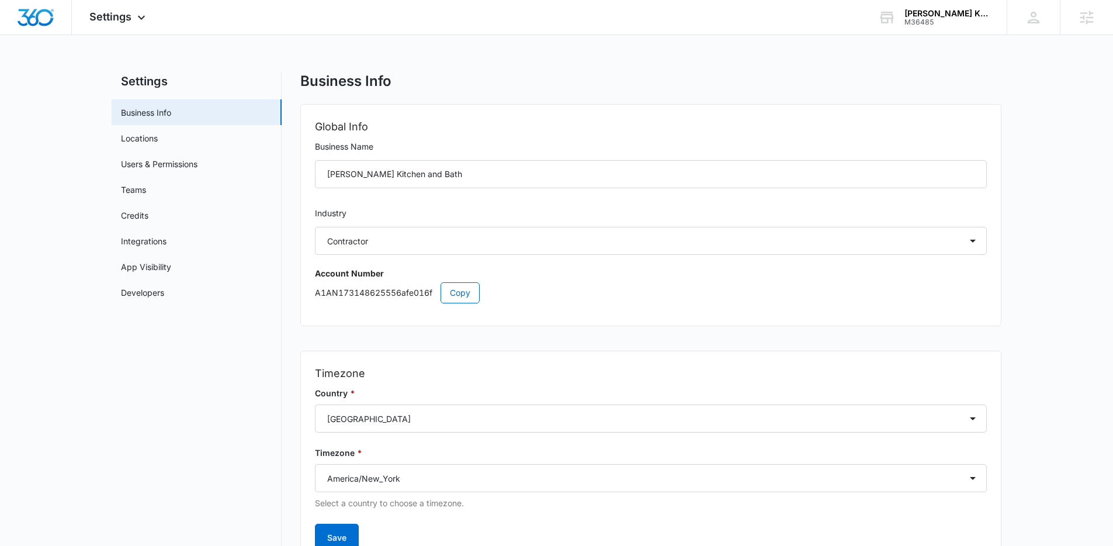
click at [255, 332] on nav "Settings Business Info Locations Users & Permissions Teams Credits Integrations…" at bounding box center [197, 331] width 170 height 518
click at [140, 215] on link "Credits" at bounding box center [134, 215] width 27 height 12
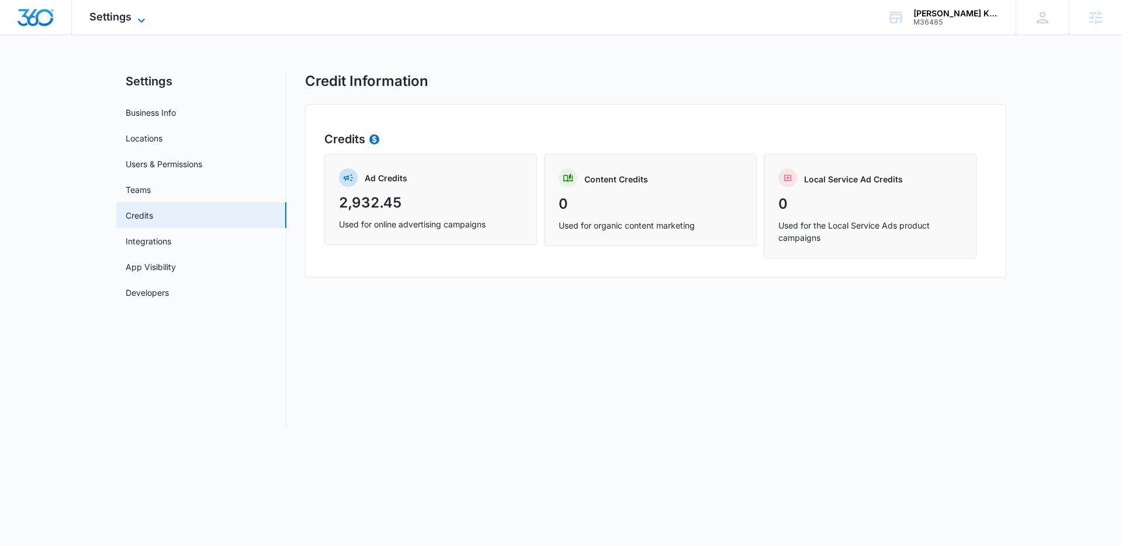
click at [142, 23] on icon at bounding box center [141, 20] width 14 height 14
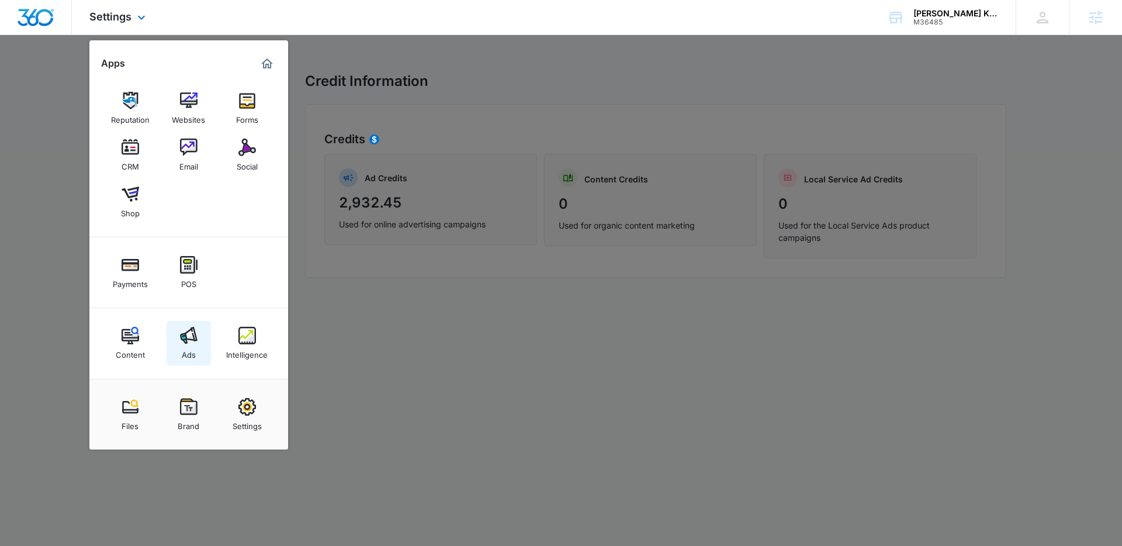
click at [192, 331] on img at bounding box center [189, 336] width 18 height 18
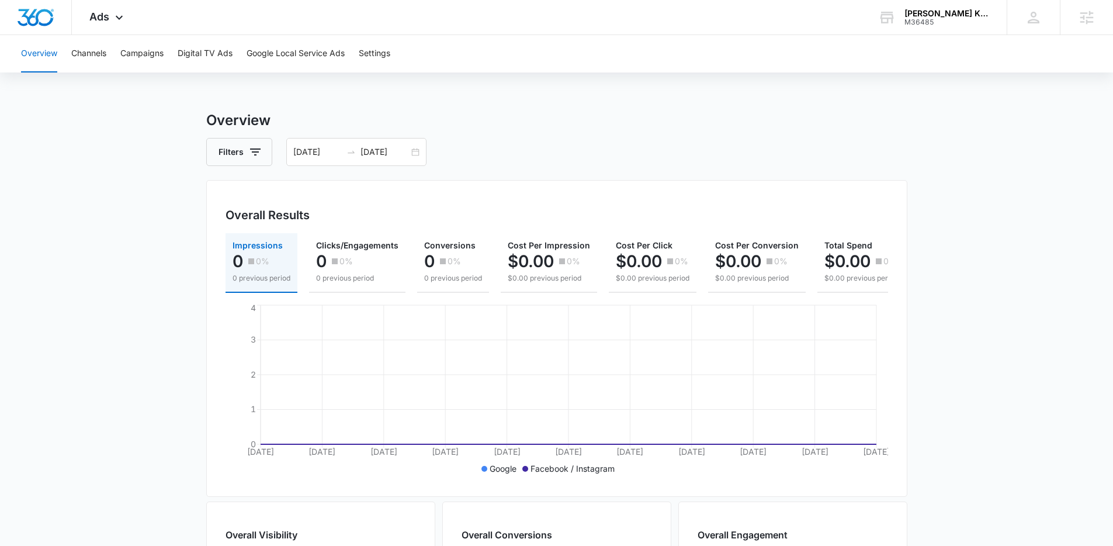
click at [458, 82] on div "Overview Channels Campaigns Digital TV Ads Google Local Service Ads Settings Ov…" at bounding box center [556, 477] width 1113 height 884
click at [254, 56] on button "Google Local Service Ads" at bounding box center [296, 53] width 98 height 37
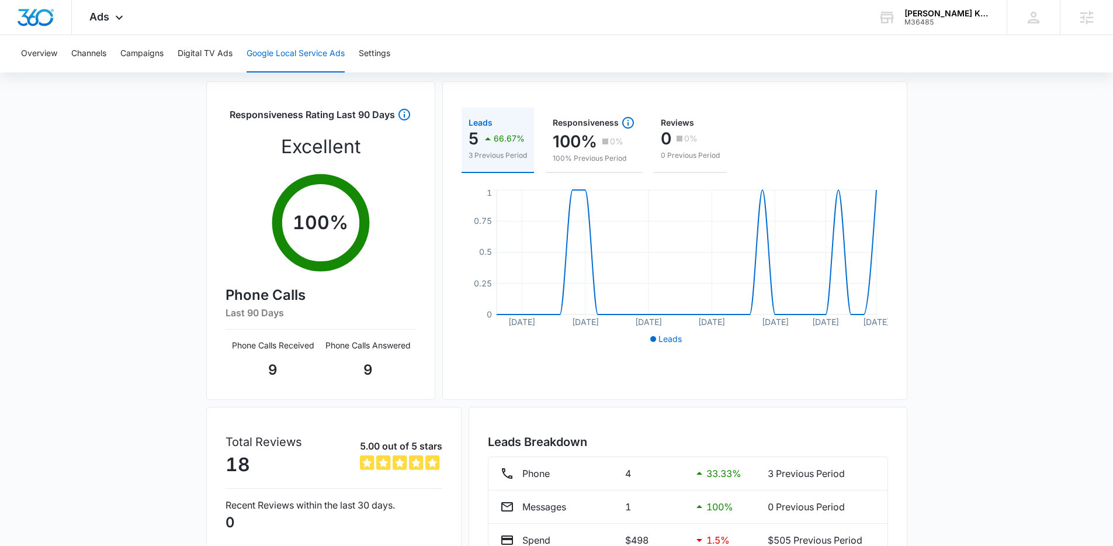
scroll to position [88, 0]
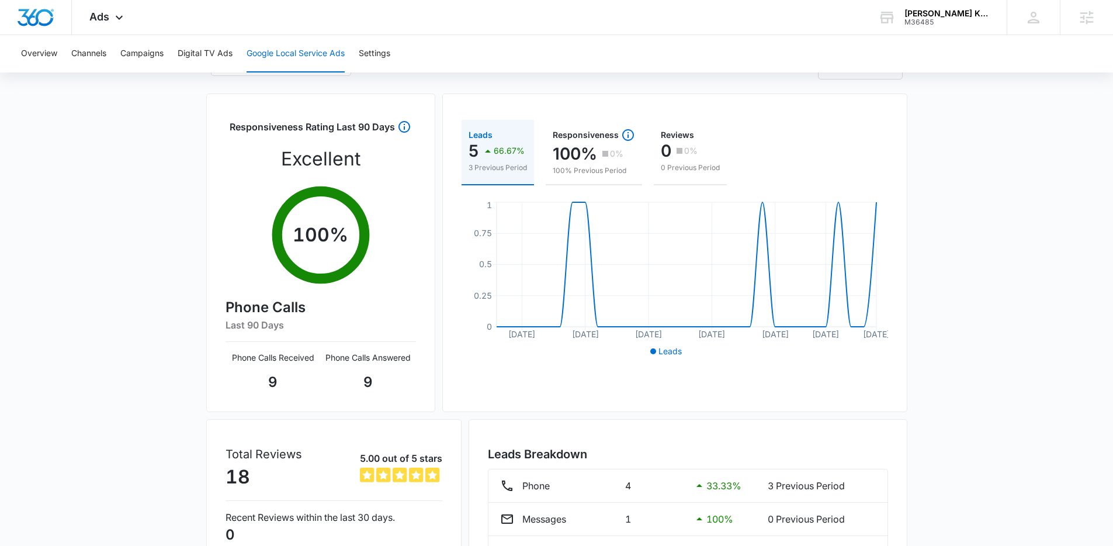
click at [186, 183] on div "Google Local Service Ads Beta 09/09/2025 10/09/2025 New Location Responsiveness…" at bounding box center [556, 326] width 1113 height 608
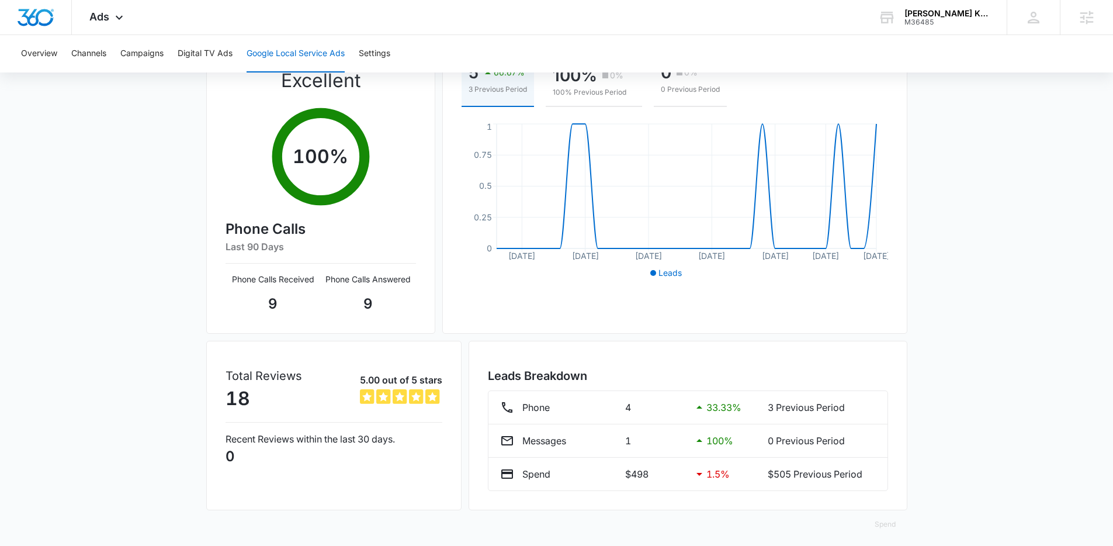
scroll to position [172, 0]
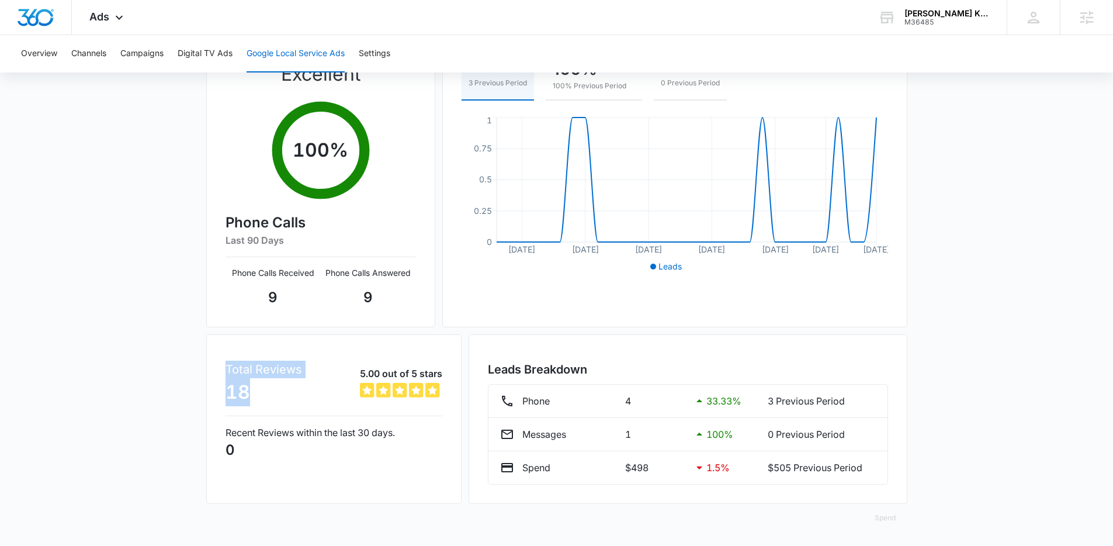
drag, startPoint x: 276, startPoint y: 385, endPoint x: 211, endPoint y: 375, distance: 66.2
click at [211, 375] on div "Total Reviews 18 5.00 out of 5 stars 5 out of 5 Recent Reviews within the last …" at bounding box center [333, 418] width 255 height 169
click at [257, 374] on p "Total Reviews" at bounding box center [263, 369] width 77 height 18
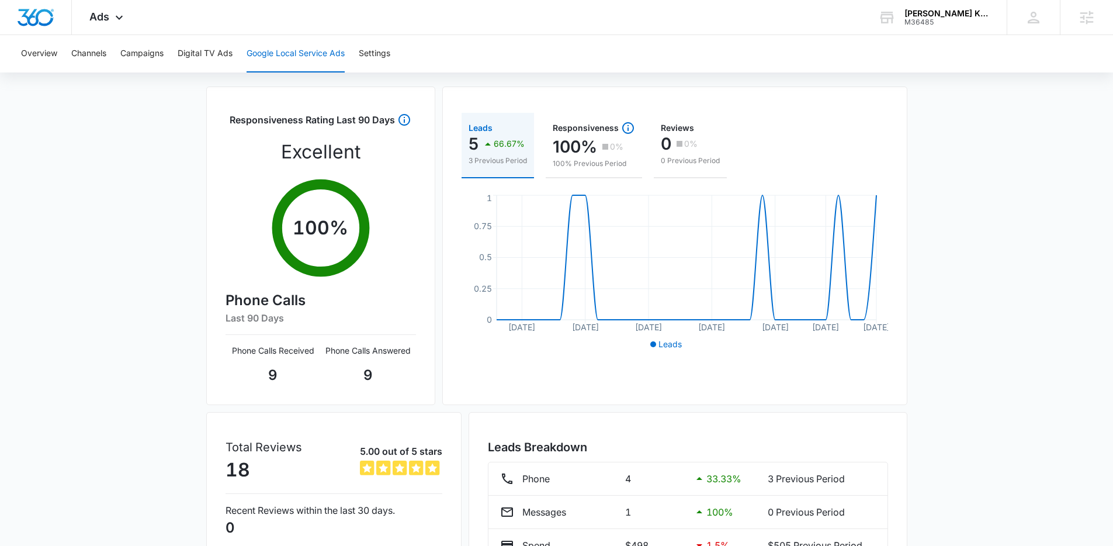
scroll to position [92, 0]
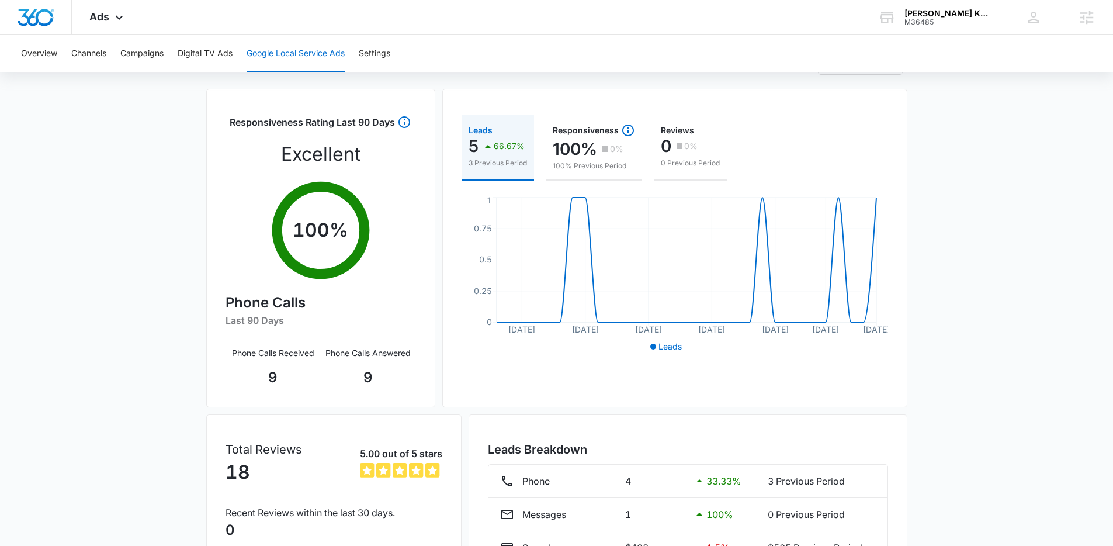
click at [130, 133] on div "Google Local Service Ads Beta 09/09/2025 10/09/2025 New Location Responsiveness…" at bounding box center [556, 322] width 1113 height 608
click at [1050, 210] on div "Google Local Service Ads Beta 09/09/2025 10/09/2025 New Location Responsiveness…" at bounding box center [556, 322] width 1113 height 608
click at [1007, 158] on div "Google Local Service Ads Beta 09/09/2025 10/09/2025 New Location Responsiveness…" at bounding box center [556, 322] width 1113 height 608
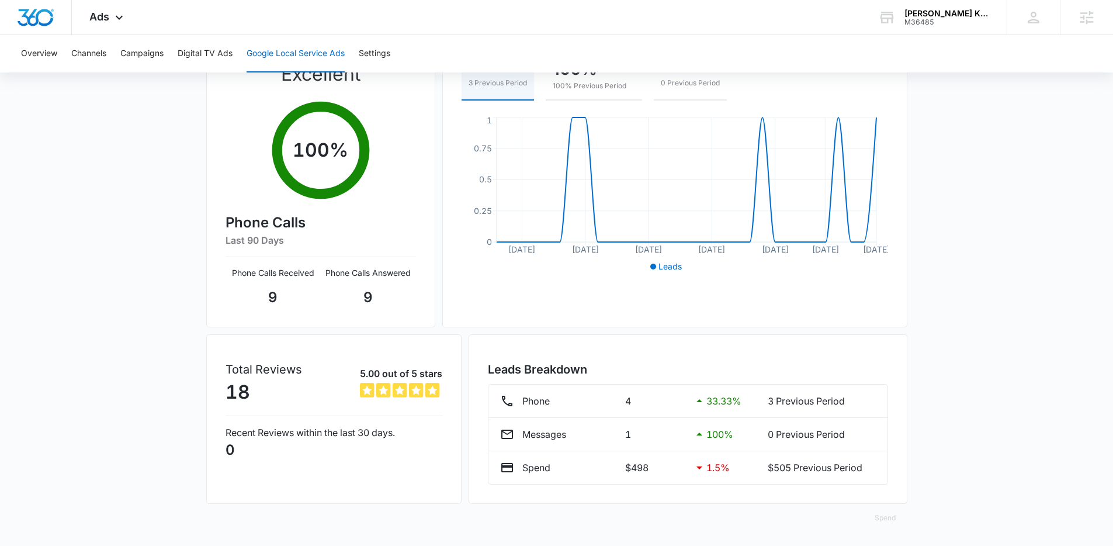
scroll to position [69, 0]
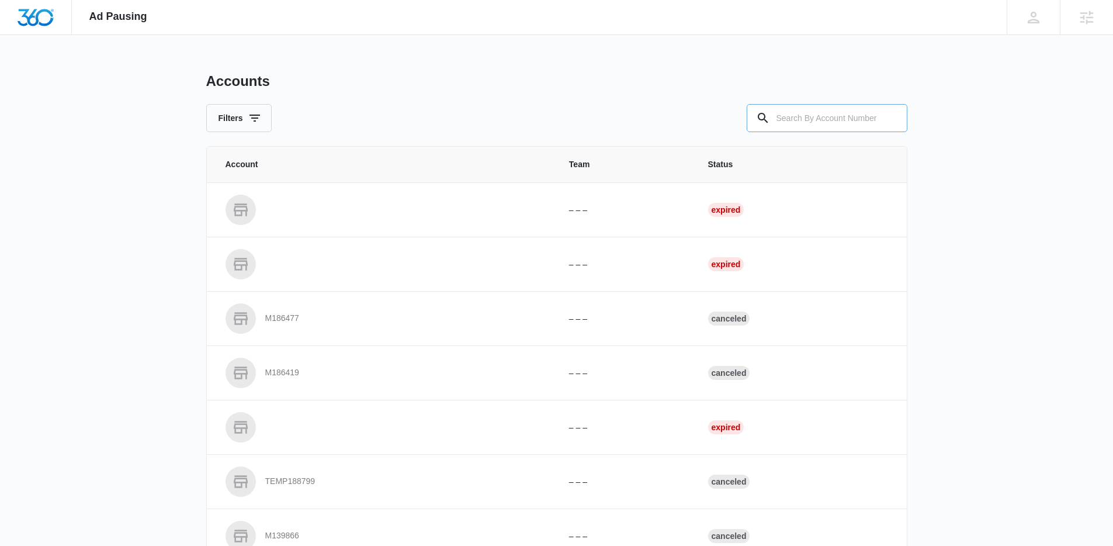
click at [838, 121] on input "text" at bounding box center [827, 118] width 161 height 28
paste input "M36485"
type input "M36485"
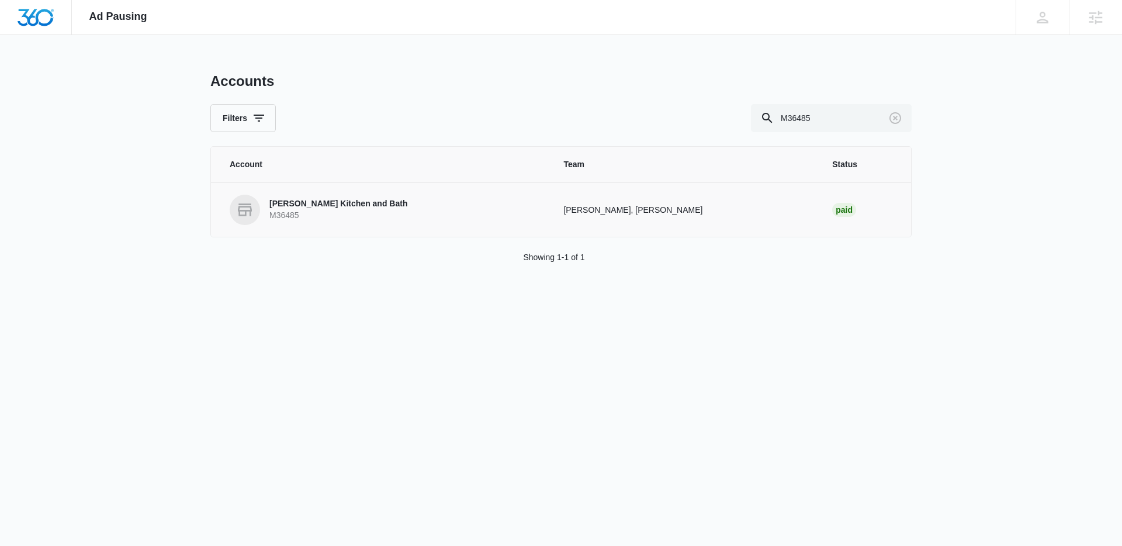
click at [358, 203] on p "[PERSON_NAME] Kitchen and Bath" at bounding box center [338, 204] width 138 height 12
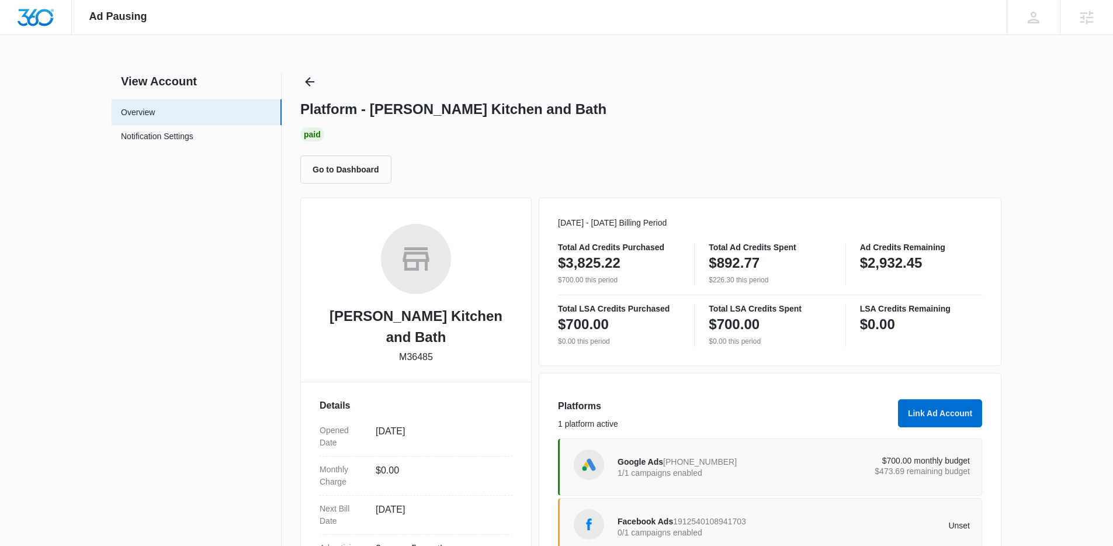
scroll to position [158, 0]
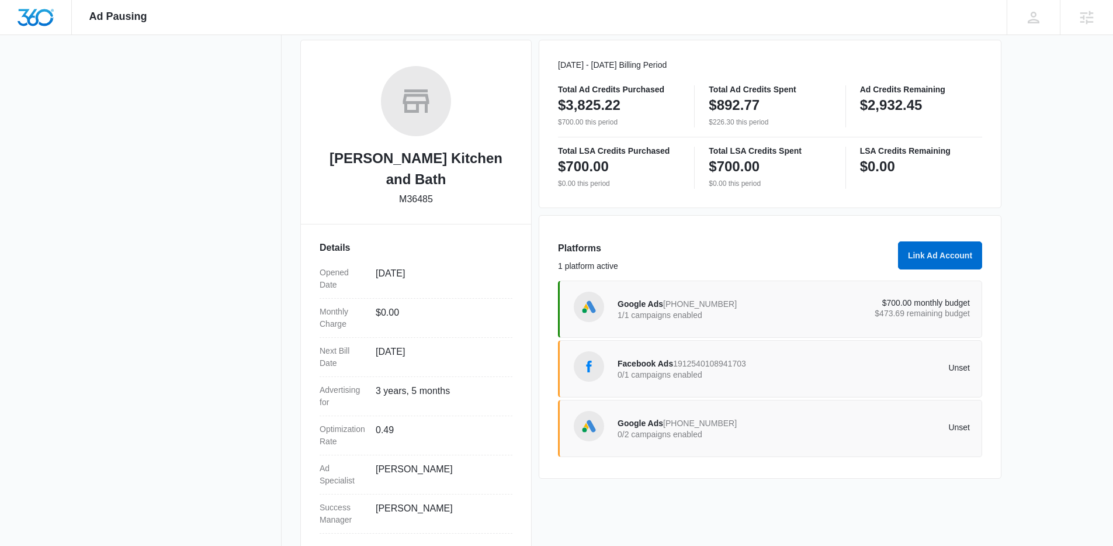
click at [672, 425] on span "[PHONE_NUMBER]" at bounding box center [700, 422] width 74 height 9
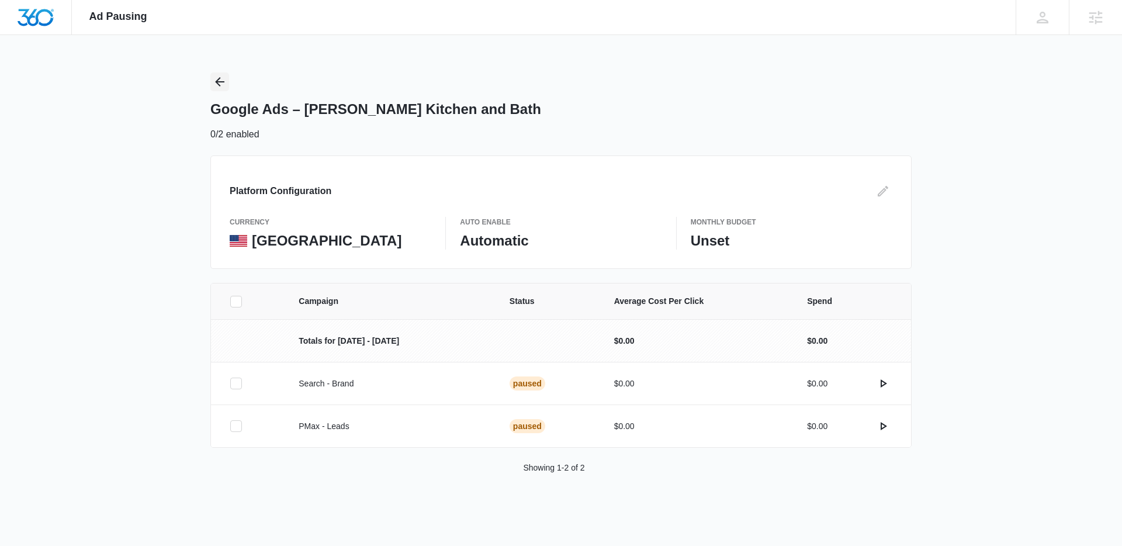
click at [219, 82] on icon "Back" at bounding box center [219, 81] width 9 height 9
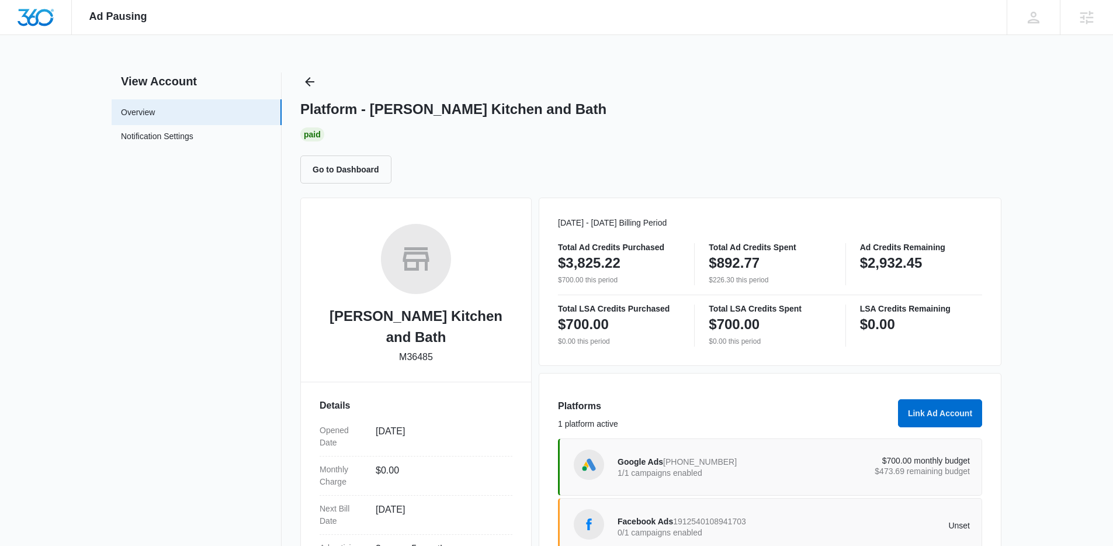
click at [657, 461] on span "Google Ads" at bounding box center [640, 461] width 46 height 9
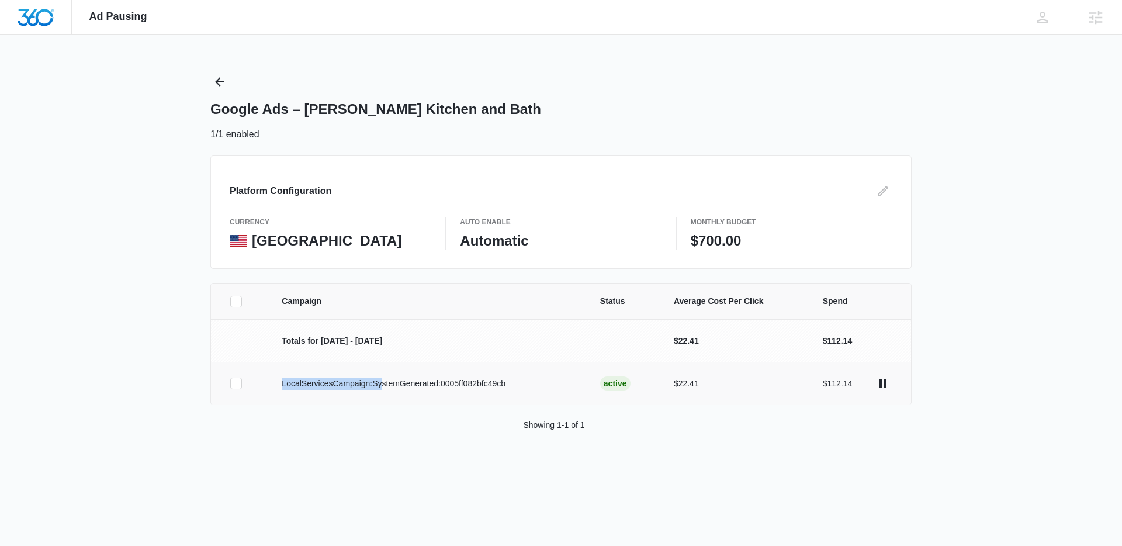
drag, startPoint x: 387, startPoint y: 389, endPoint x: 280, endPoint y: 388, distance: 106.9
click at [280, 388] on td "LocalServicesCampaign:SystemGenerated:0005ff082bfc49cb" at bounding box center [427, 383] width 318 height 43
click at [880, 191] on icon "Edit" at bounding box center [882, 191] width 11 height 11
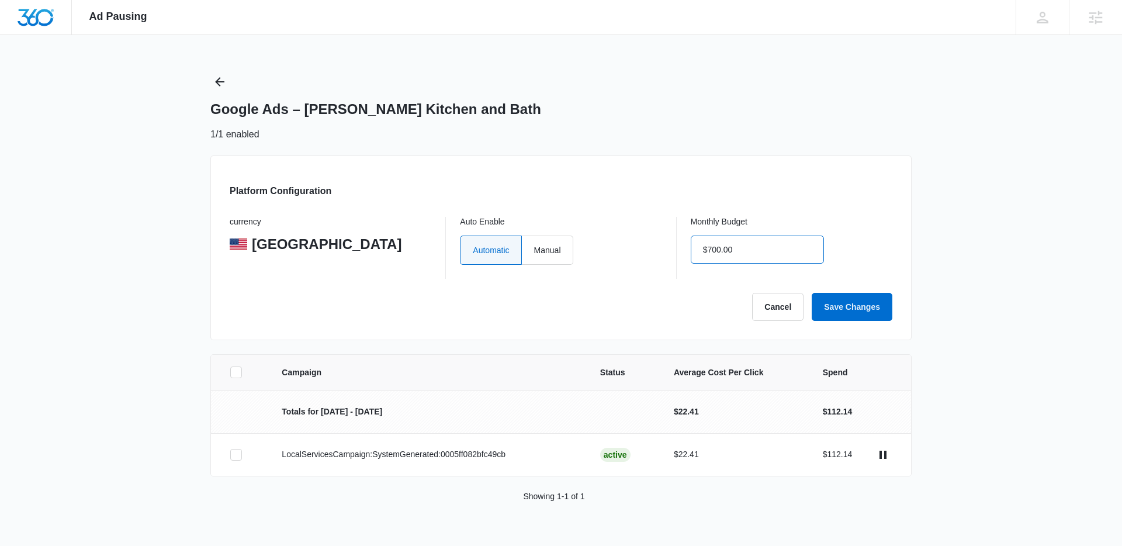
drag, startPoint x: 755, startPoint y: 248, endPoint x: 652, endPoint y: 250, distance: 103.4
click at [652, 250] on div "currency United States Auto Enable Automatic Manual Monthly Budget $700.00" at bounding box center [561, 248] width 662 height 62
click at [685, 248] on div "currency United States Auto Enable Automatic Manual Monthly Budget $700.00" at bounding box center [561, 248] width 662 height 62
click at [721, 251] on input "$700.00" at bounding box center [757, 249] width 133 height 28
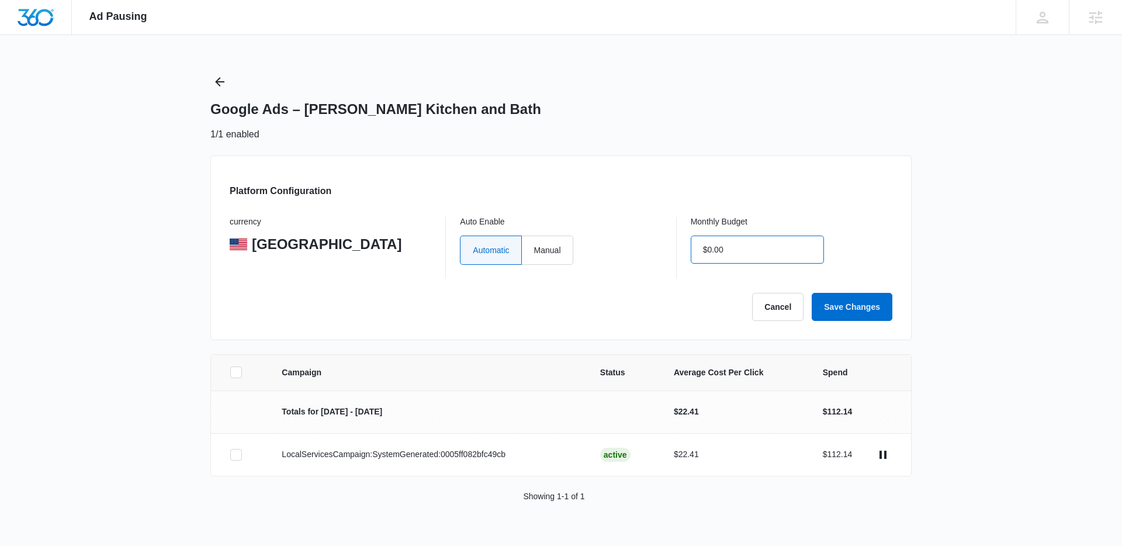
drag, startPoint x: 730, startPoint y: 251, endPoint x: 695, endPoint y: 250, distance: 35.6
click at [695, 250] on input "$0.00" at bounding box center [757, 249] width 133 height 28
type input "$2,000.00"
click at [823, 297] on button "Save Changes" at bounding box center [851, 307] width 81 height 28
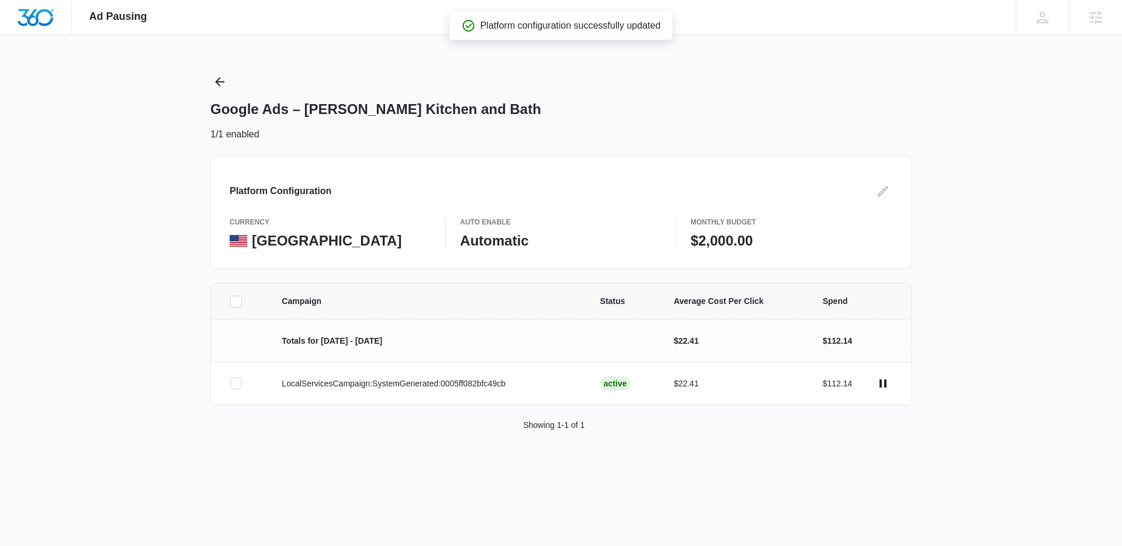
click at [952, 255] on div "Ad Pausing Apps Reputation Websites Forms CRM Email Social Shop Payments POS Co…" at bounding box center [561, 273] width 1122 height 546
click at [221, 82] on icon "Back" at bounding box center [219, 81] width 9 height 9
